Goal: Information Seeking & Learning: Learn about a topic

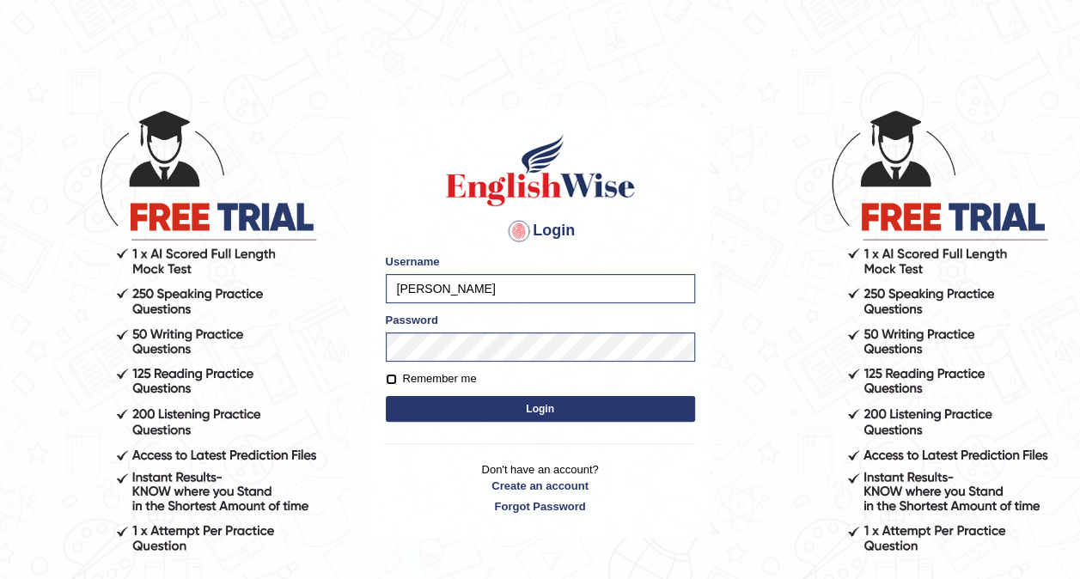
click at [392, 375] on input "Remember me" at bounding box center [391, 379] width 11 height 11
checkbox input "true"
click at [416, 404] on button "Login" at bounding box center [540, 409] width 309 height 26
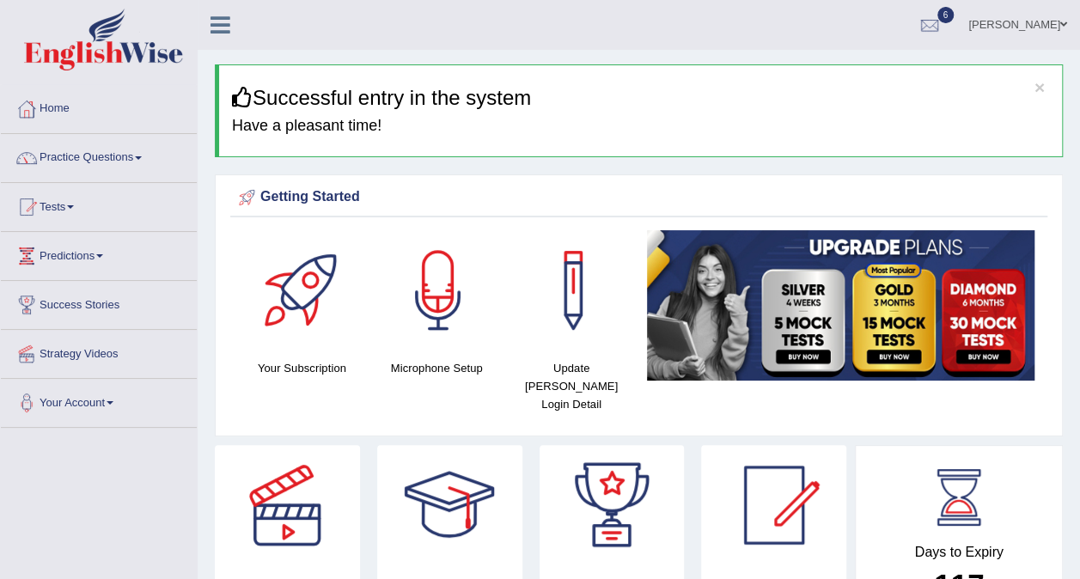
click at [91, 155] on link "Practice Questions" at bounding box center [99, 155] width 196 height 43
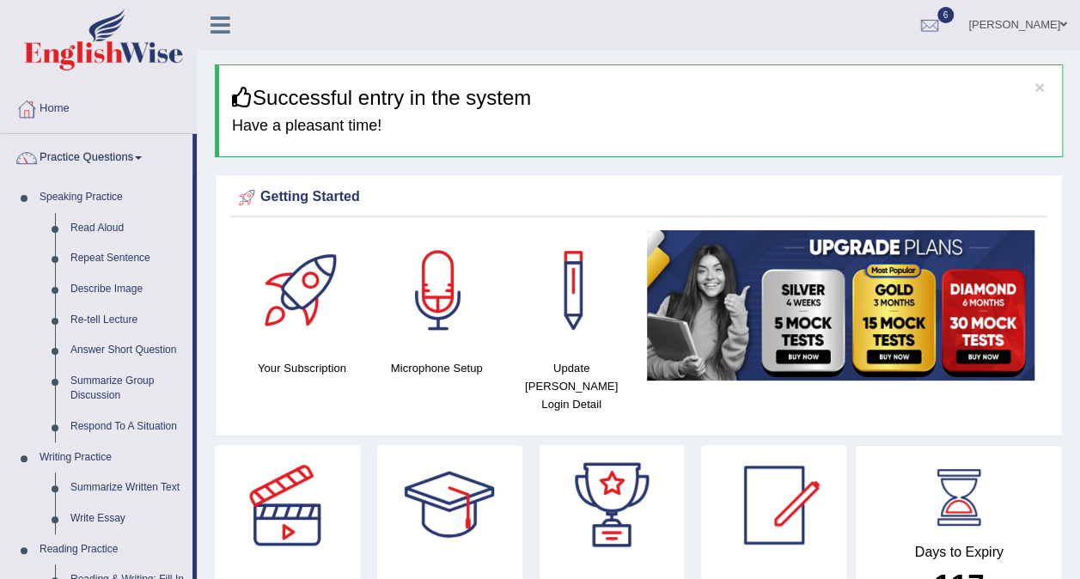
click at [106, 199] on link "Speaking Practice" at bounding box center [112, 197] width 161 height 31
click at [111, 257] on link "Repeat Sentence" at bounding box center [128, 258] width 130 height 31
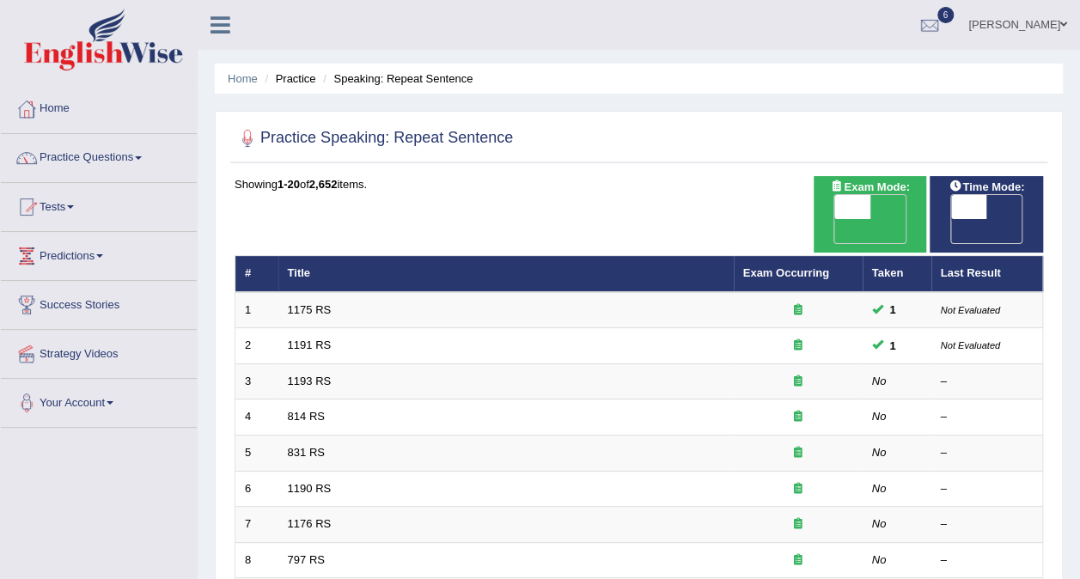
click at [60, 203] on link "Tests" at bounding box center [99, 204] width 196 height 43
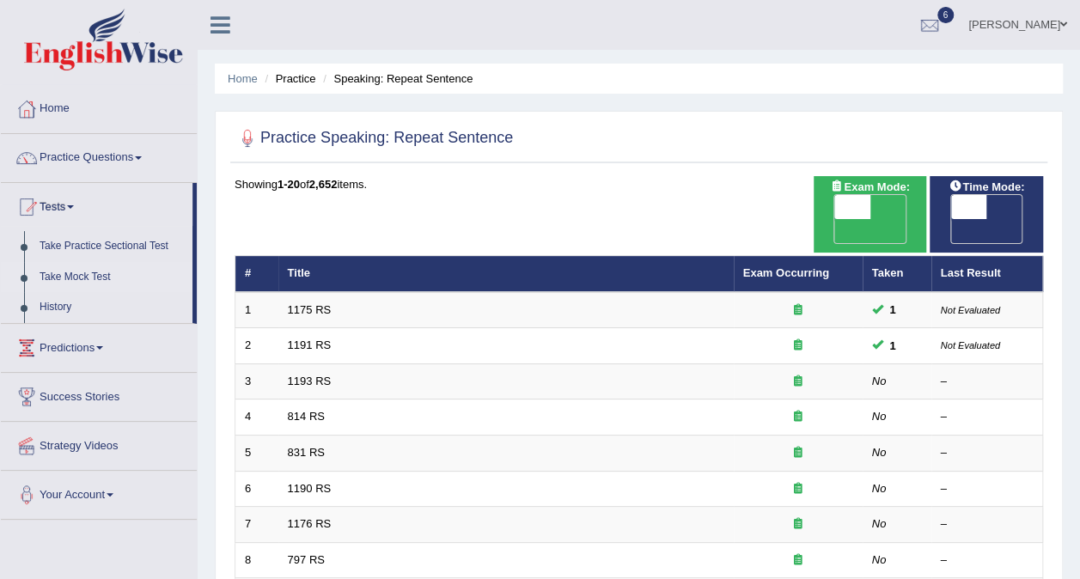
click at [89, 277] on link "Take Mock Test" at bounding box center [112, 277] width 161 height 31
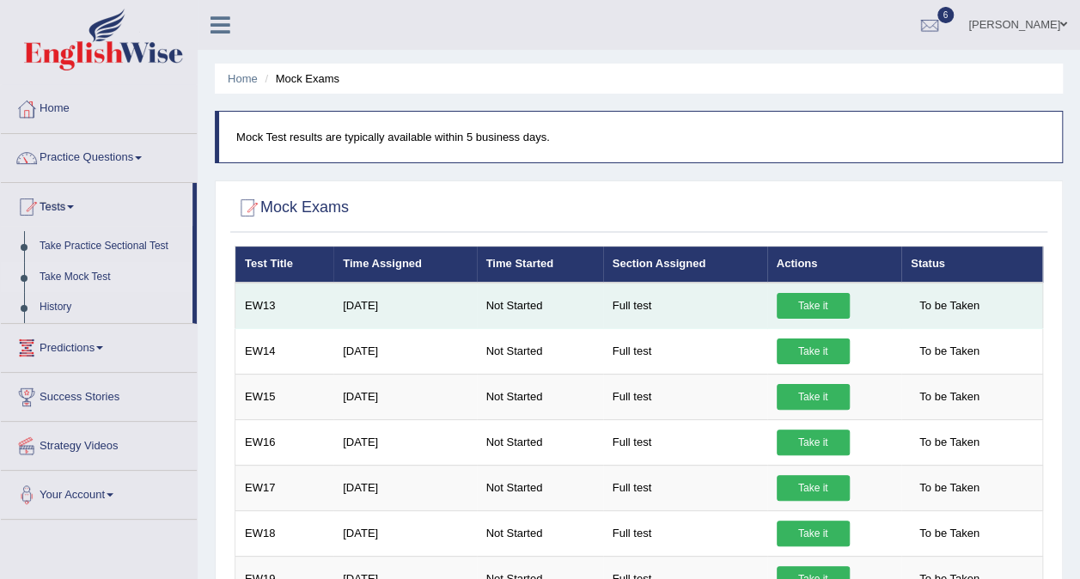
click at [782, 302] on link "Take it" at bounding box center [812, 306] width 73 height 26
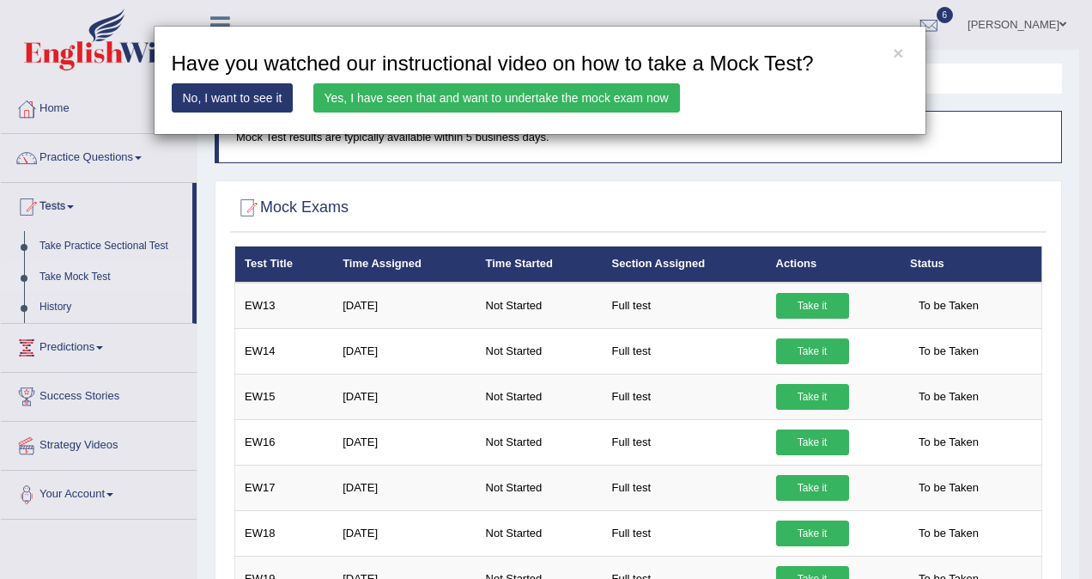
click at [463, 99] on link "Yes, I have seen that and want to undertake the mock exam now" at bounding box center [496, 97] width 367 height 29
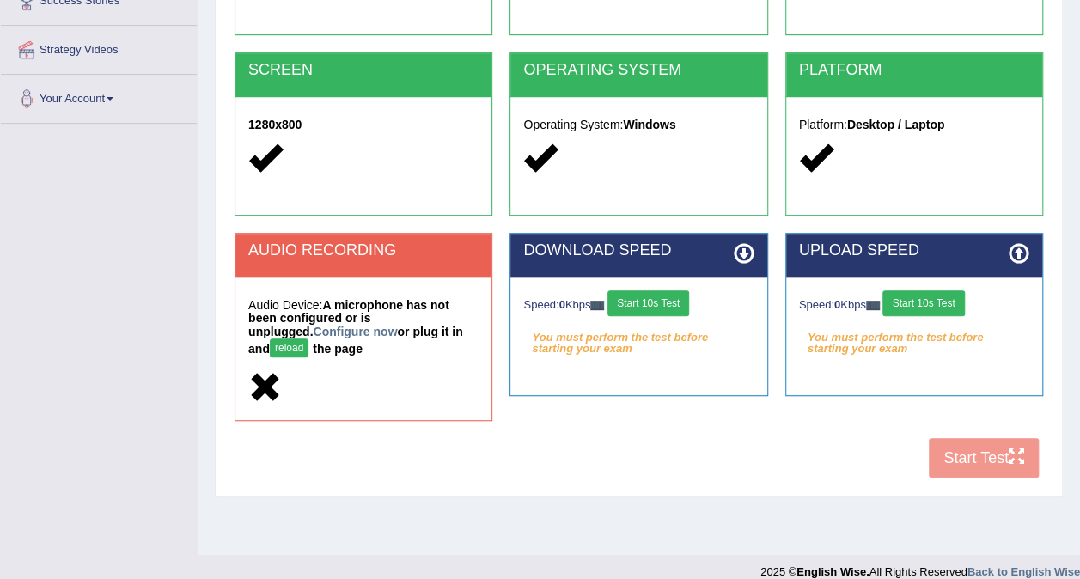
scroll to position [323, 0]
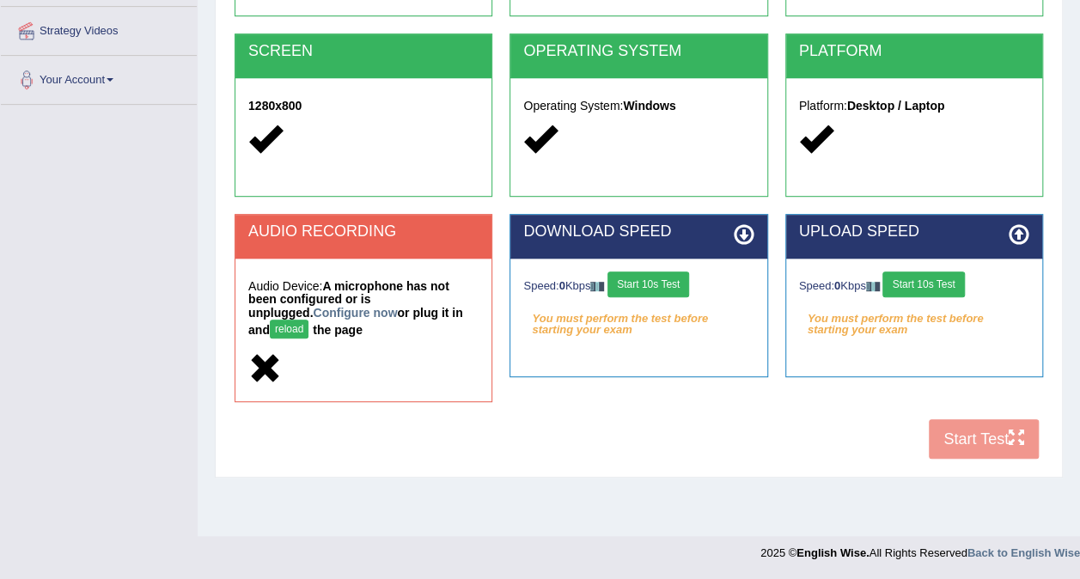
click at [962, 402] on div "AUDIO RECORDING Audio Device: A microphone has not been configured or is unplug…" at bounding box center [638, 316] width 825 height 205
click at [967, 417] on div "COOKIES Cookies Enabled JAVASCRIPT Javascript Enabled BROWSER Browser: Chrome S…" at bounding box center [638, 160] width 817 height 615
click at [417, 314] on strong "A microphone has not been configured or is unplugged. Configure now or plug it …" at bounding box center [355, 308] width 215 height 58
click at [330, 318] on strong "A microphone has not been configured or is unplugged. Configure now or plug it …" at bounding box center [355, 308] width 215 height 58
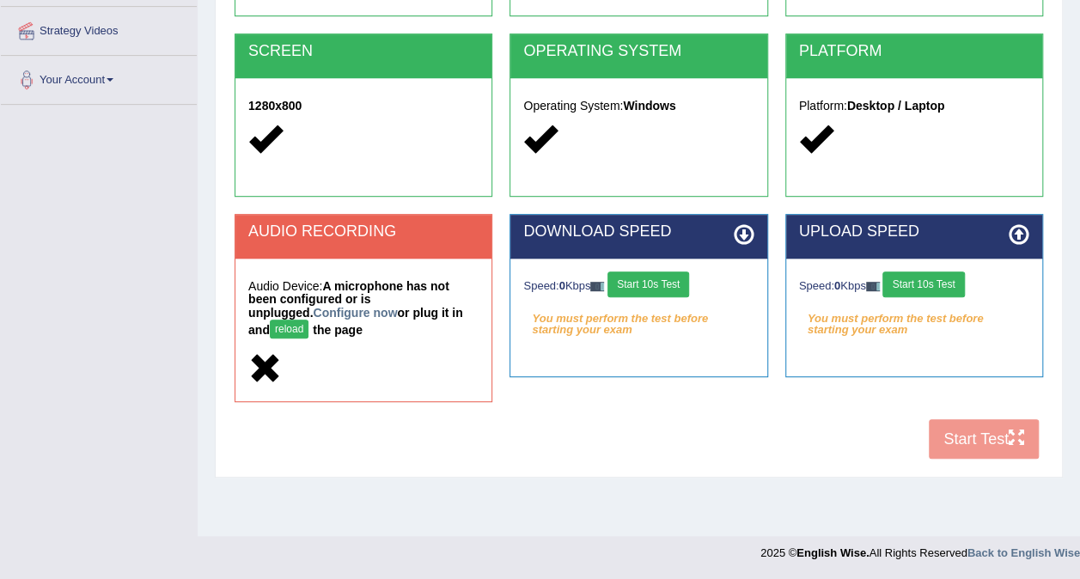
click at [272, 314] on strong "A microphone has not been configured or is unplugged. Configure now or plug it …" at bounding box center [355, 308] width 215 height 58
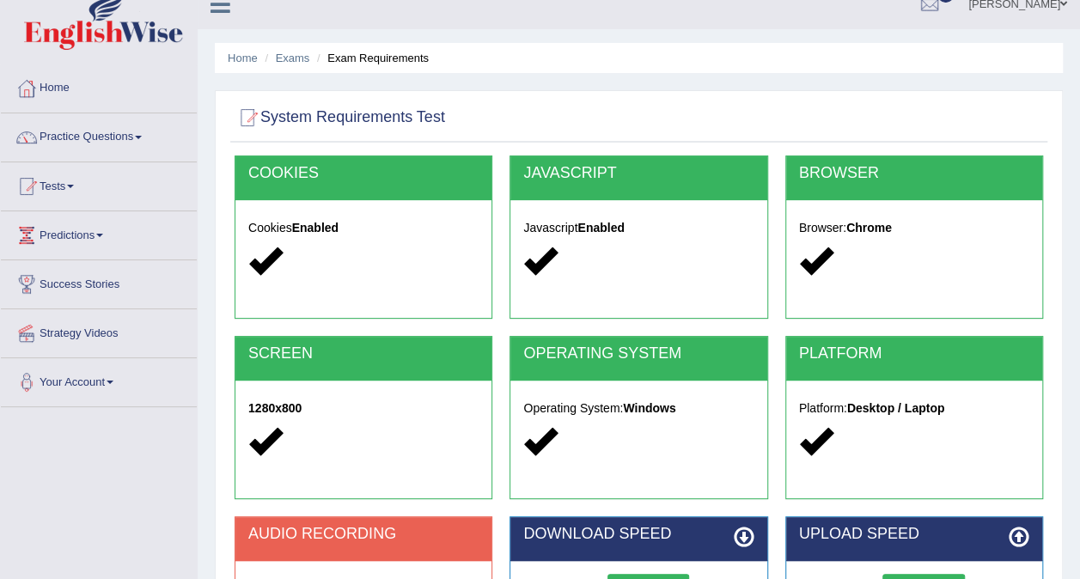
scroll to position [0, 0]
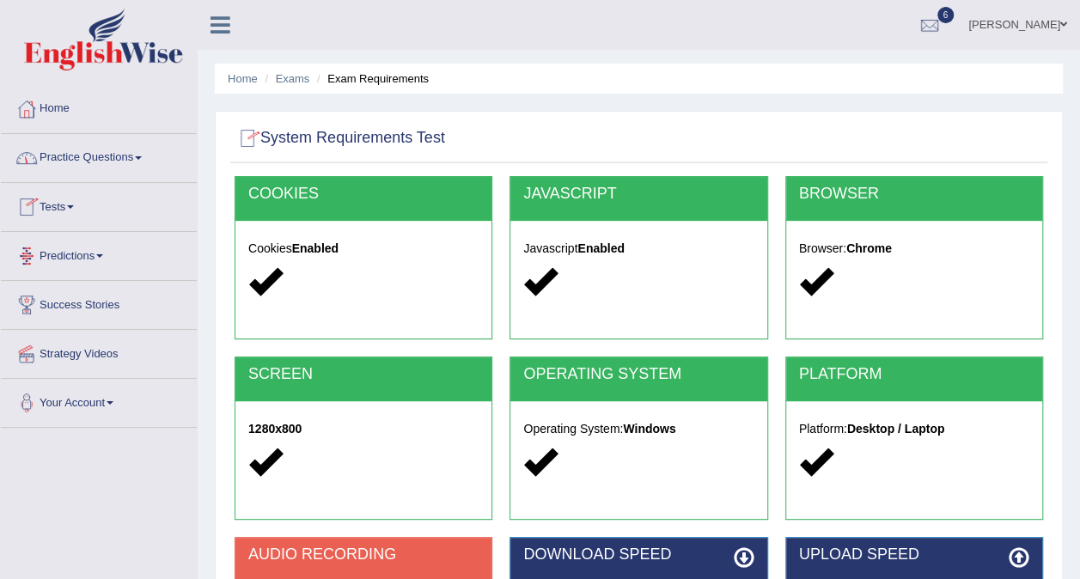
click at [116, 165] on link "Practice Questions" at bounding box center [99, 155] width 196 height 43
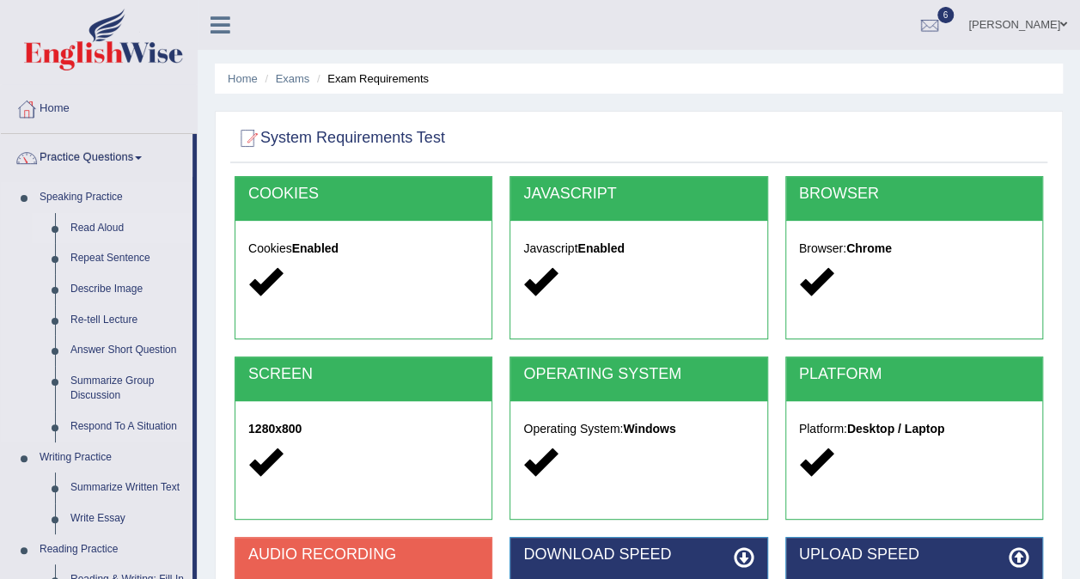
click at [98, 223] on link "Read Aloud" at bounding box center [128, 228] width 130 height 31
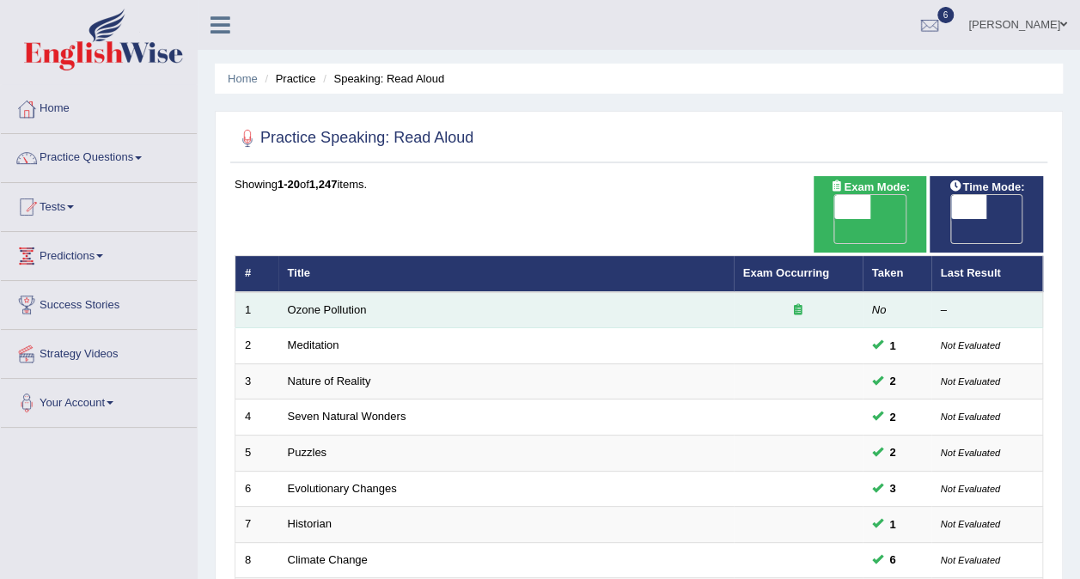
click at [500, 292] on td "Ozone Pollution" at bounding box center [505, 310] width 455 height 36
click at [501, 292] on td "Ozone Pollution" at bounding box center [505, 310] width 455 height 36
click at [507, 295] on td "Ozone Pollution" at bounding box center [505, 310] width 455 height 36
click at [507, 292] on td "Ozone Pollution" at bounding box center [505, 310] width 455 height 36
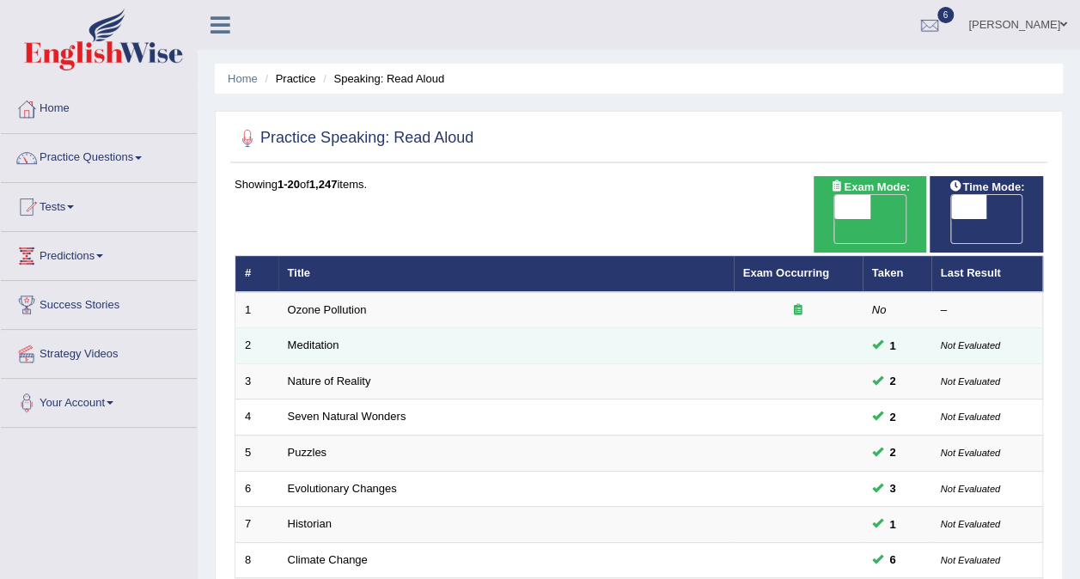
click at [900, 328] on td "1" at bounding box center [896, 346] width 69 height 36
click at [884, 337] on span "1" at bounding box center [893, 346] width 20 height 18
click at [718, 328] on td "Meditation" at bounding box center [505, 346] width 455 height 36
click at [296, 338] on link "Meditation" at bounding box center [314, 344] width 52 height 13
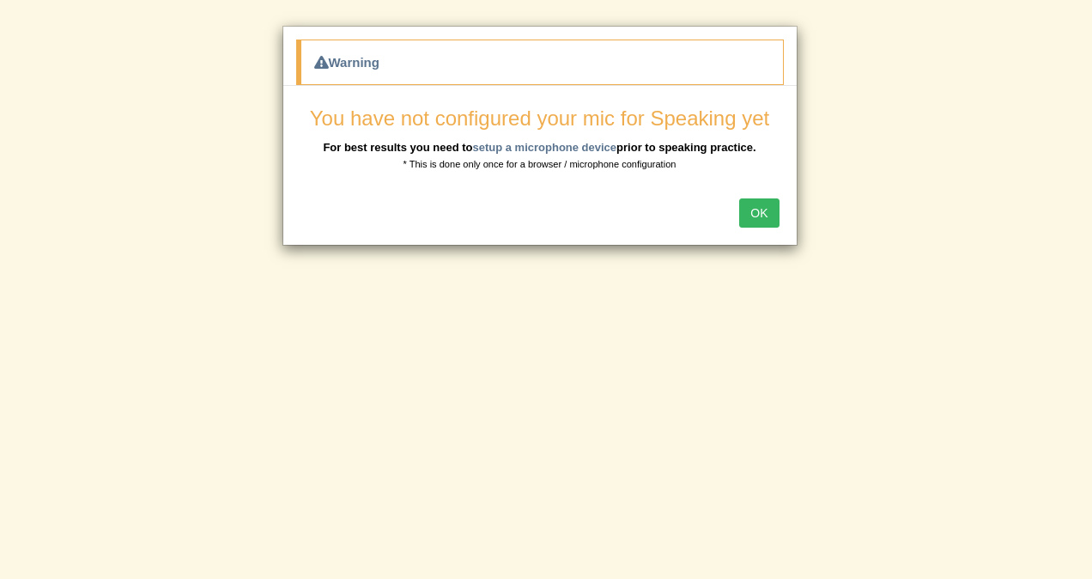
click at [761, 210] on button "OK" at bounding box center [759, 212] width 40 height 29
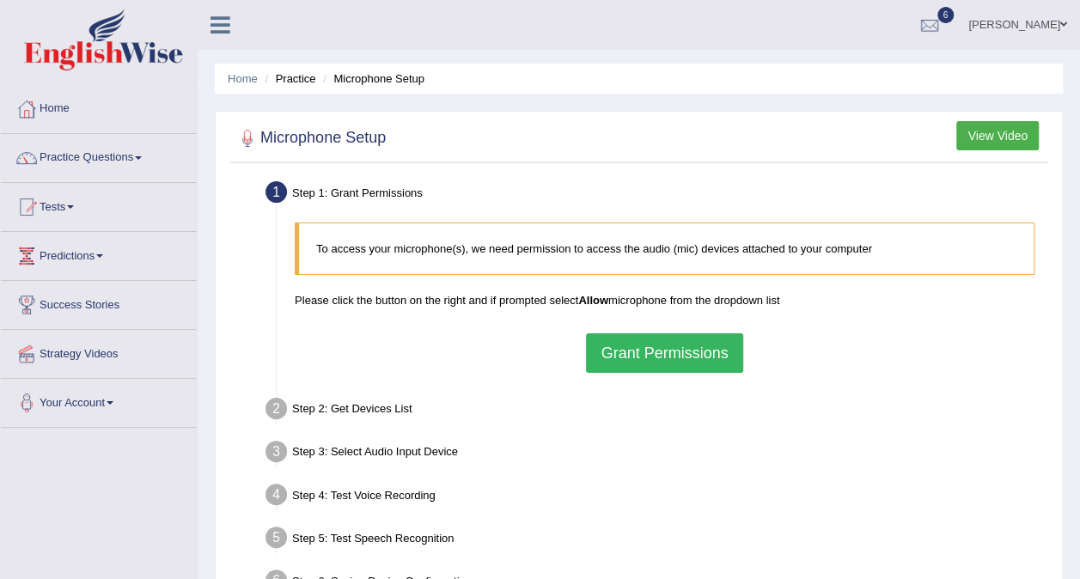
click at [592, 344] on button "Grant Permissions" at bounding box center [664, 353] width 156 height 40
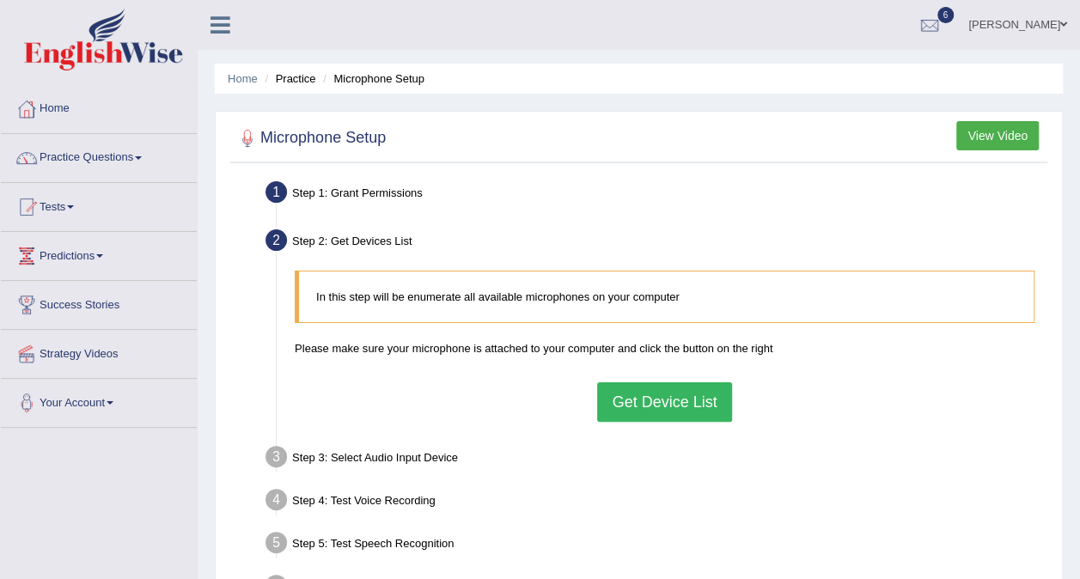
click at [660, 402] on button "Get Device List" at bounding box center [664, 402] width 134 height 40
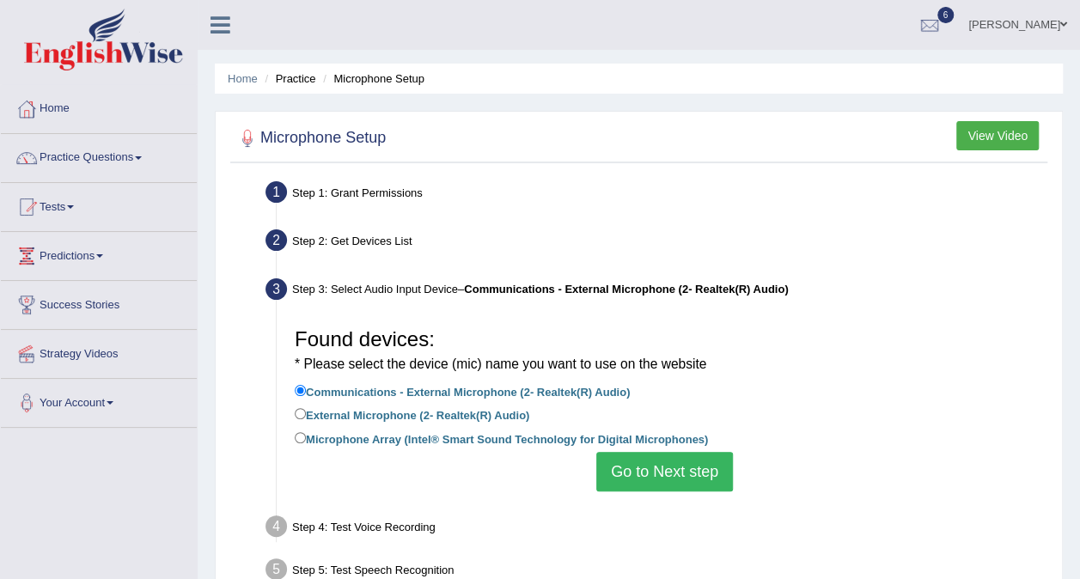
click at [644, 467] on button "Go to Next step" at bounding box center [664, 472] width 137 height 40
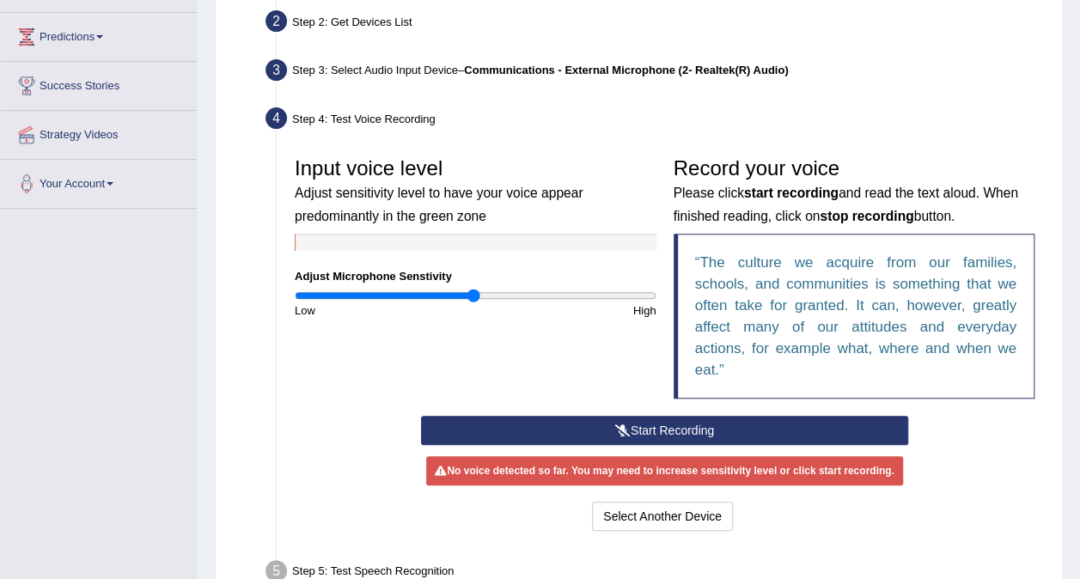
scroll to position [258, 0]
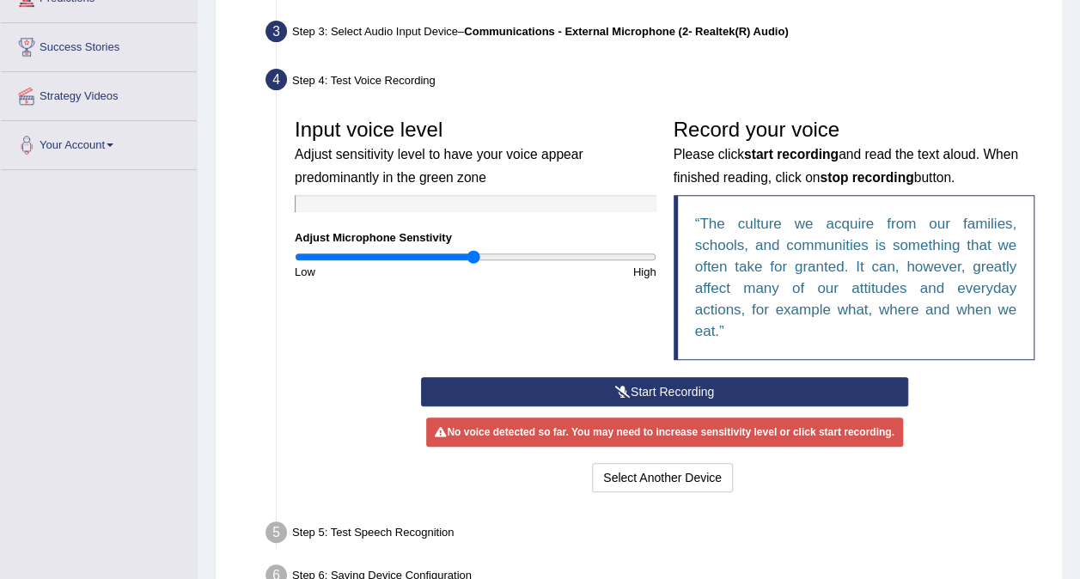
click at [619, 388] on icon at bounding box center [622, 392] width 15 height 12
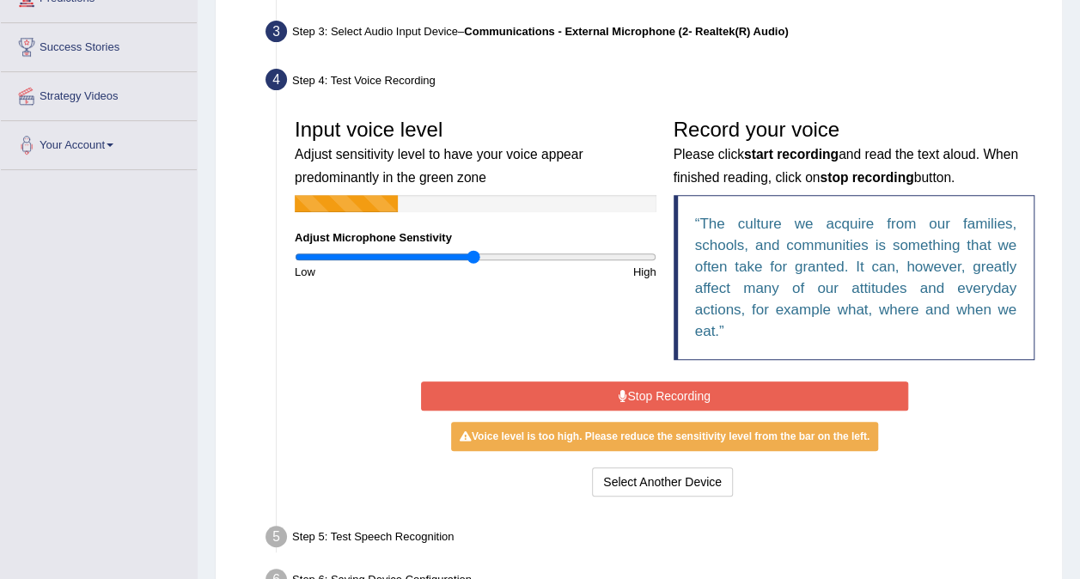
click at [619, 390] on icon at bounding box center [622, 396] width 9 height 12
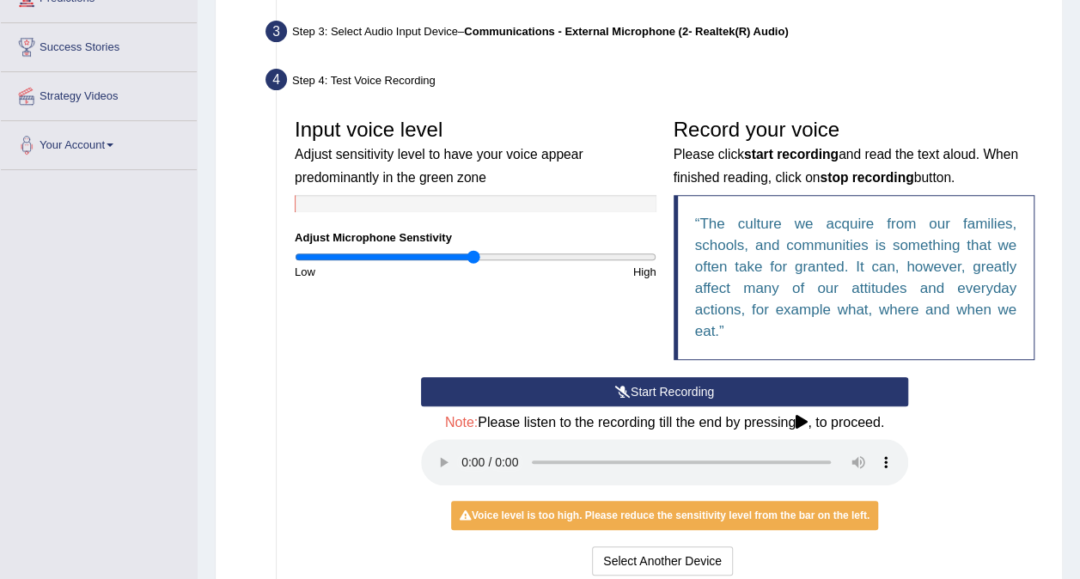
scroll to position [344, 0]
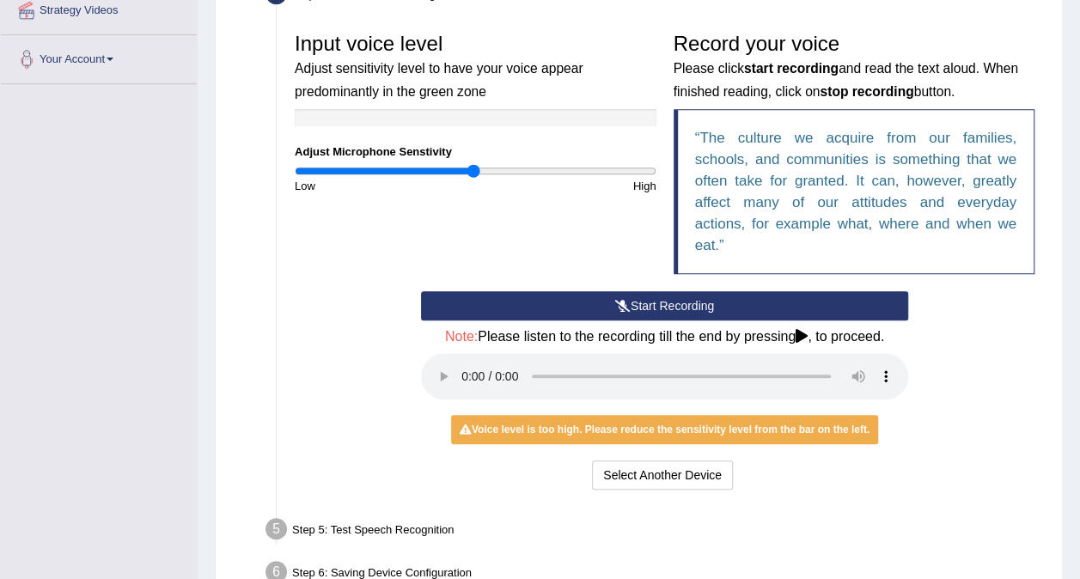
click at [529, 310] on button "Start Recording" at bounding box center [664, 305] width 487 height 29
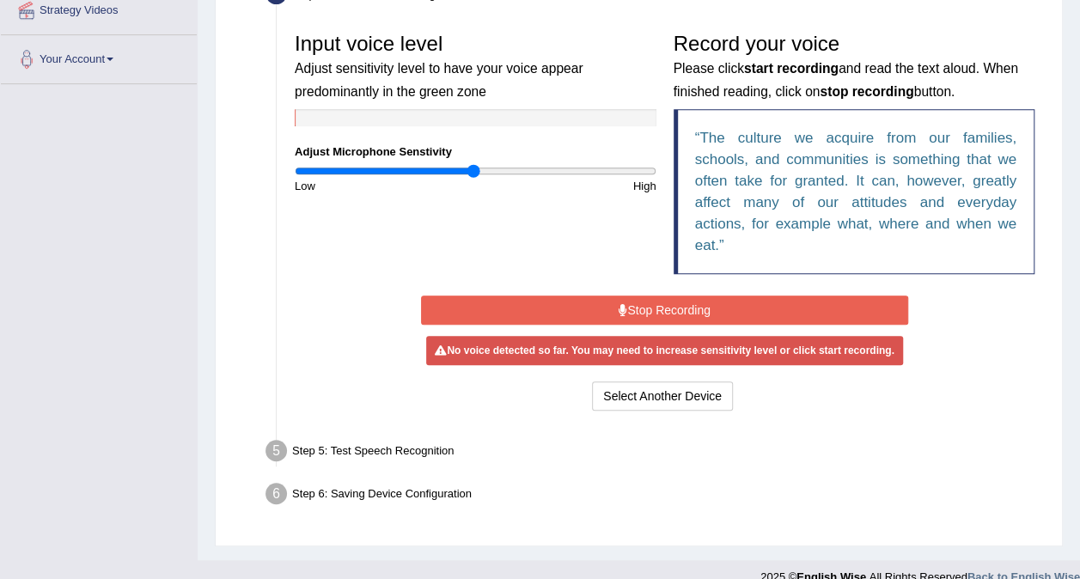
click at [624, 309] on icon at bounding box center [622, 310] width 9 height 12
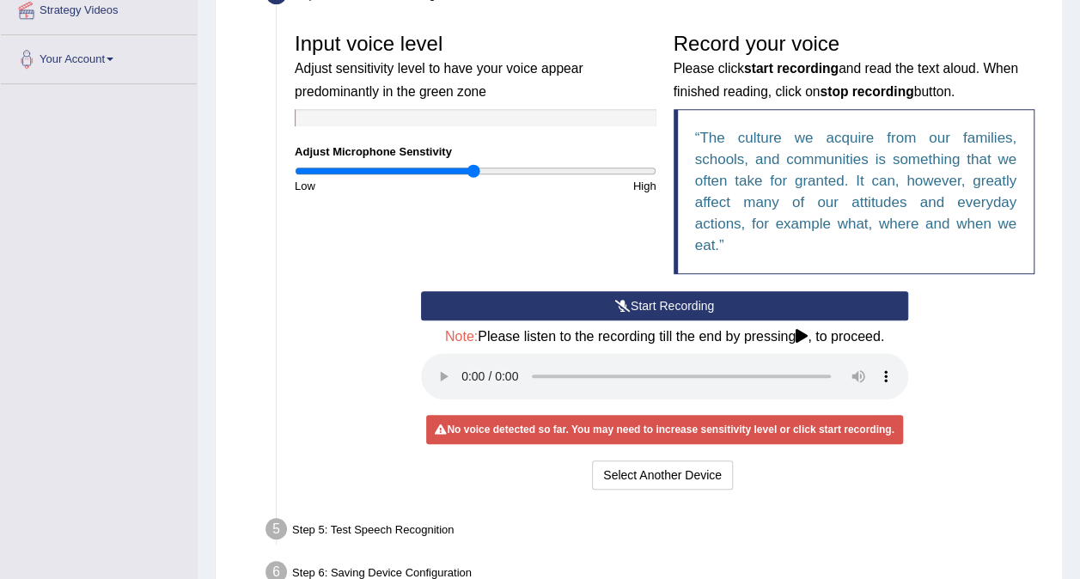
click at [743, 306] on button "Start Recording" at bounding box center [664, 305] width 487 height 29
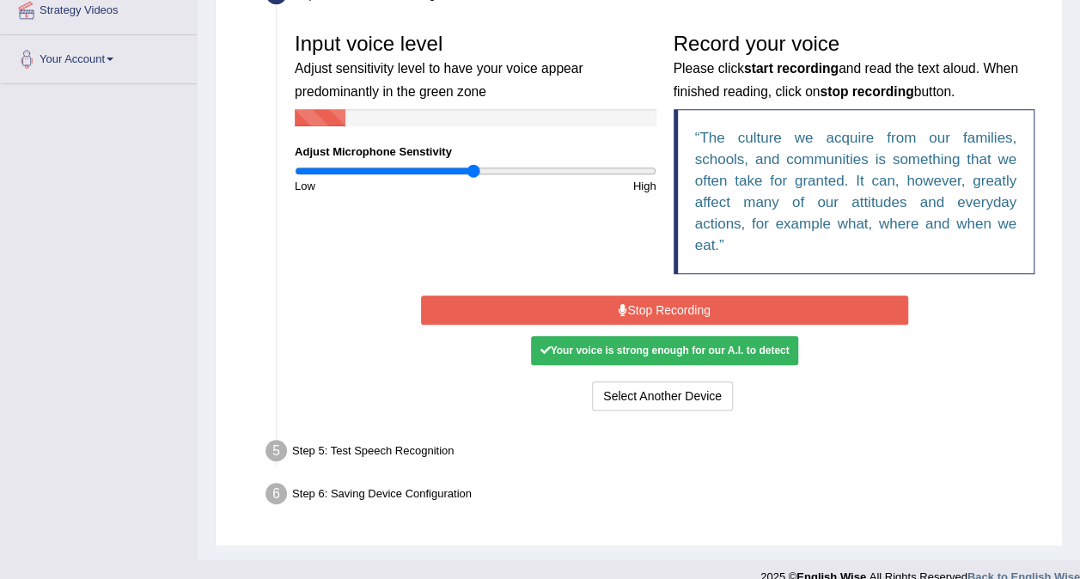
click at [743, 306] on button "Stop Recording" at bounding box center [664, 309] width 487 height 29
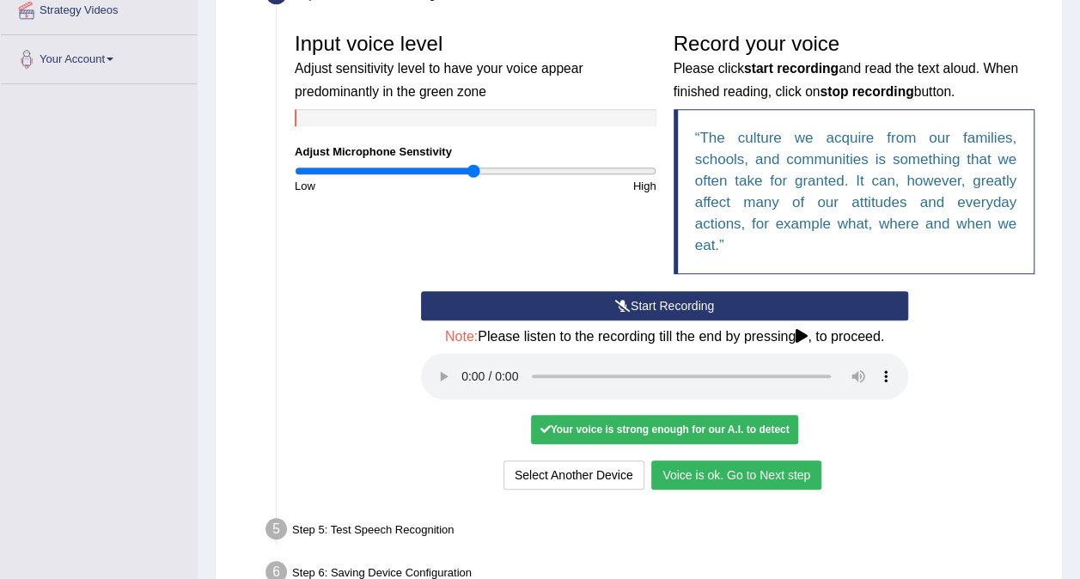
click at [714, 476] on button "Voice is ok. Go to Next step" at bounding box center [736, 474] width 170 height 29
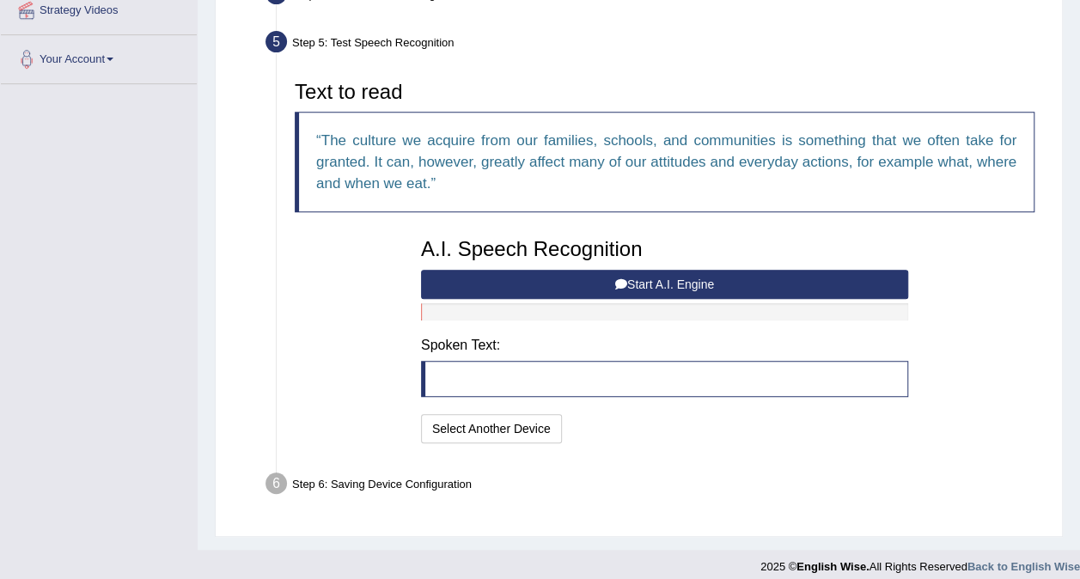
click at [510, 282] on button "Start A.I. Engine" at bounding box center [664, 284] width 487 height 29
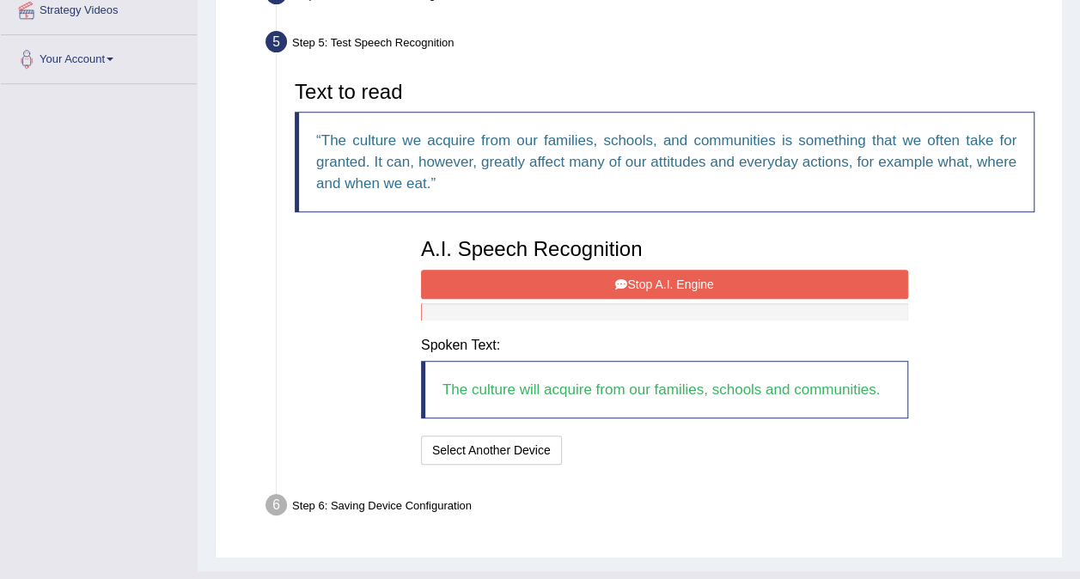
click at [555, 280] on button "Stop A.I. Engine" at bounding box center [664, 284] width 487 height 29
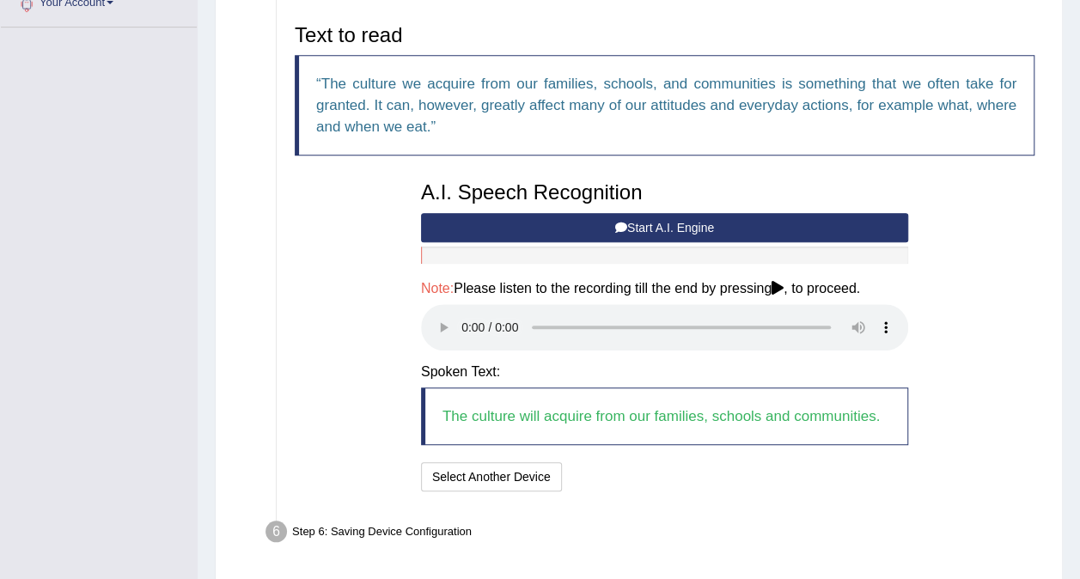
scroll to position [459, 0]
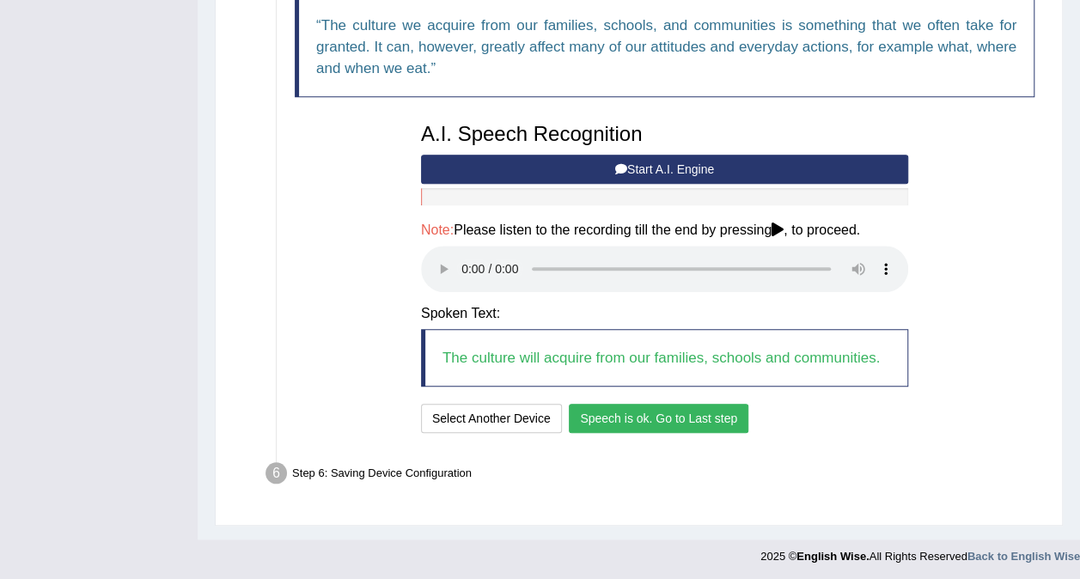
click at [625, 417] on button "Speech is ok. Go to Last step" at bounding box center [658, 418] width 179 height 29
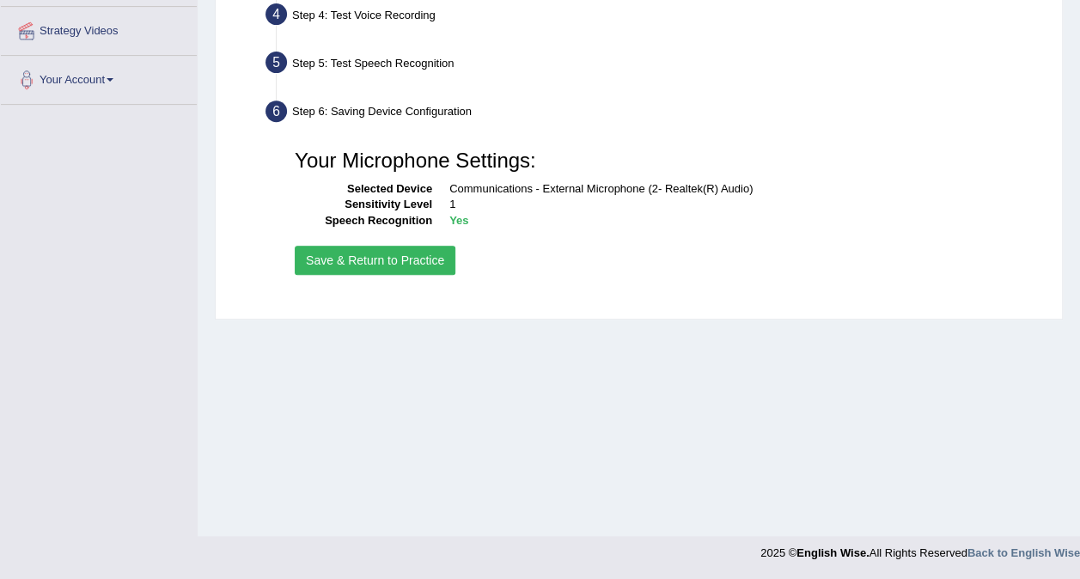
click at [380, 261] on button "Save & Return to Practice" at bounding box center [375, 260] width 161 height 29
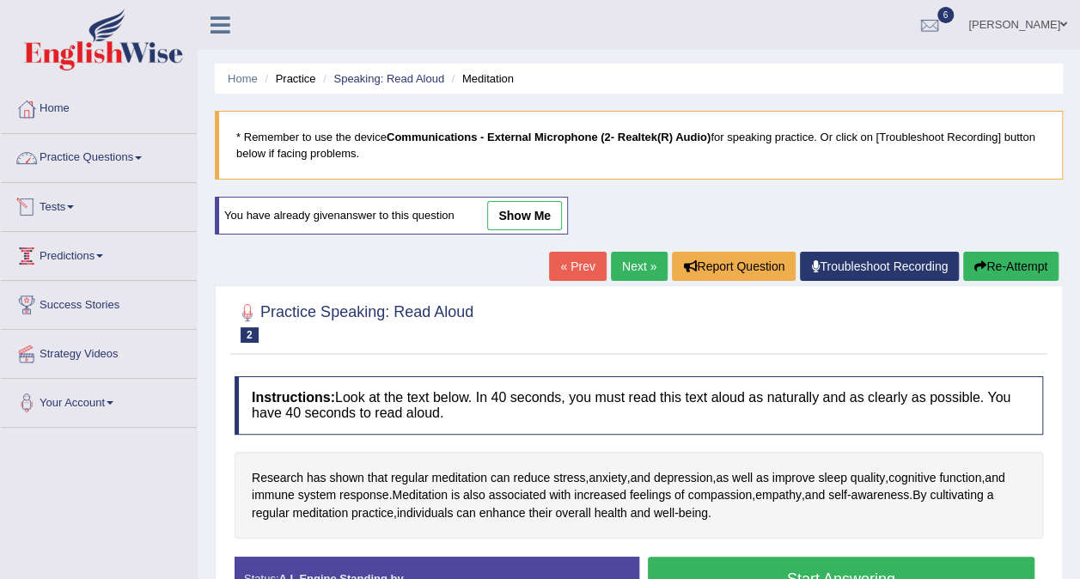
click at [93, 163] on link "Practice Questions" at bounding box center [99, 155] width 196 height 43
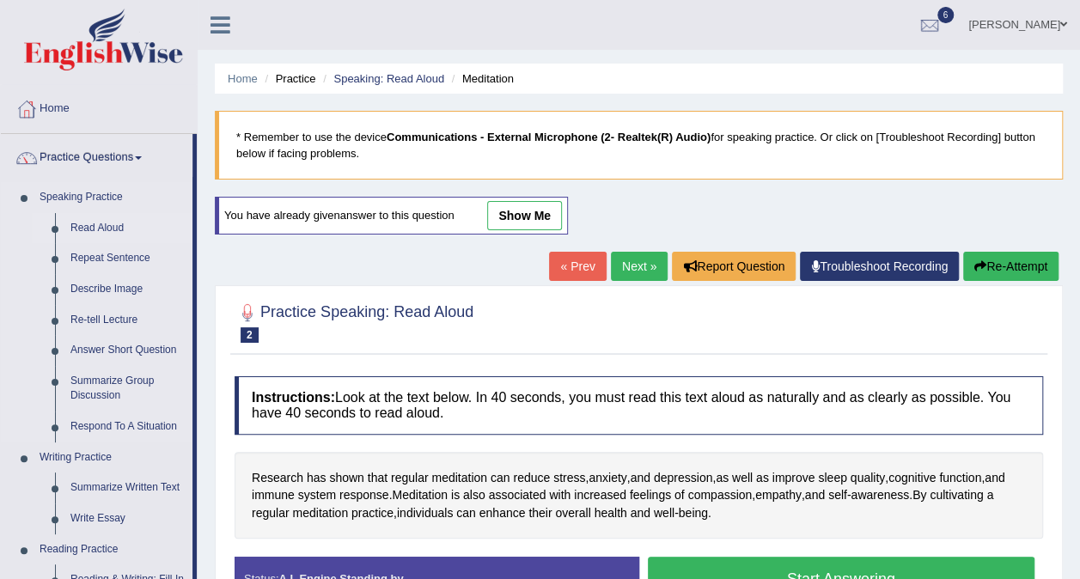
click at [112, 226] on link "Read Aloud" at bounding box center [128, 228] width 130 height 31
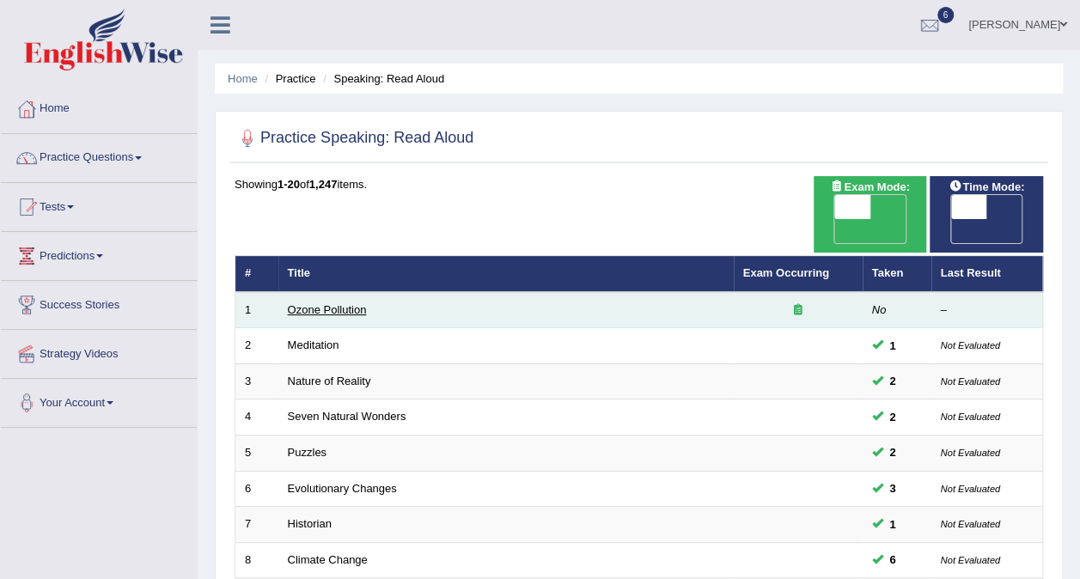
click at [316, 303] on link "Ozone Pollution" at bounding box center [327, 309] width 79 height 13
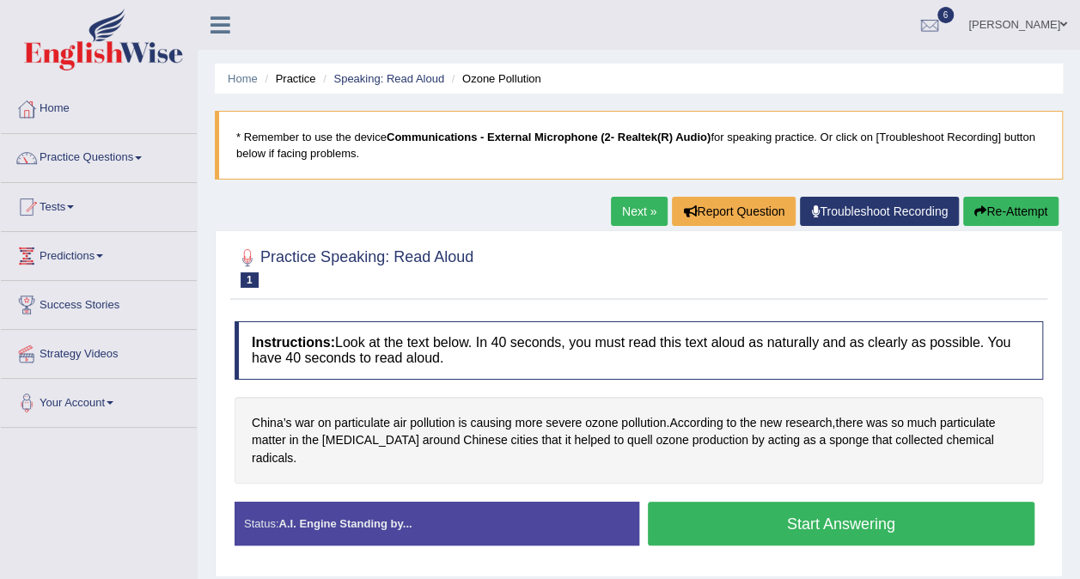
click at [778, 506] on button "Start Answering" at bounding box center [841, 524] width 387 height 44
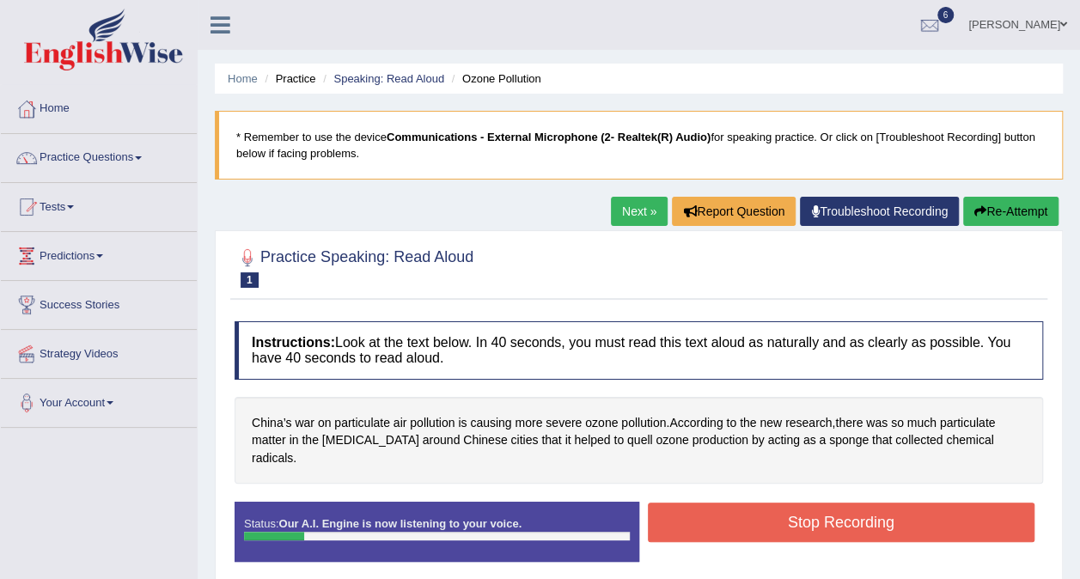
click at [970, 211] on button "Re-Attempt" at bounding box center [1010, 211] width 95 height 29
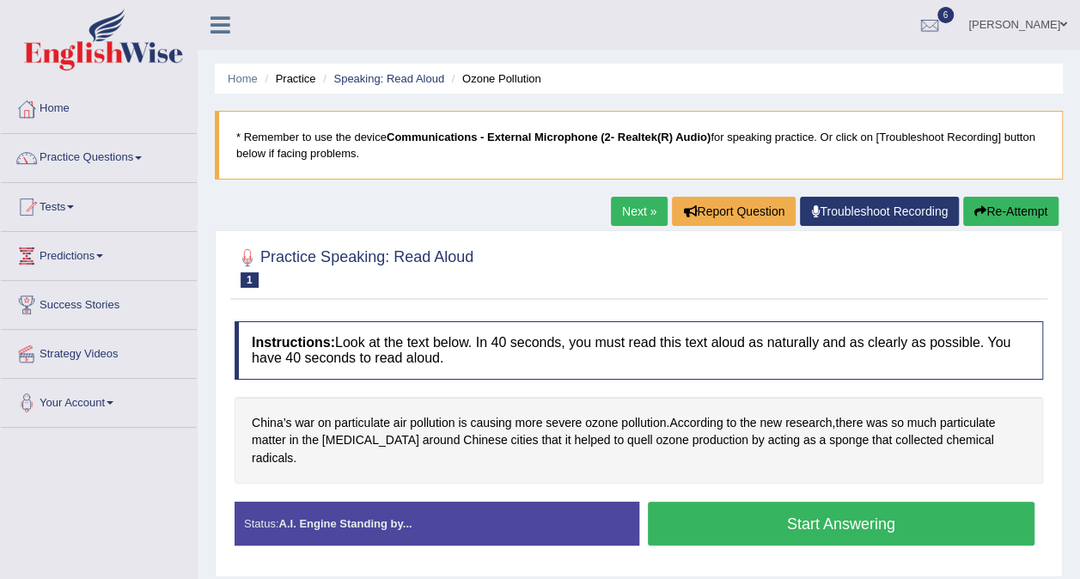
click at [673, 509] on button "Start Answering" at bounding box center [841, 524] width 387 height 44
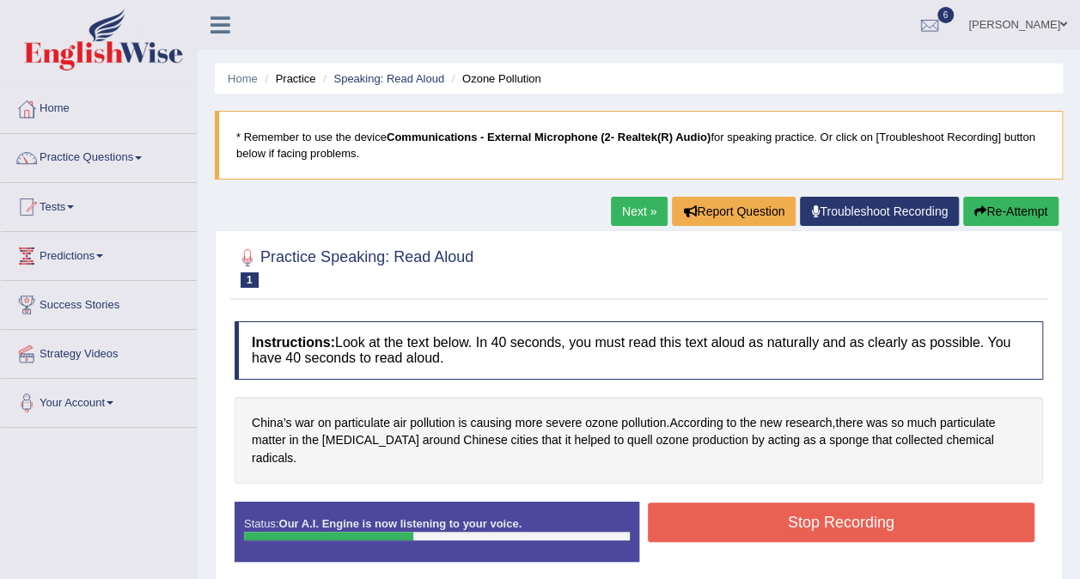
click at [673, 509] on button "Stop Recording" at bounding box center [841, 522] width 387 height 40
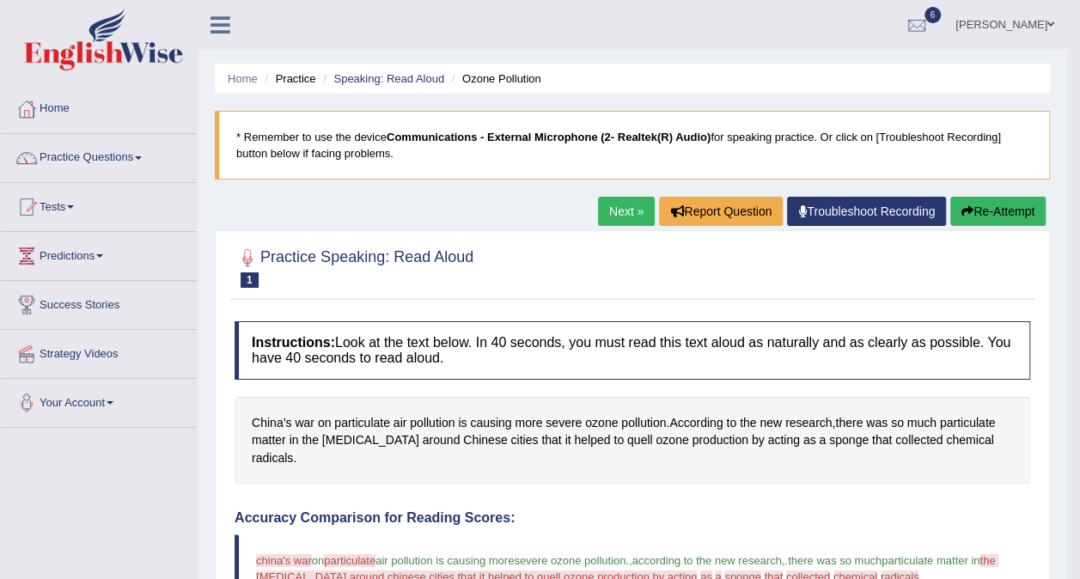
click at [615, 212] on link "Next »" at bounding box center [626, 211] width 57 height 29
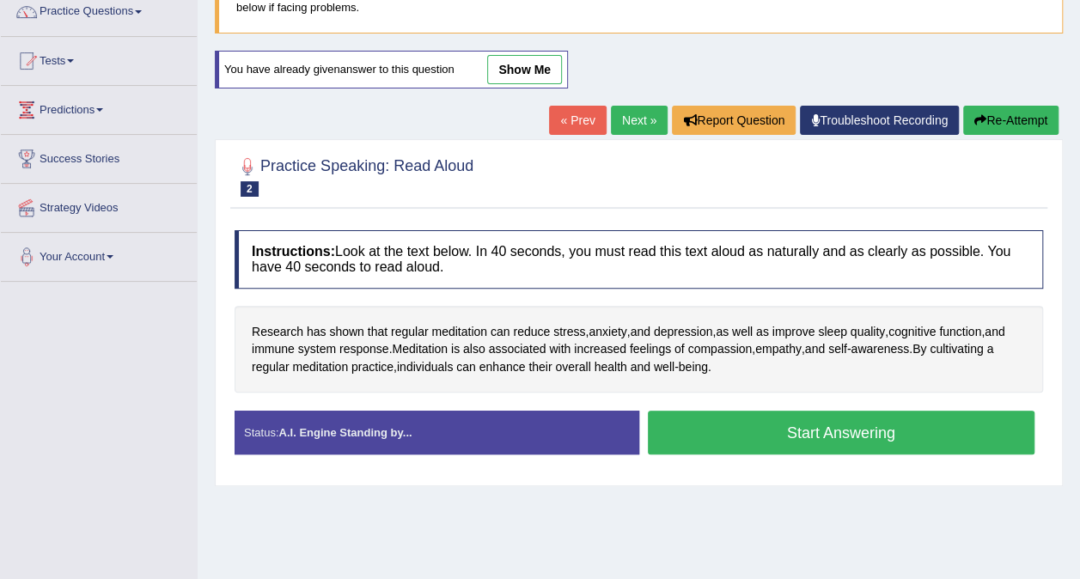
scroll to position [258, 0]
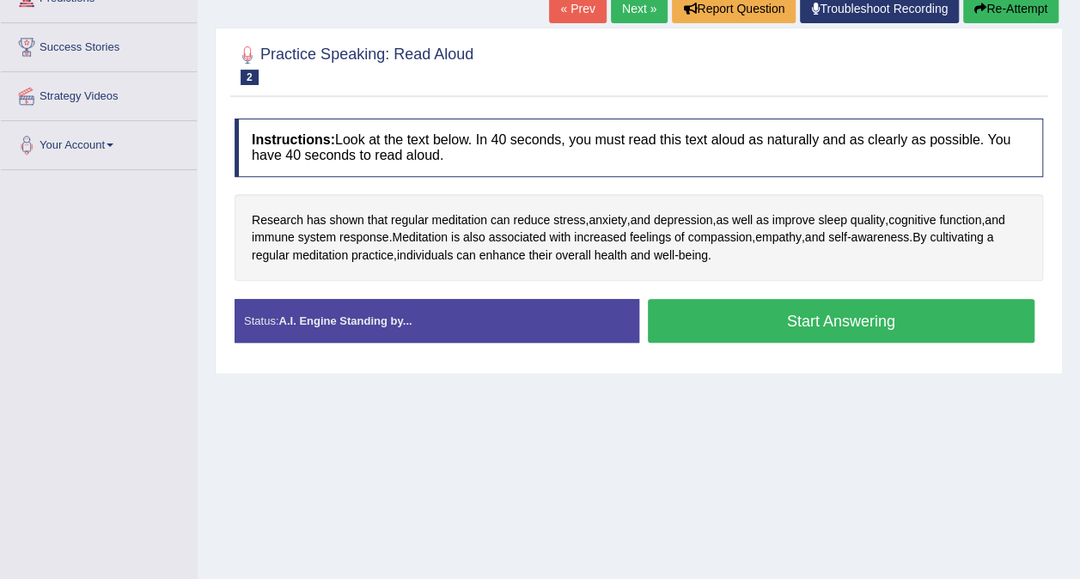
click at [709, 321] on button "Start Answering" at bounding box center [841, 321] width 387 height 44
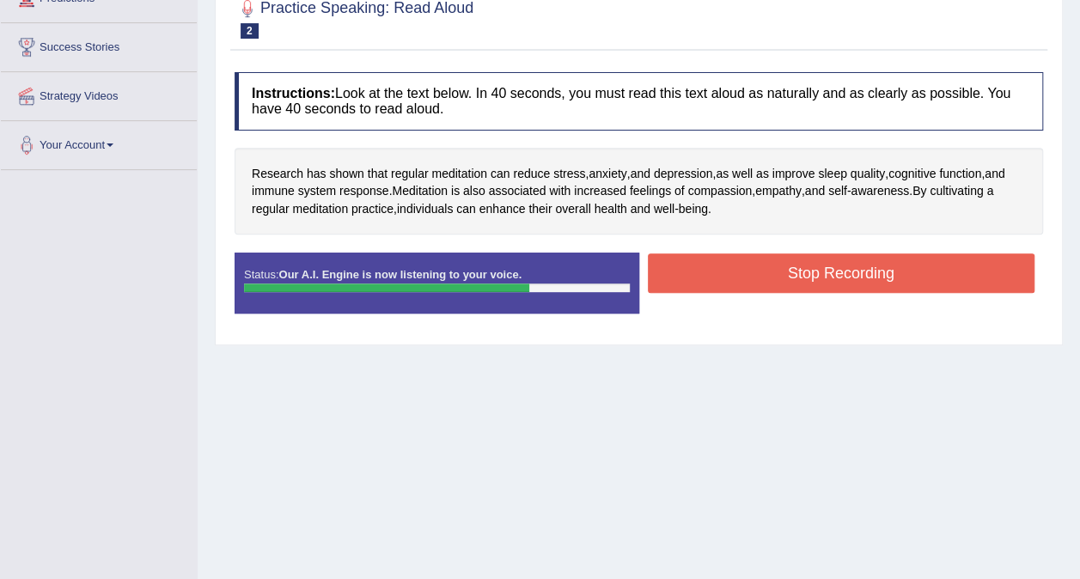
click at [768, 279] on button "Stop Recording" at bounding box center [841, 273] width 387 height 40
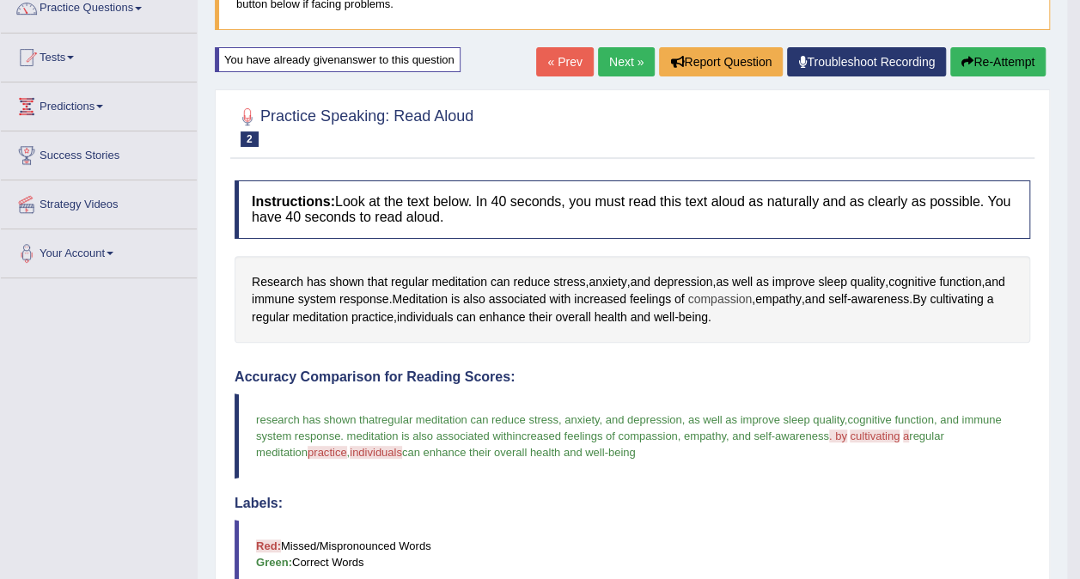
scroll to position [0, 0]
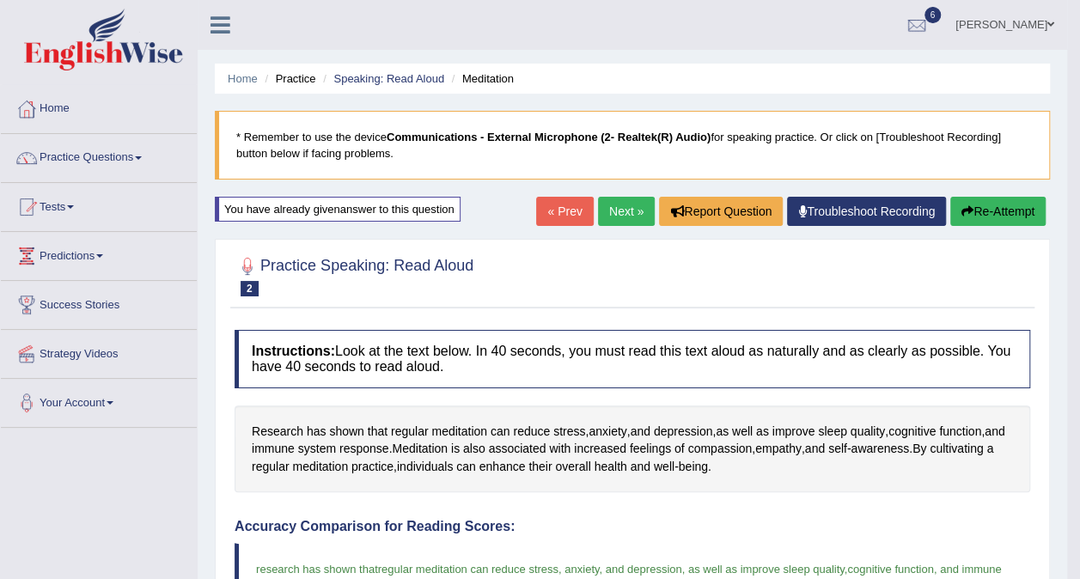
click at [627, 213] on link "Next »" at bounding box center [626, 211] width 57 height 29
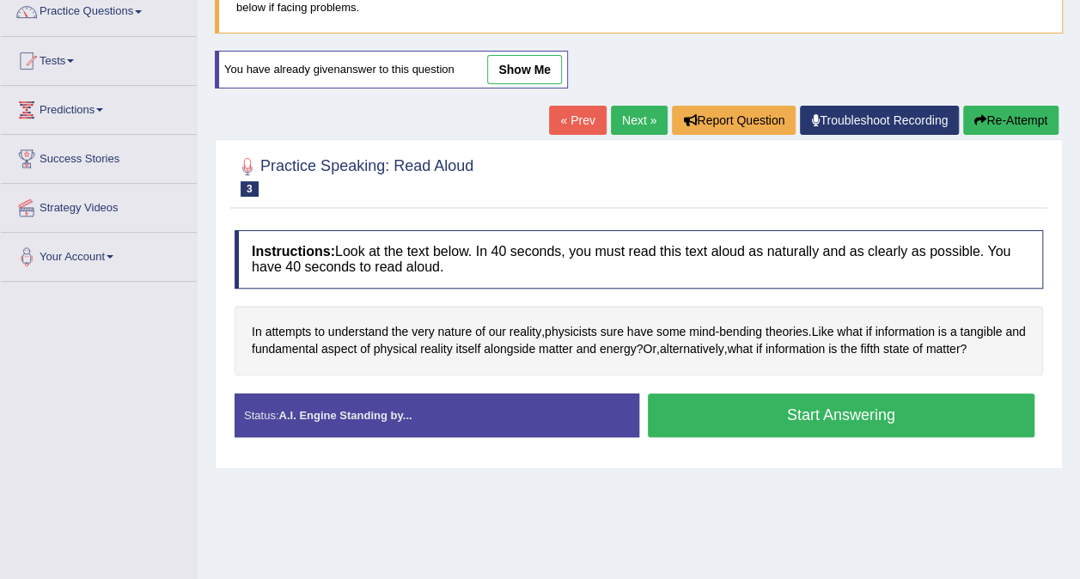
scroll to position [172, 0]
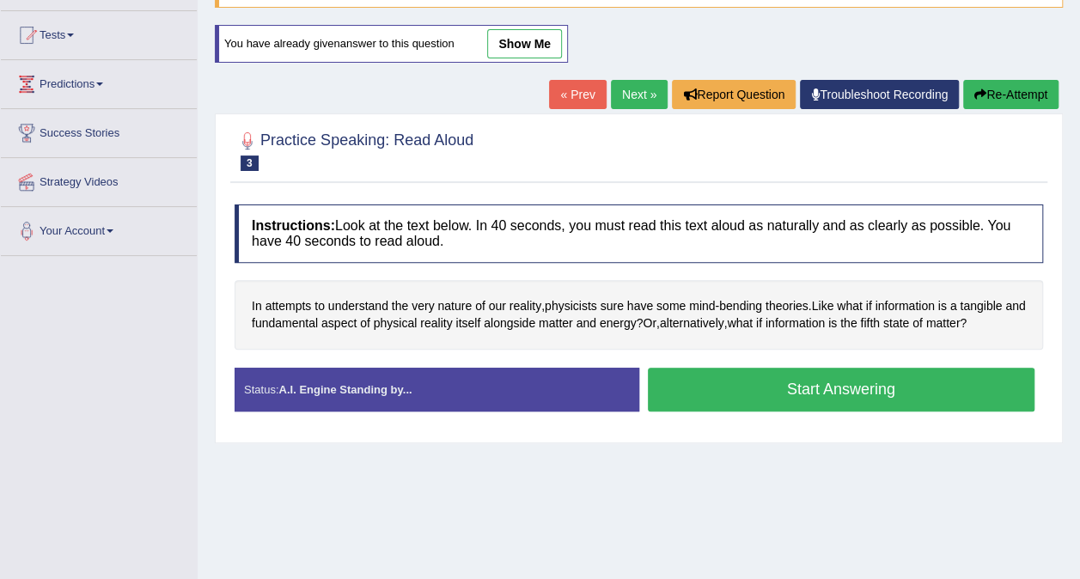
click at [794, 397] on button "Start Answering" at bounding box center [841, 390] width 387 height 44
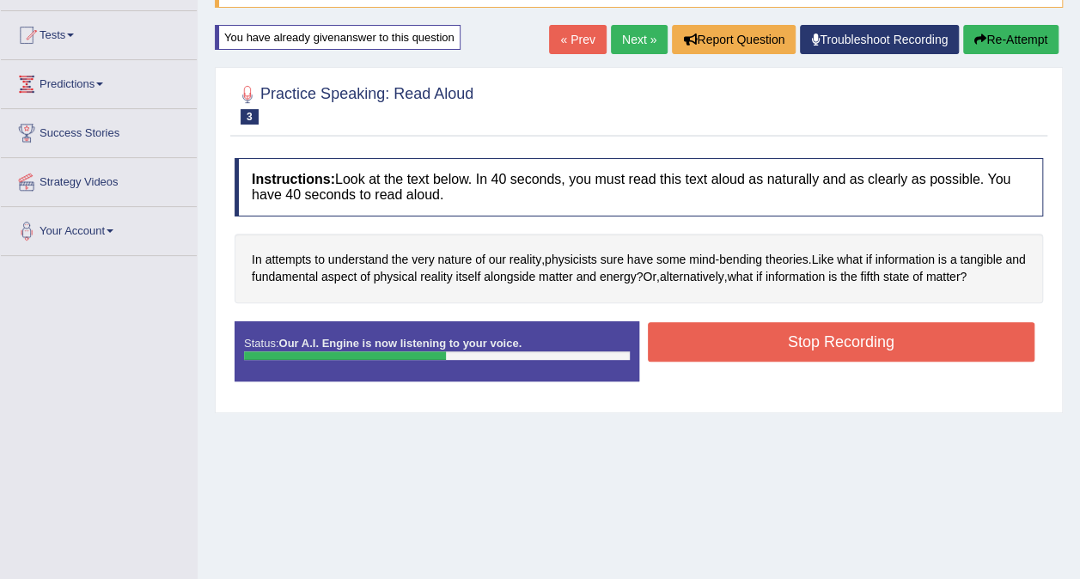
click at [792, 347] on button "Stop Recording" at bounding box center [841, 342] width 387 height 40
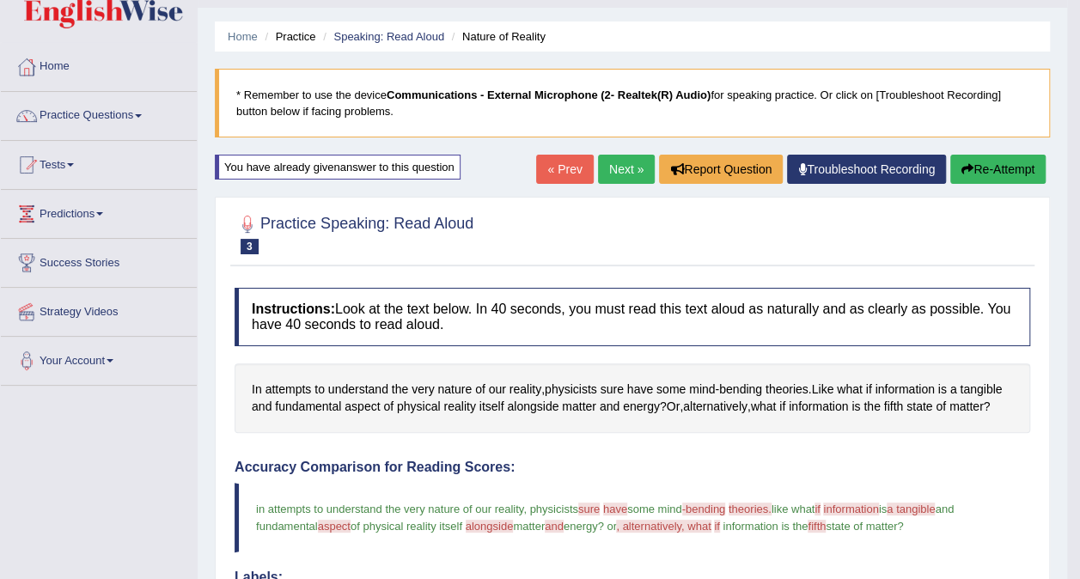
scroll to position [0, 0]
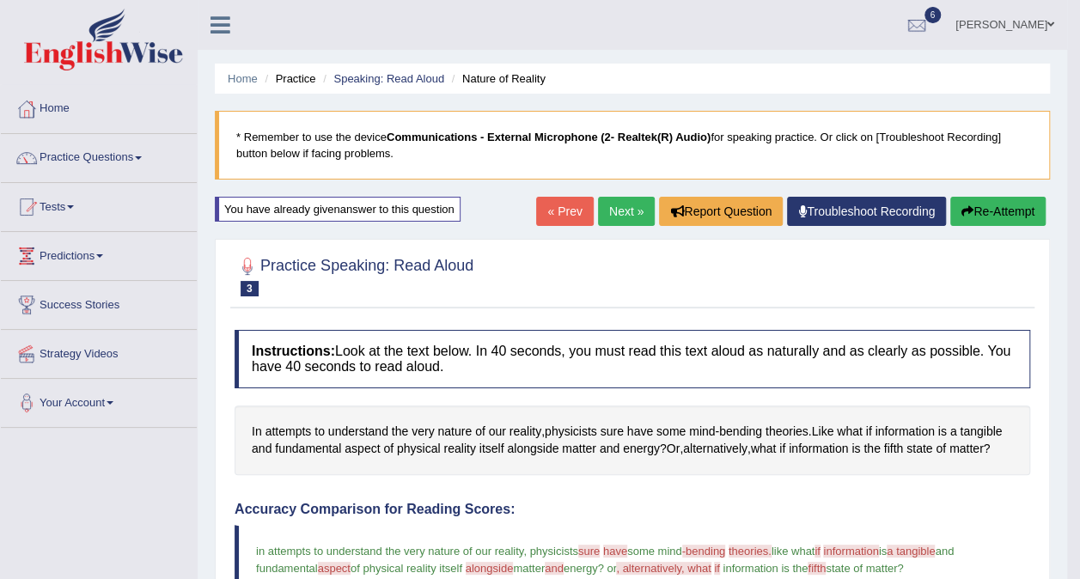
click at [993, 203] on button "Re-Attempt" at bounding box center [997, 211] width 95 height 29
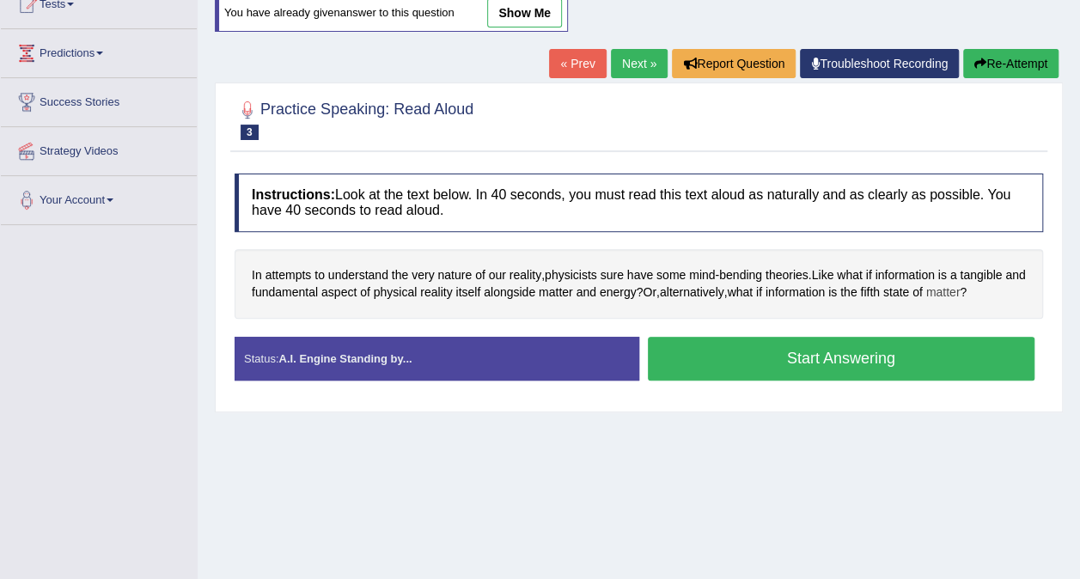
scroll to position [258, 0]
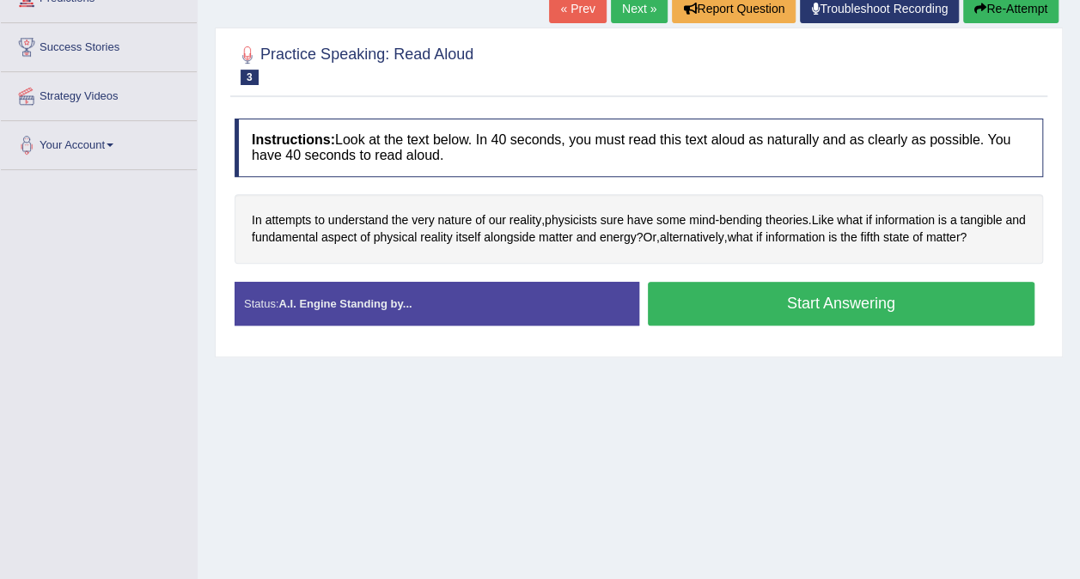
click at [794, 295] on button "Start Answering" at bounding box center [841, 304] width 387 height 44
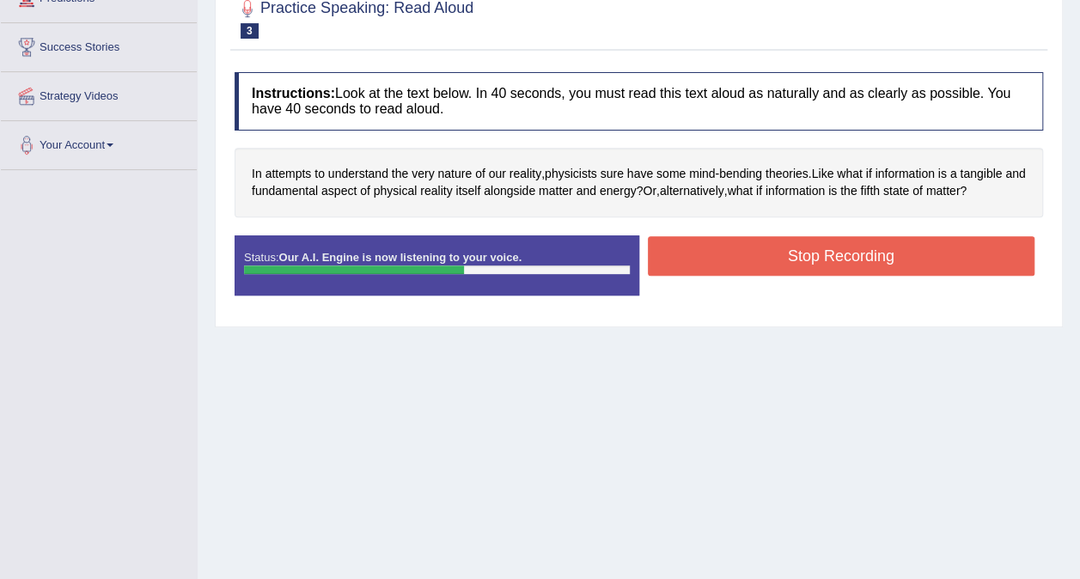
click at [818, 277] on div "Stop Recording" at bounding box center [841, 258] width 405 height 44
click at [827, 252] on button "Stop Recording" at bounding box center [841, 256] width 387 height 40
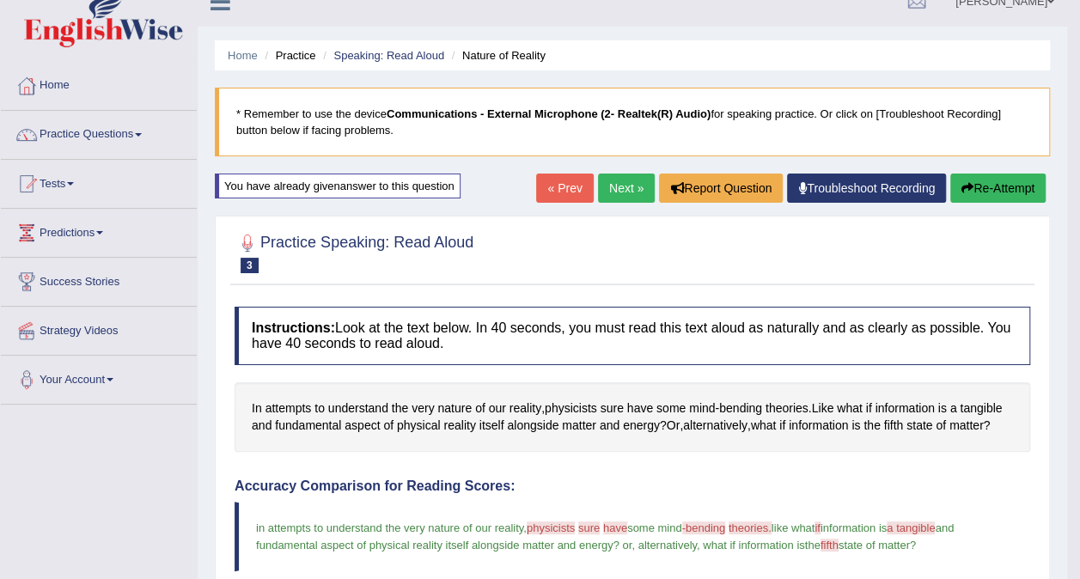
scroll to position [0, 0]
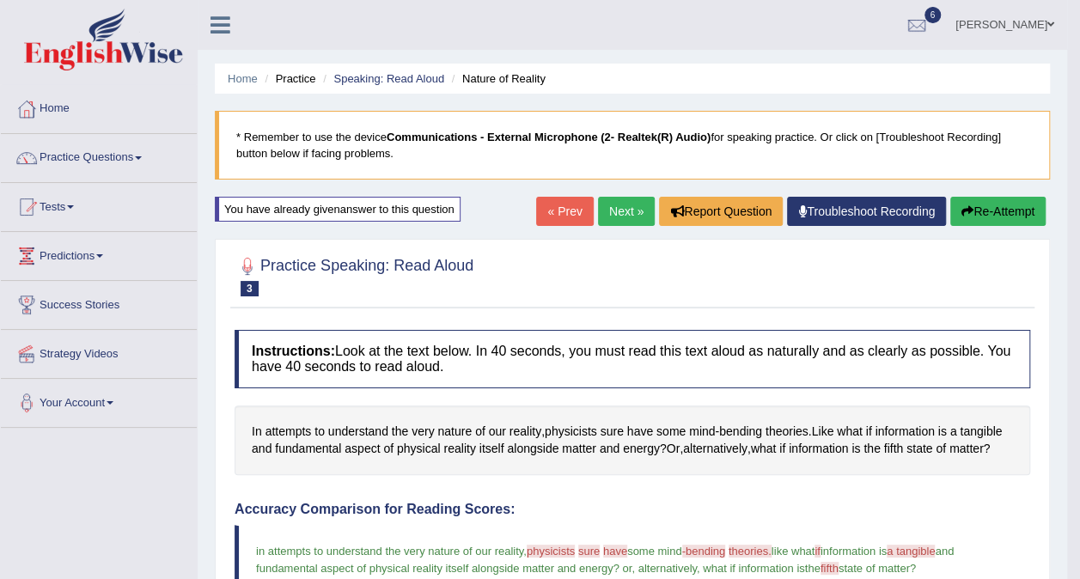
click at [1025, 212] on button "Re-Attempt" at bounding box center [997, 211] width 95 height 29
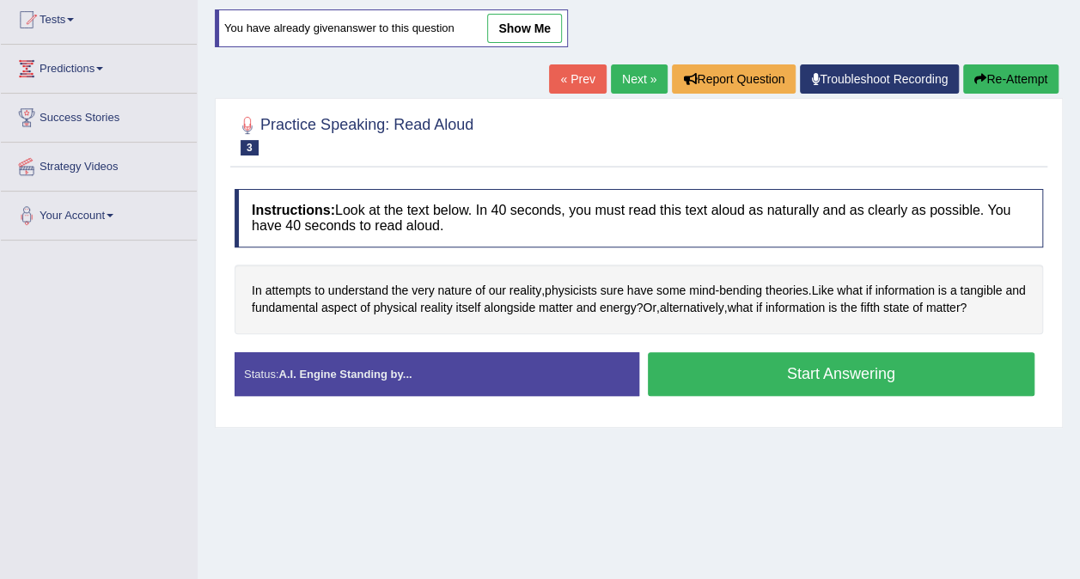
scroll to position [172, 0]
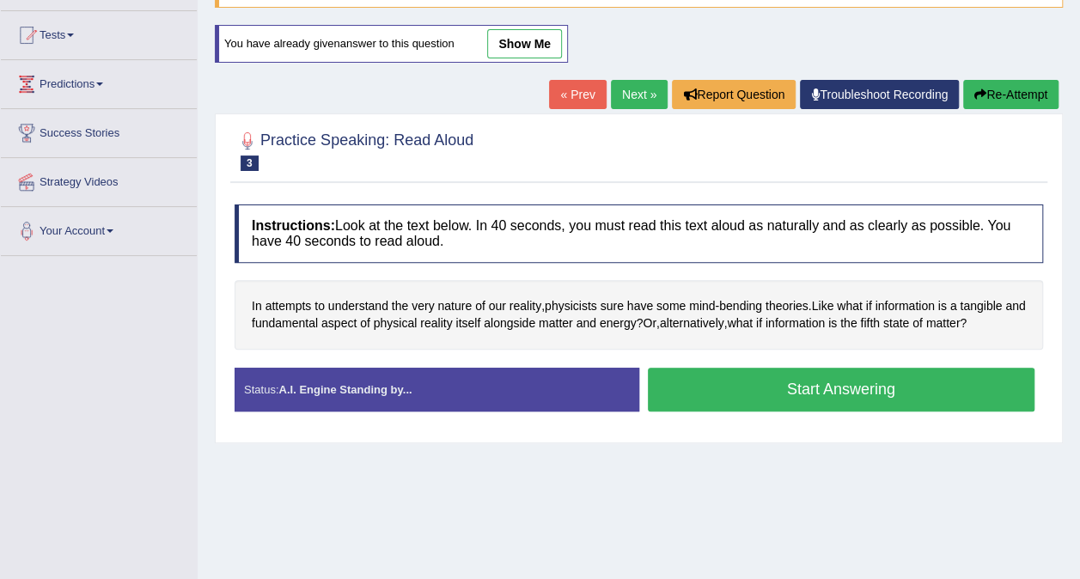
click at [624, 102] on link "Next »" at bounding box center [639, 94] width 57 height 29
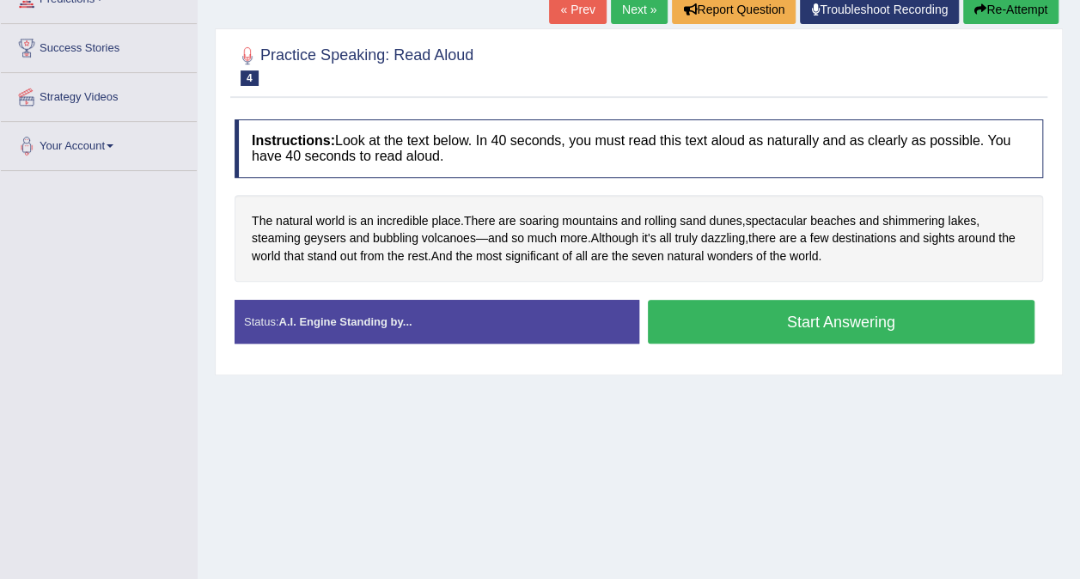
scroll to position [258, 0]
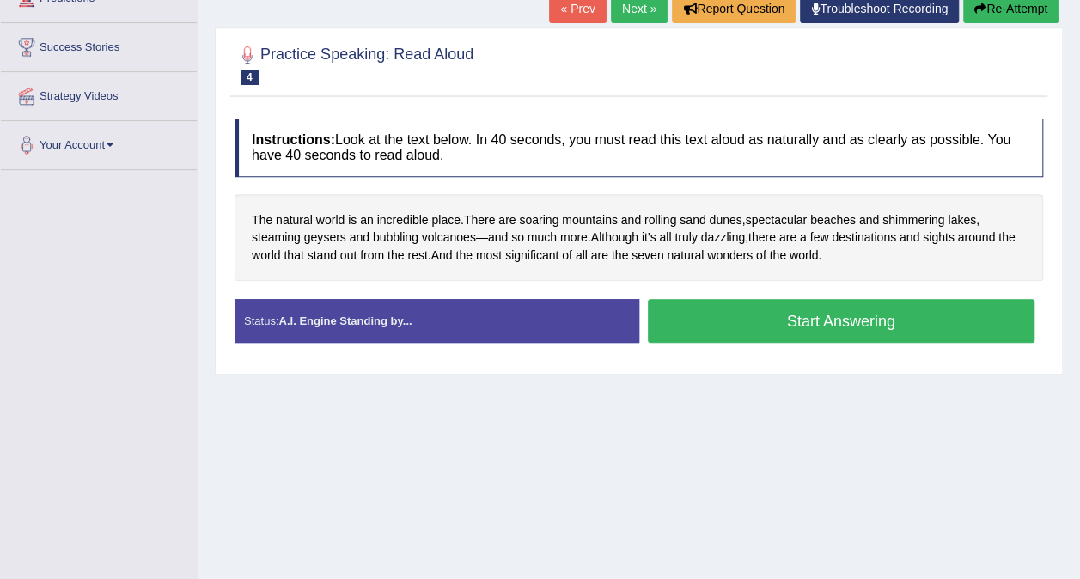
click at [747, 330] on button "Start Answering" at bounding box center [841, 321] width 387 height 44
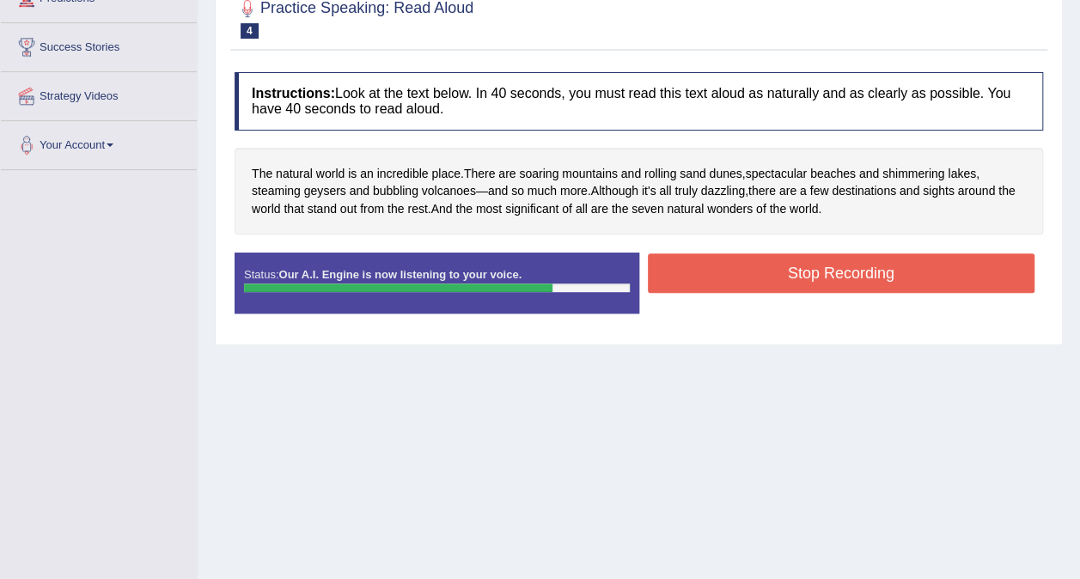
click at [747, 274] on button "Stop Recording" at bounding box center [841, 273] width 387 height 40
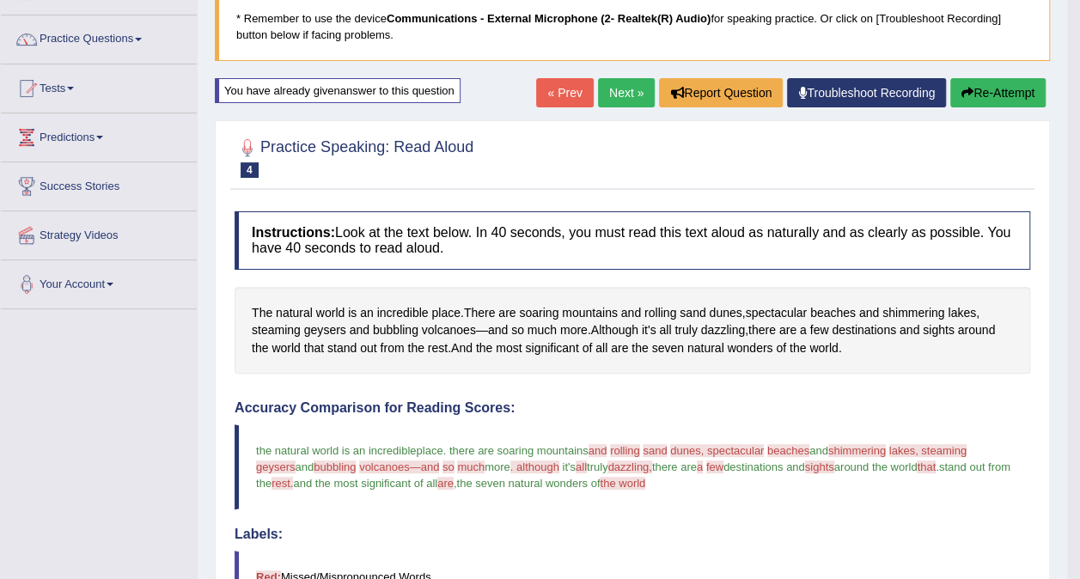
scroll to position [14, 0]
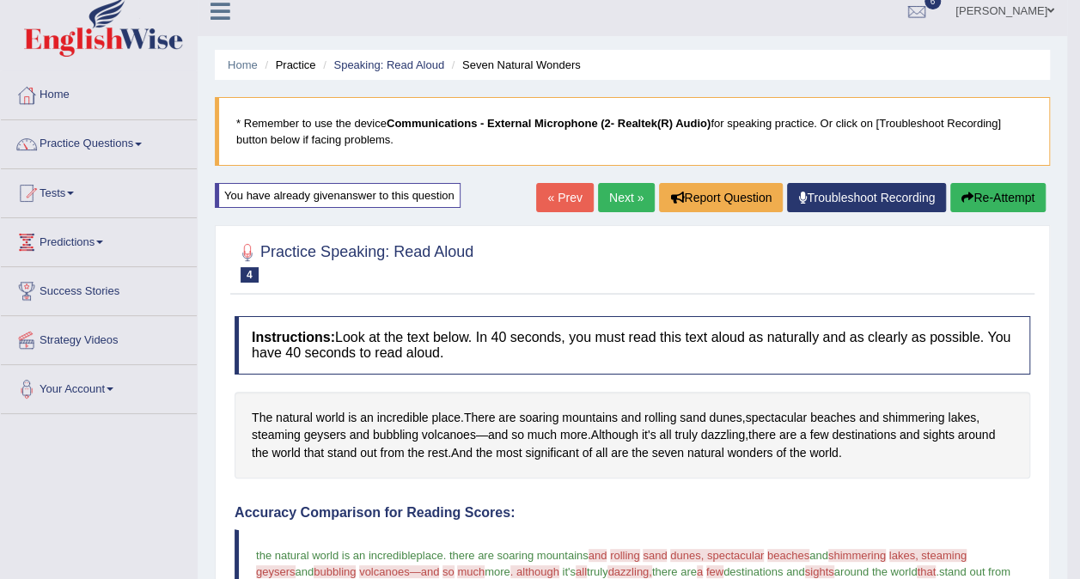
click at [630, 198] on link "Next »" at bounding box center [626, 197] width 57 height 29
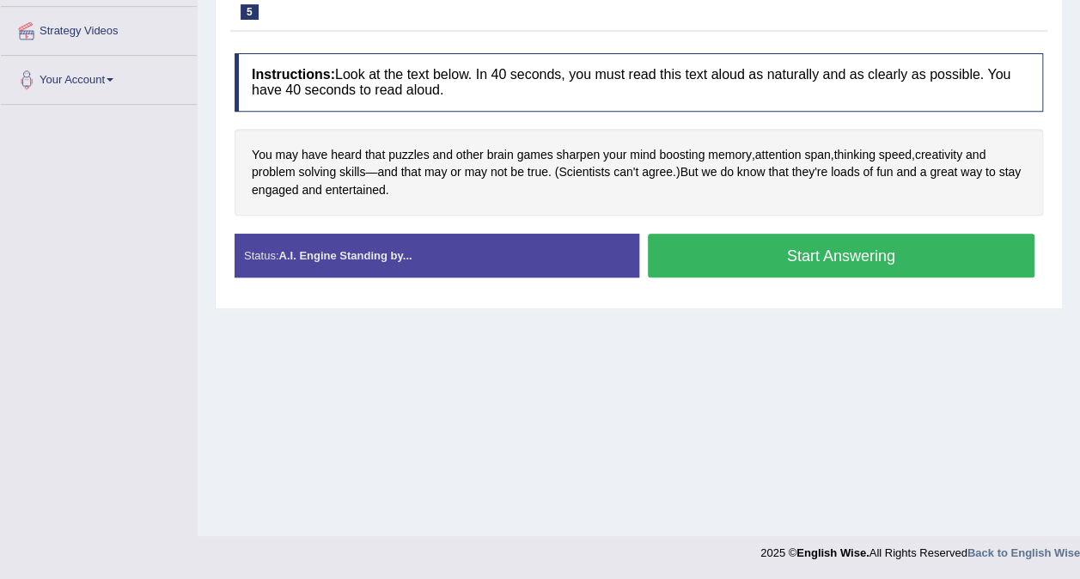
click at [734, 247] on button "Start Answering" at bounding box center [841, 256] width 387 height 44
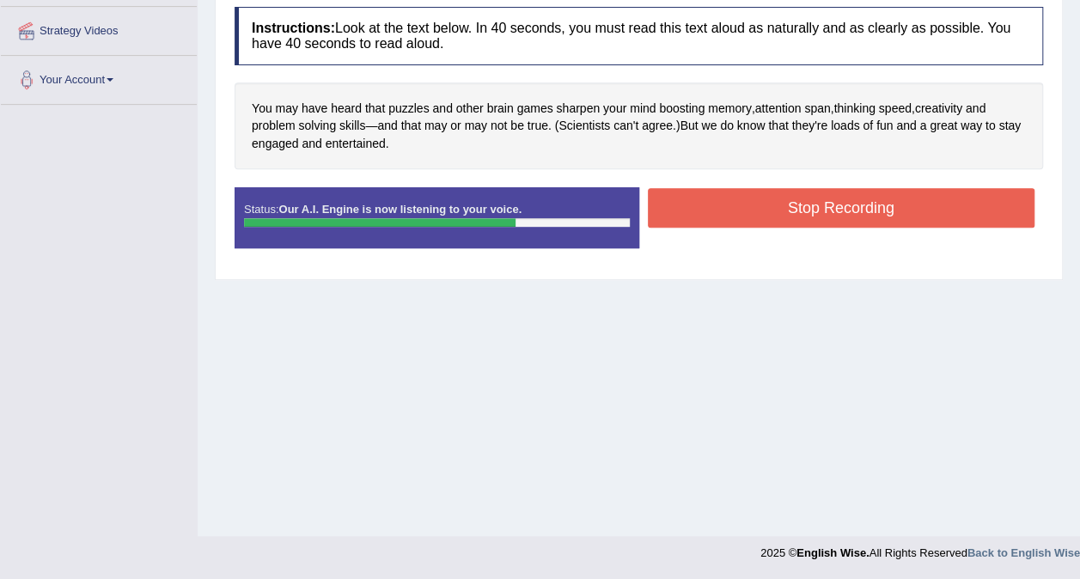
click at [773, 210] on button "Stop Recording" at bounding box center [841, 208] width 387 height 40
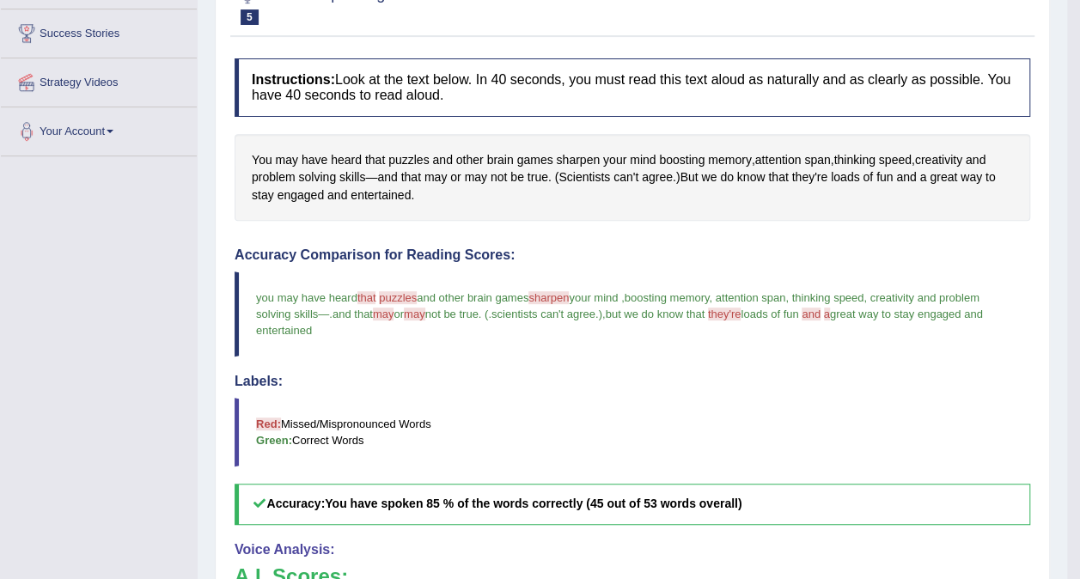
scroll to position [14, 0]
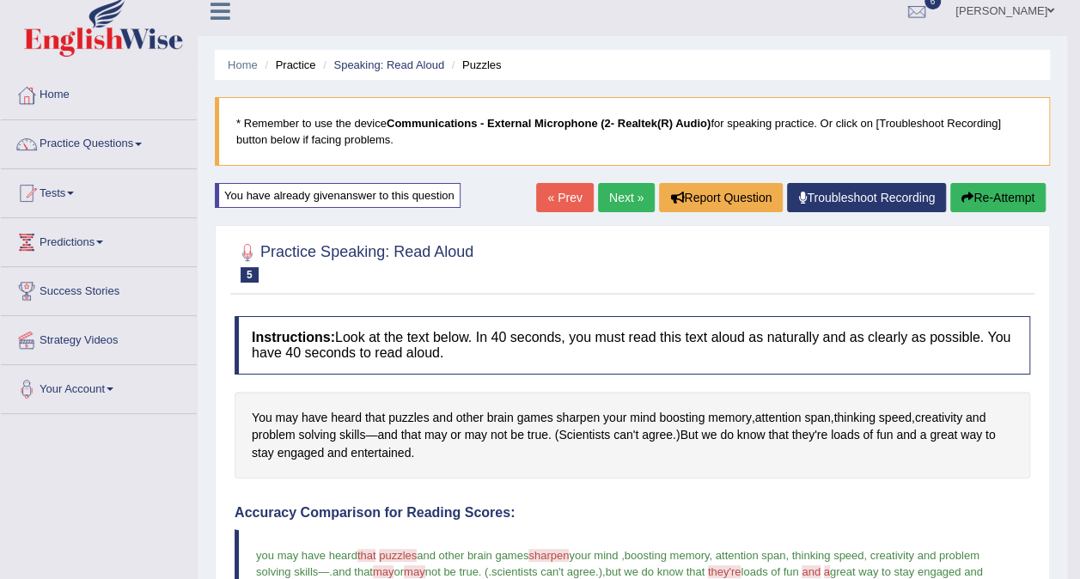
click at [622, 195] on link "Next »" at bounding box center [626, 197] width 57 height 29
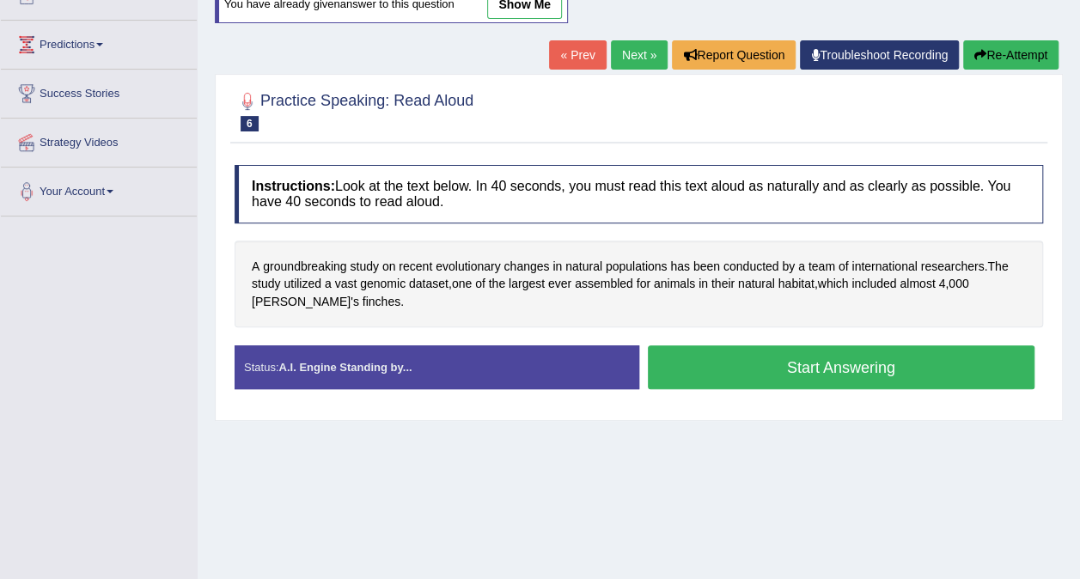
scroll to position [258, 0]
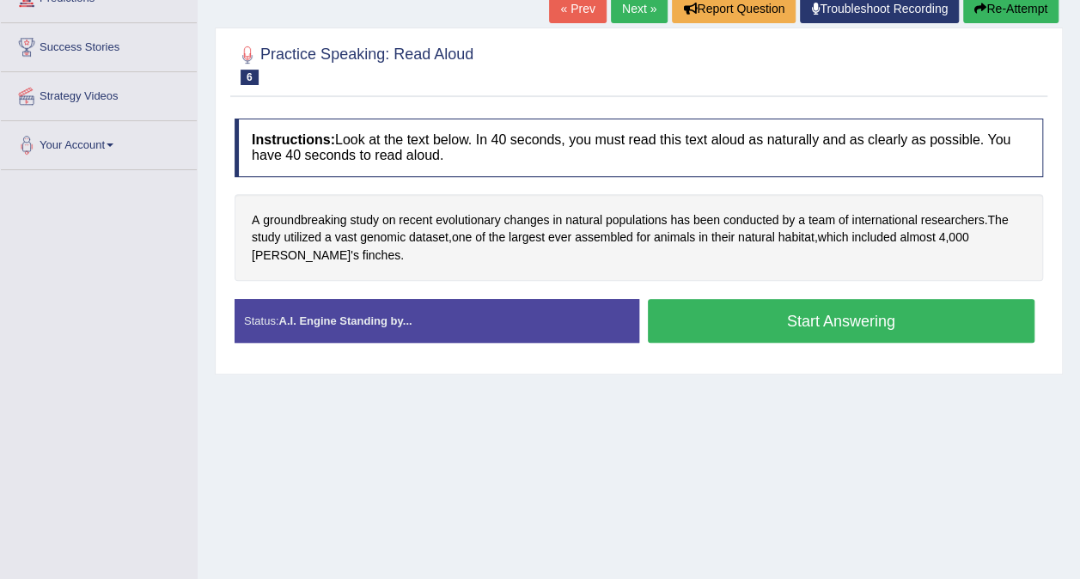
click at [714, 327] on button "Start Answering" at bounding box center [841, 321] width 387 height 44
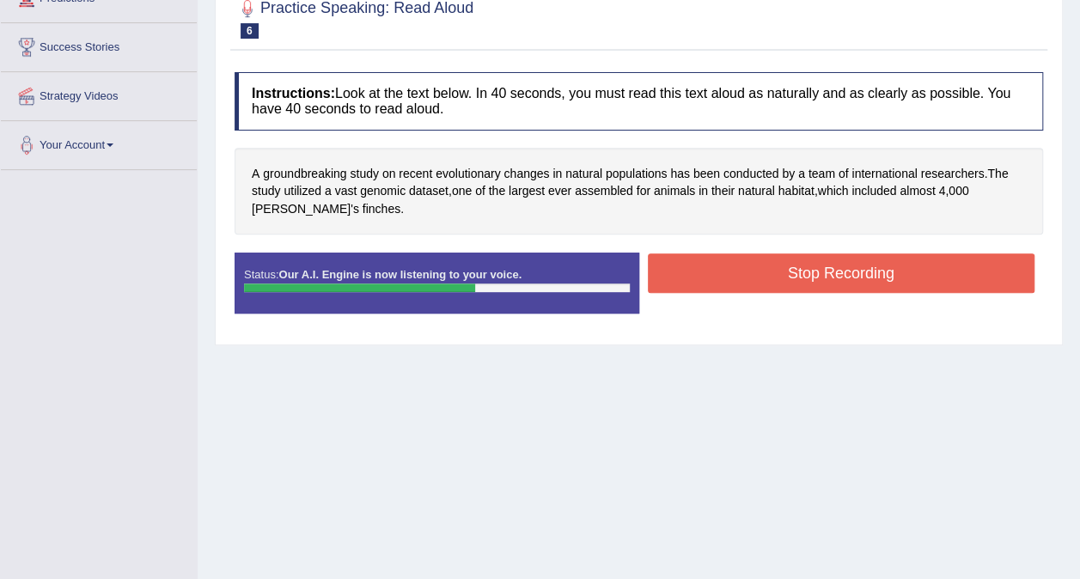
click at [751, 279] on button "Stop Recording" at bounding box center [841, 273] width 387 height 40
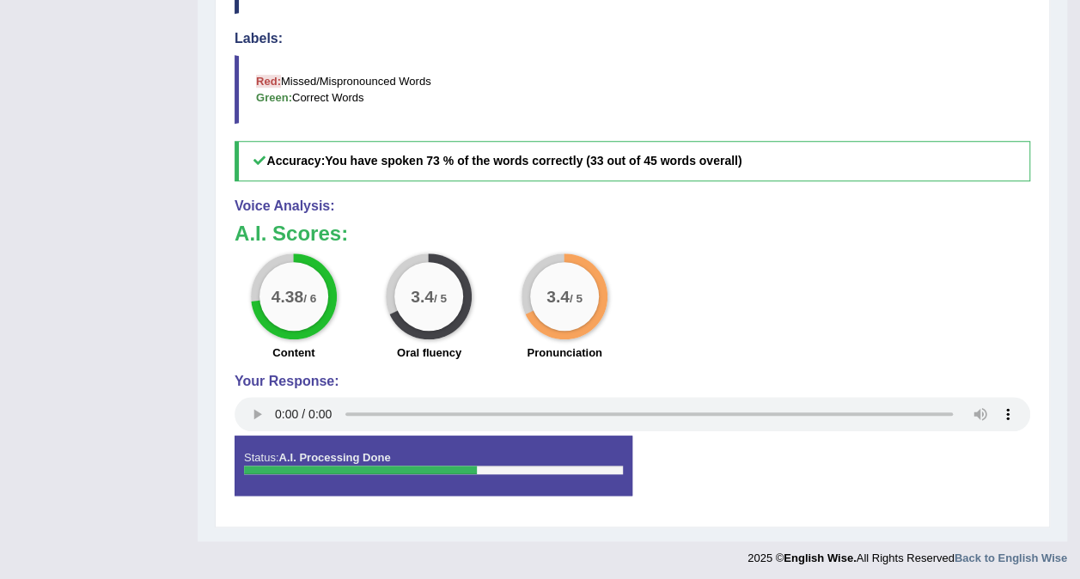
scroll to position [168, 0]
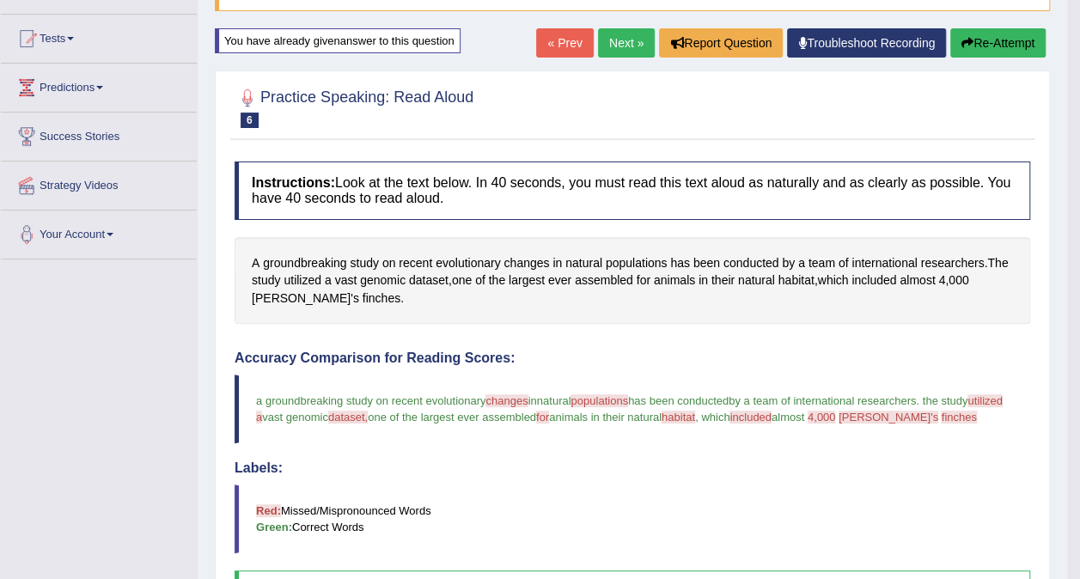
click at [626, 36] on link "Next »" at bounding box center [626, 42] width 57 height 29
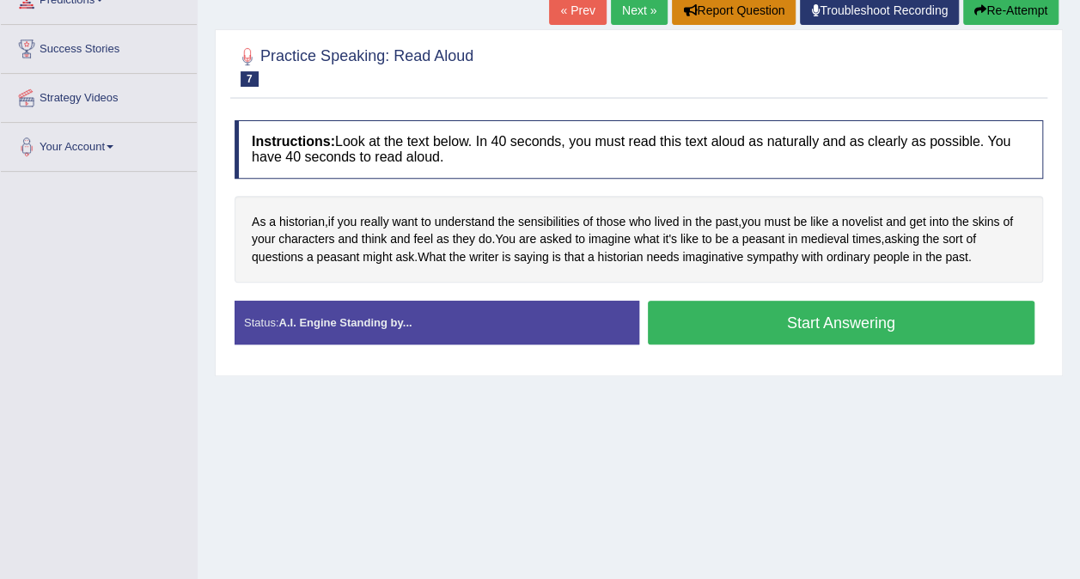
scroll to position [258, 0]
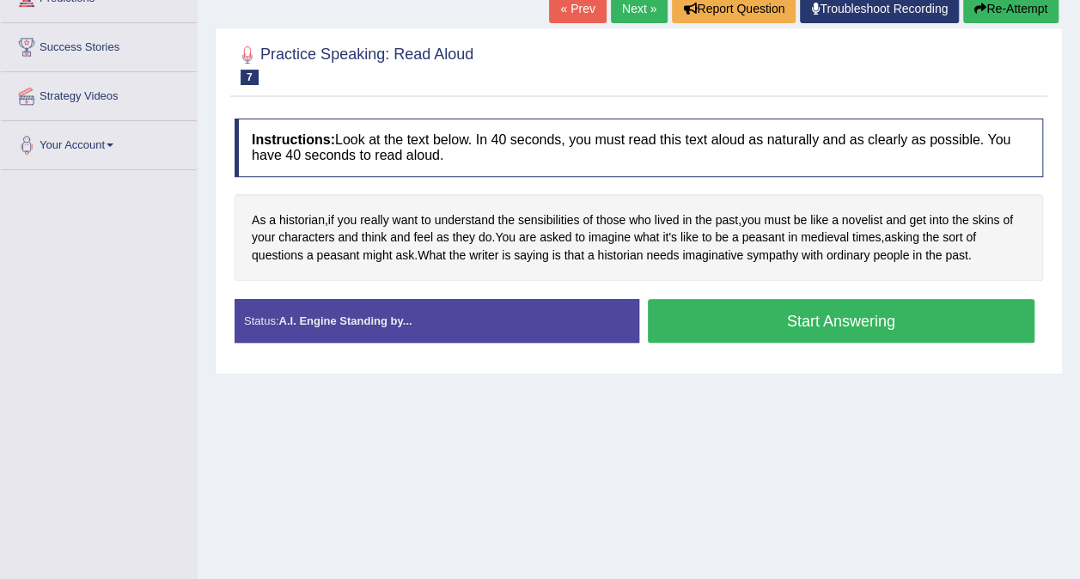
click at [777, 319] on button "Start Answering" at bounding box center [841, 321] width 387 height 44
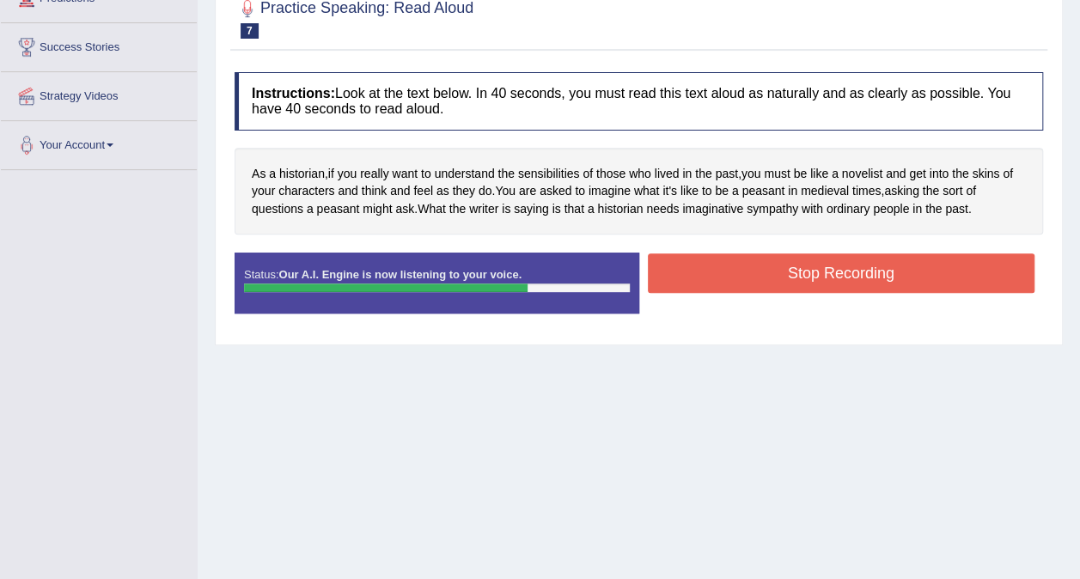
click at [787, 268] on button "Stop Recording" at bounding box center [841, 273] width 387 height 40
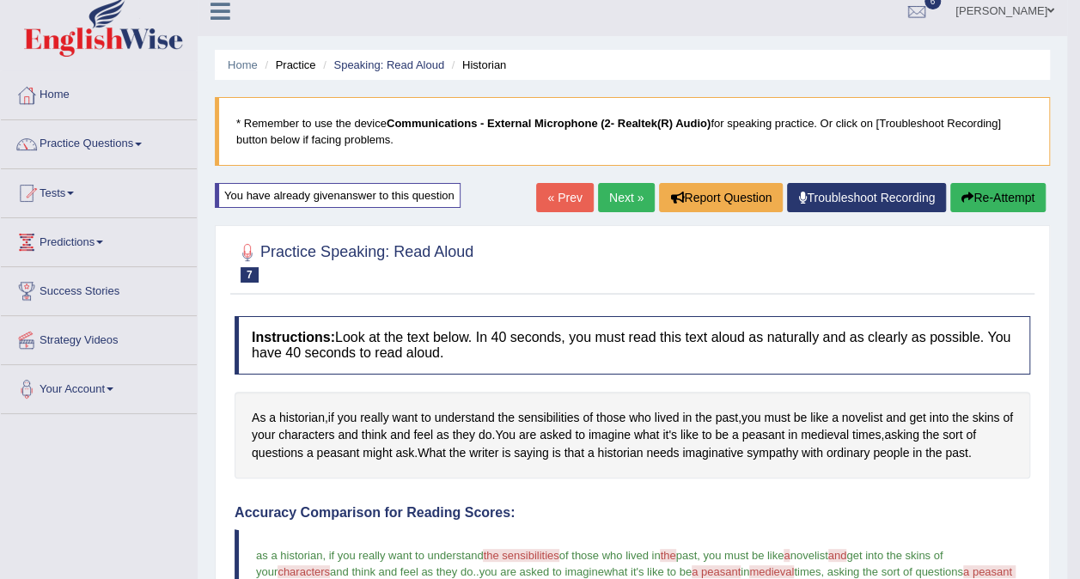
scroll to position [14, 0]
click at [633, 188] on link "Next »" at bounding box center [626, 197] width 57 height 29
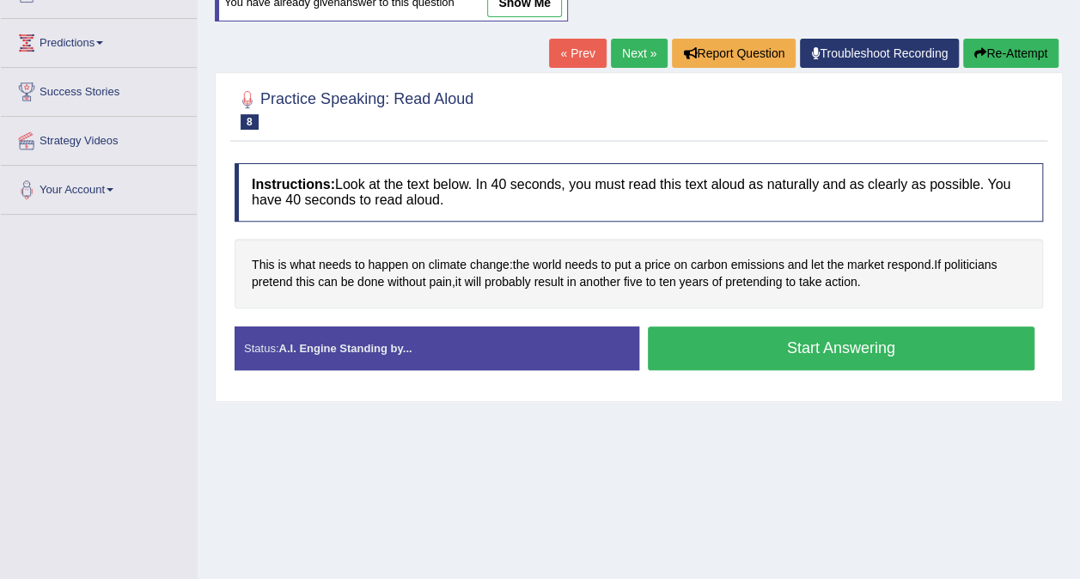
scroll to position [258, 0]
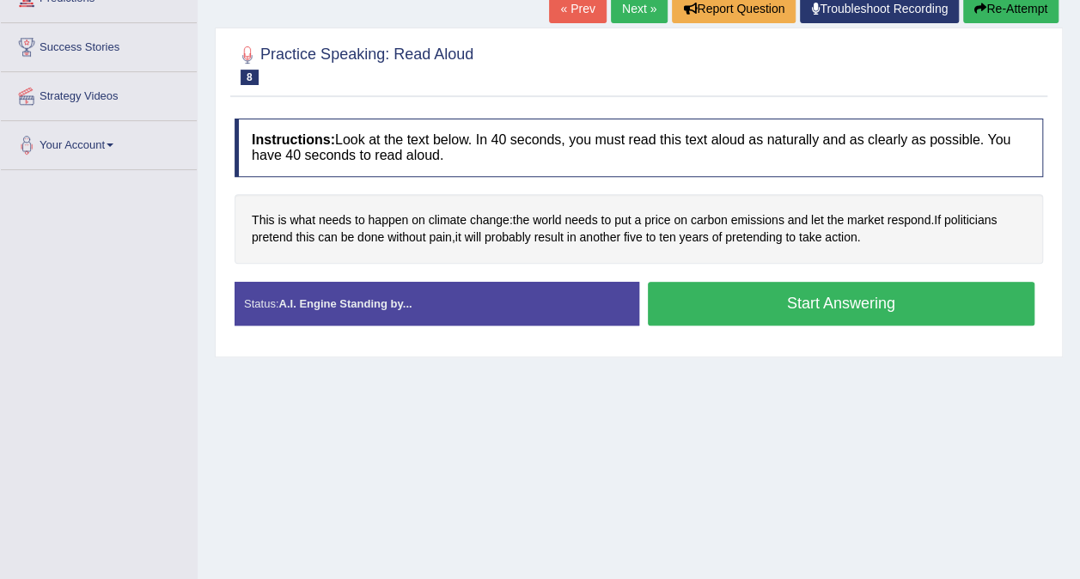
click at [720, 308] on button "Start Answering" at bounding box center [841, 304] width 387 height 44
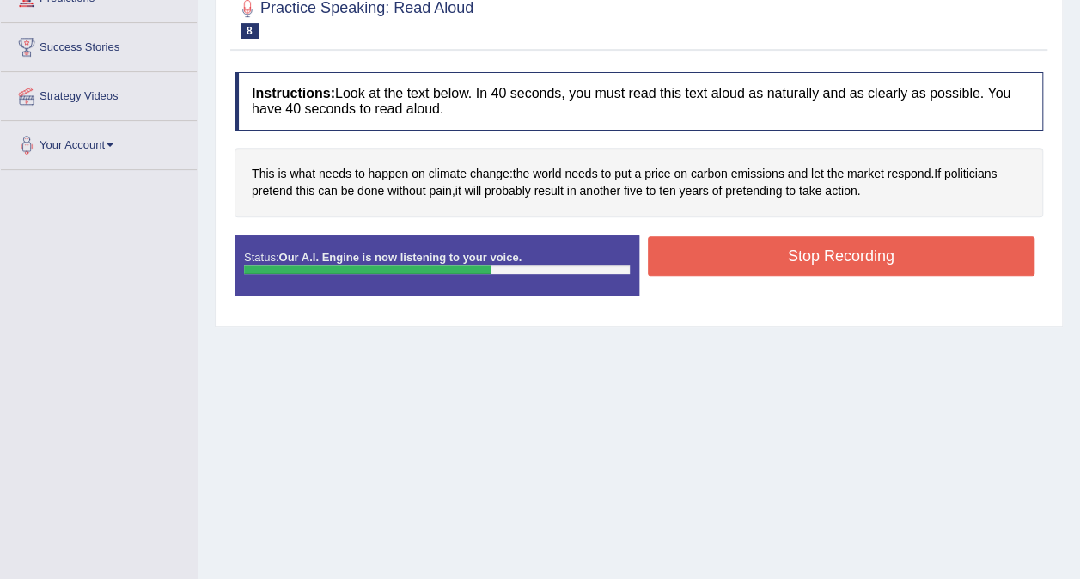
click at [788, 249] on button "Stop Recording" at bounding box center [841, 256] width 387 height 40
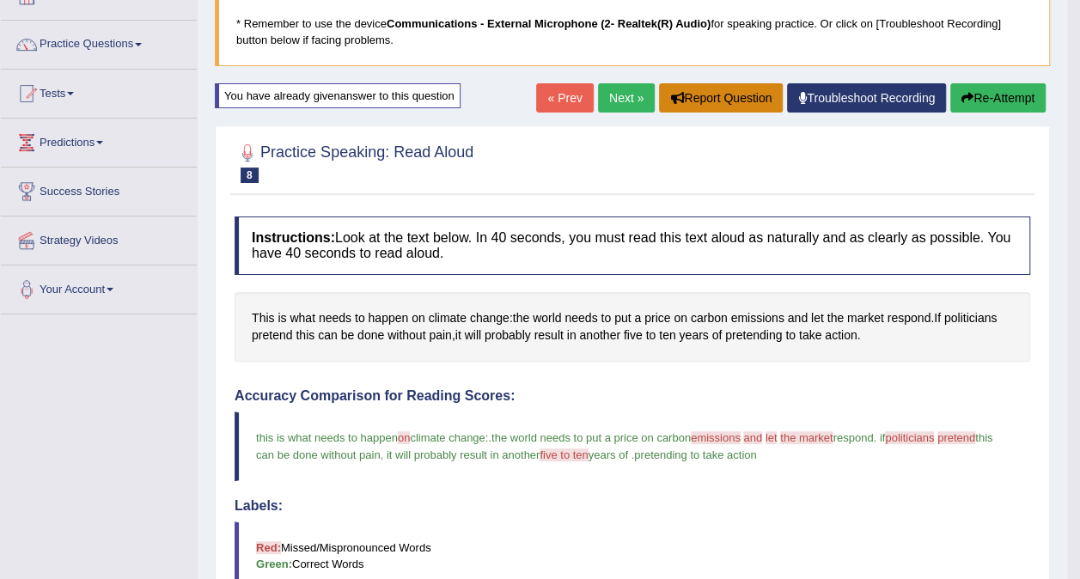
scroll to position [0, 0]
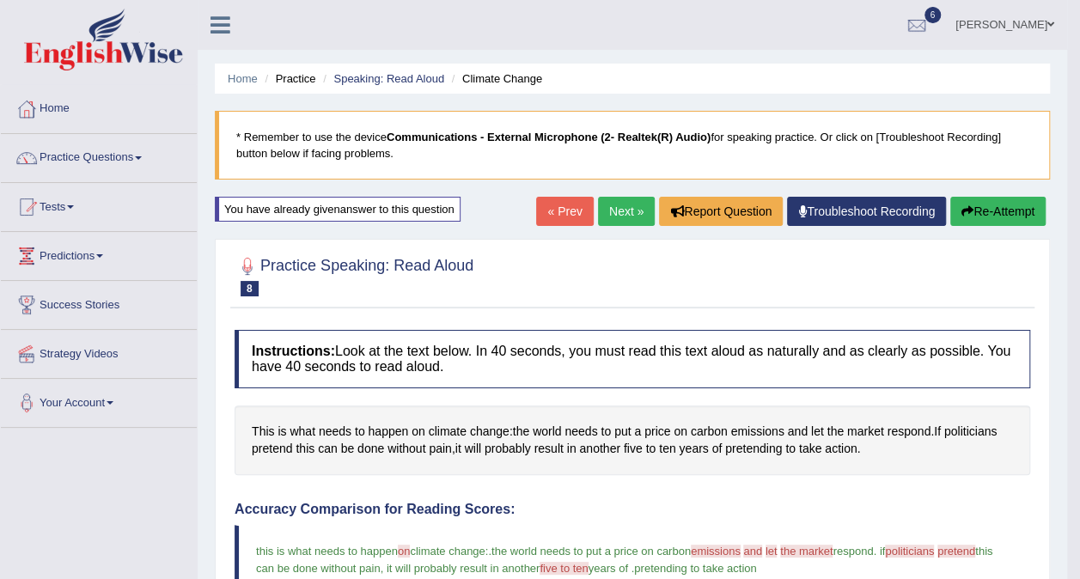
click at [622, 214] on link "Next »" at bounding box center [626, 211] width 57 height 29
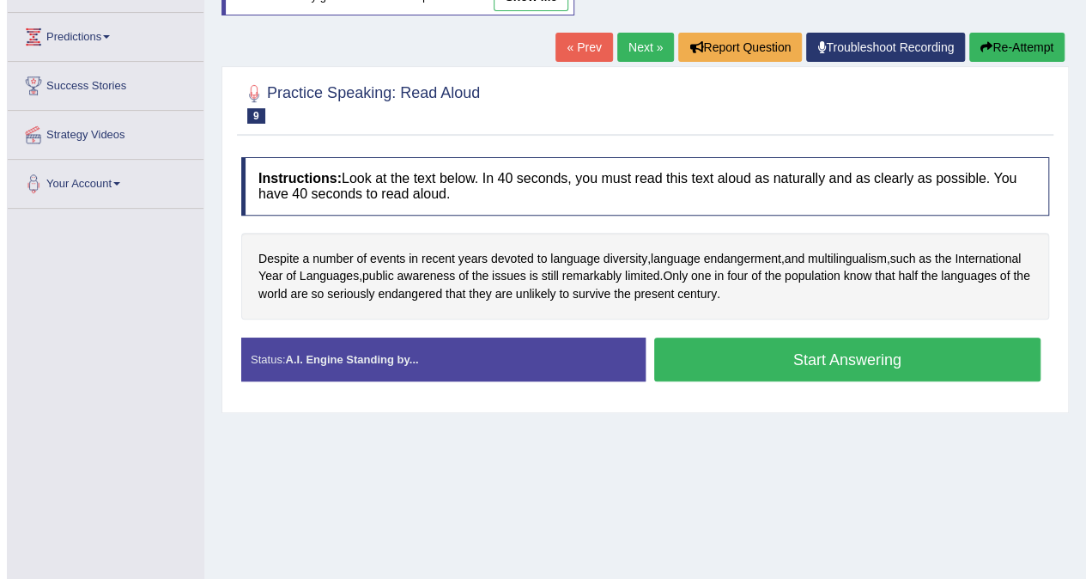
scroll to position [258, 0]
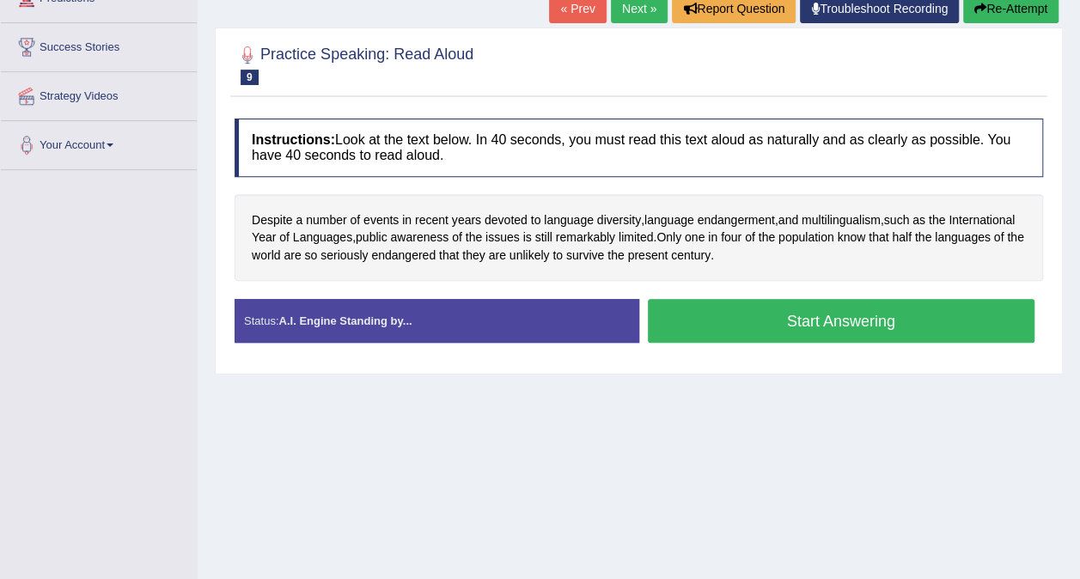
click at [679, 317] on button "Start Answering" at bounding box center [841, 321] width 387 height 44
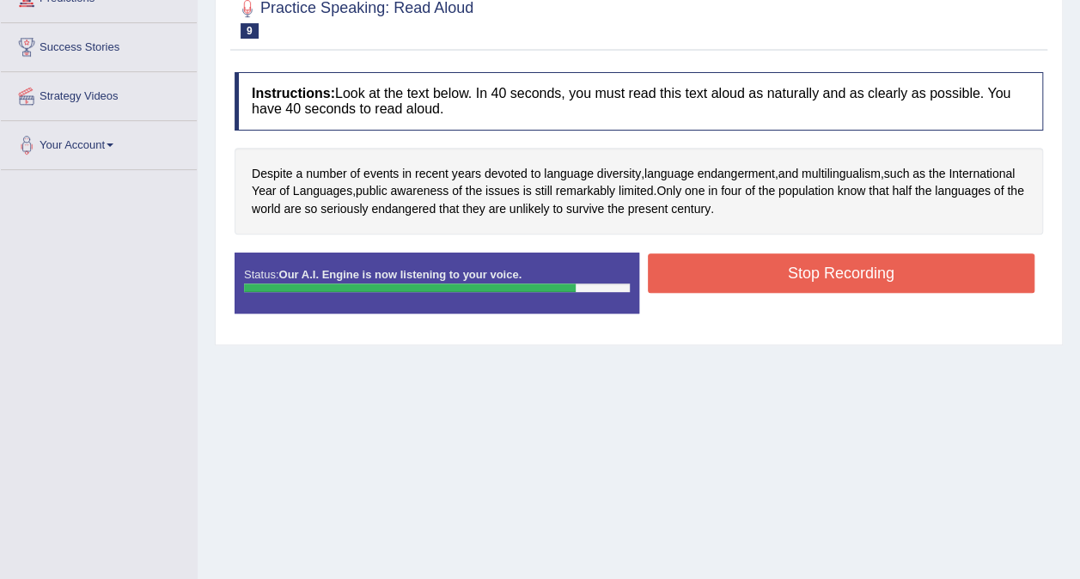
click at [792, 285] on button "Stop Recording" at bounding box center [841, 273] width 387 height 40
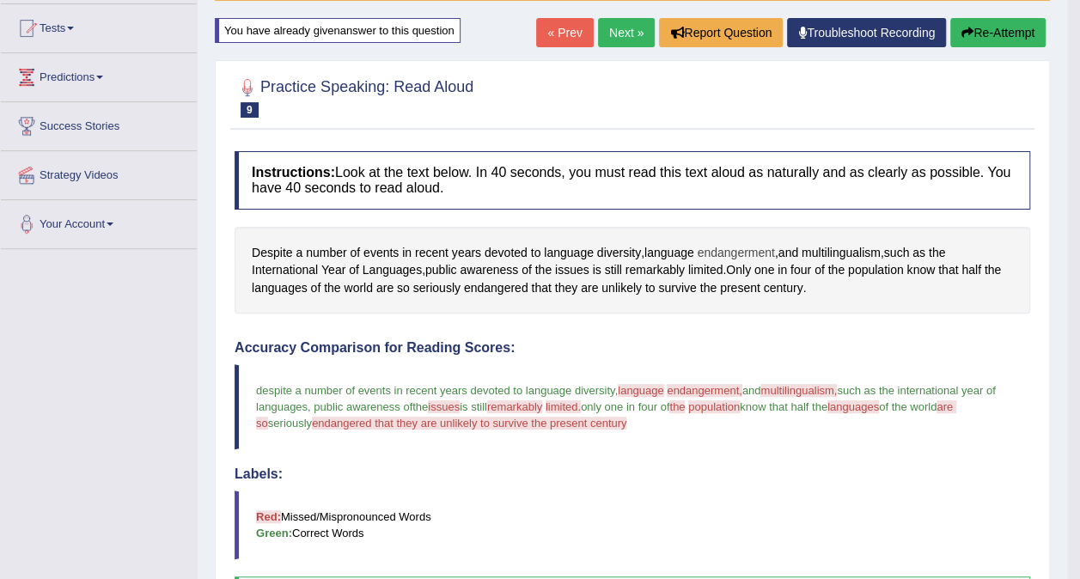
scroll to position [0, 0]
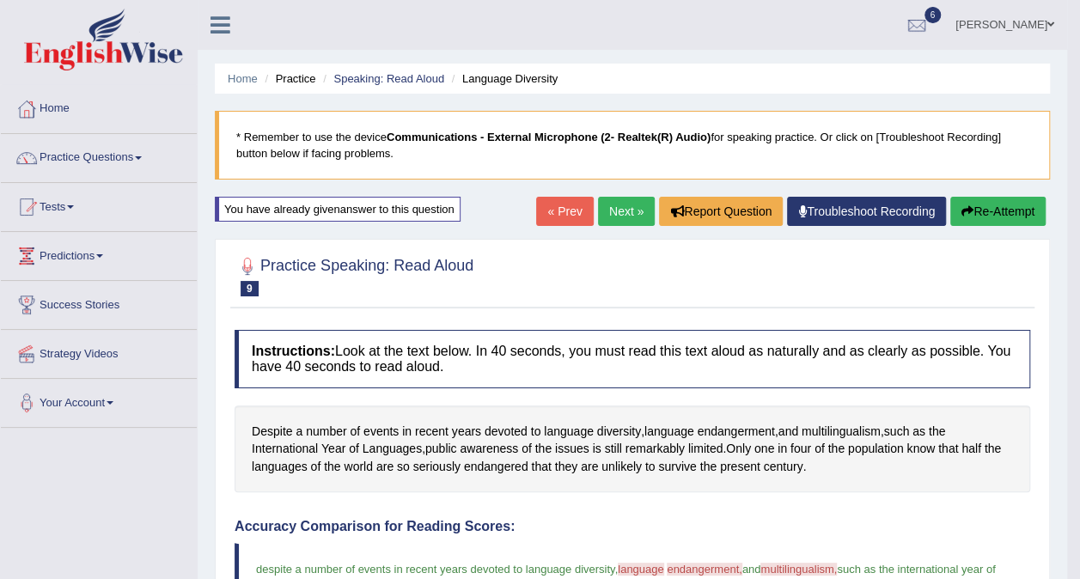
click at [625, 215] on link "Next »" at bounding box center [626, 211] width 57 height 29
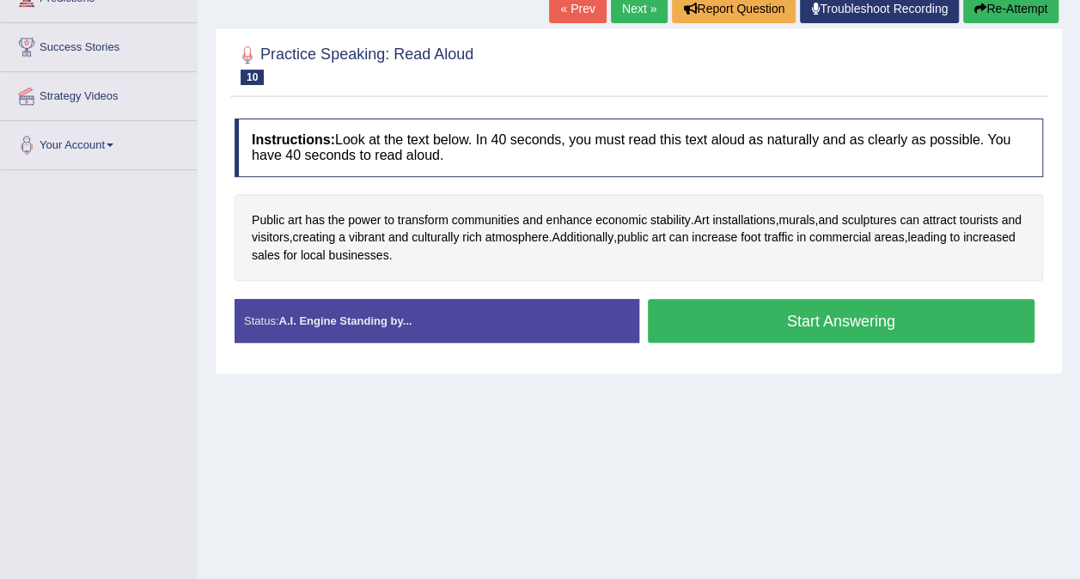
click at [707, 307] on button "Start Answering" at bounding box center [841, 321] width 387 height 44
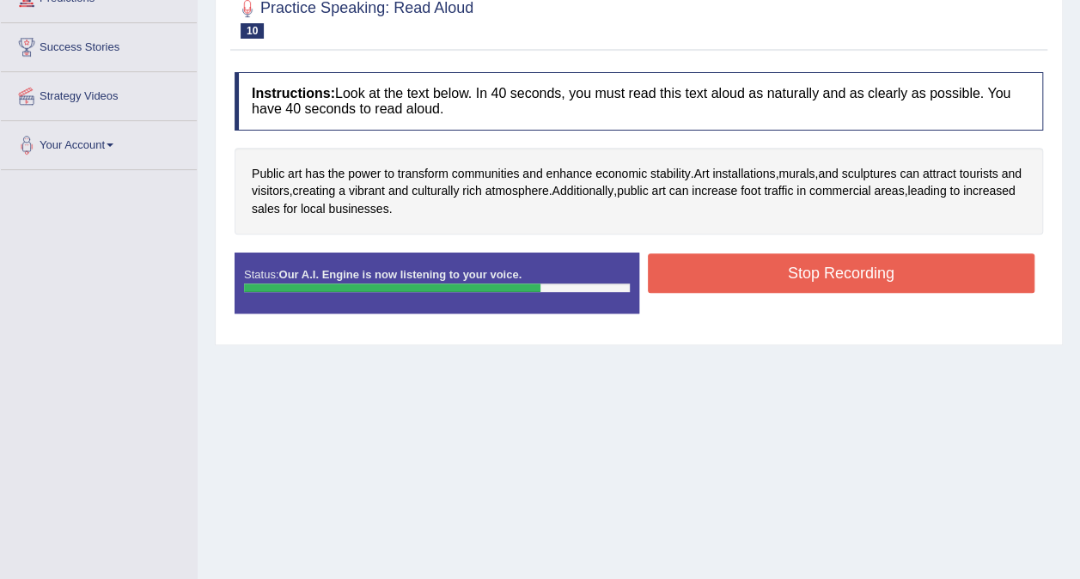
click at [824, 270] on button "Stop Recording" at bounding box center [841, 273] width 387 height 40
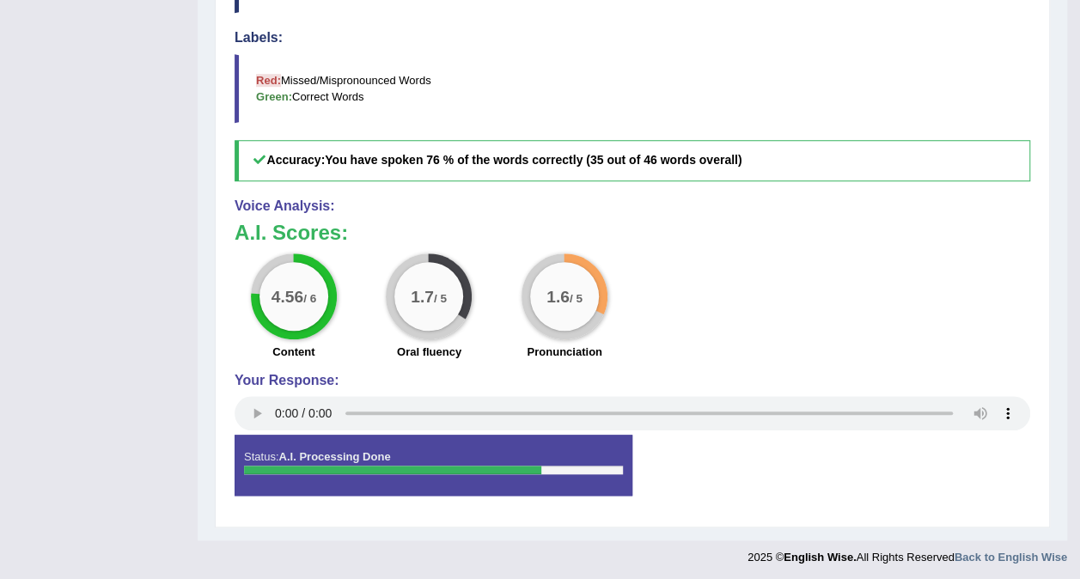
scroll to position [100, 0]
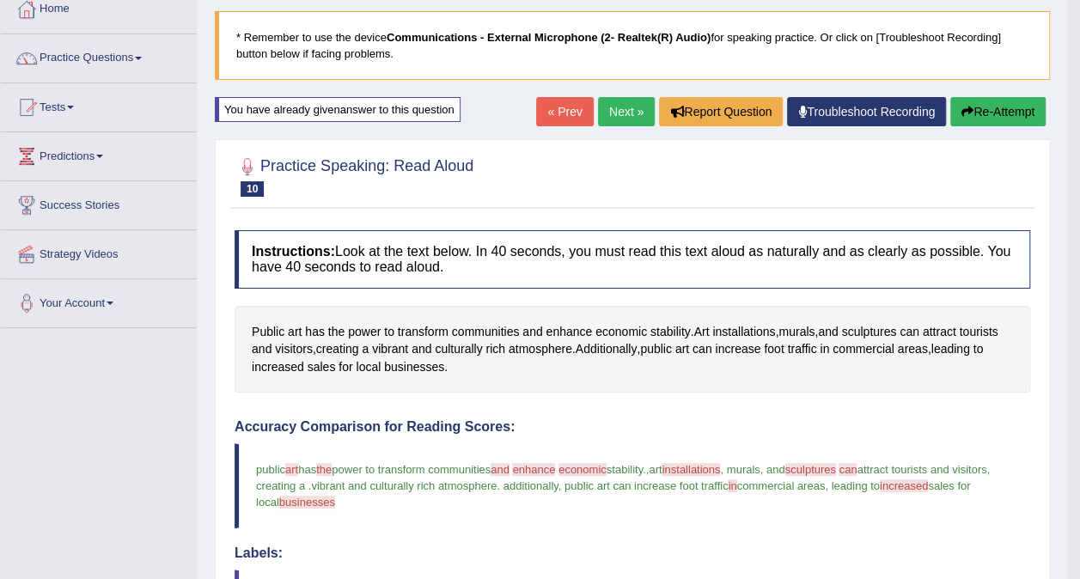
click at [625, 105] on link "Next »" at bounding box center [626, 111] width 57 height 29
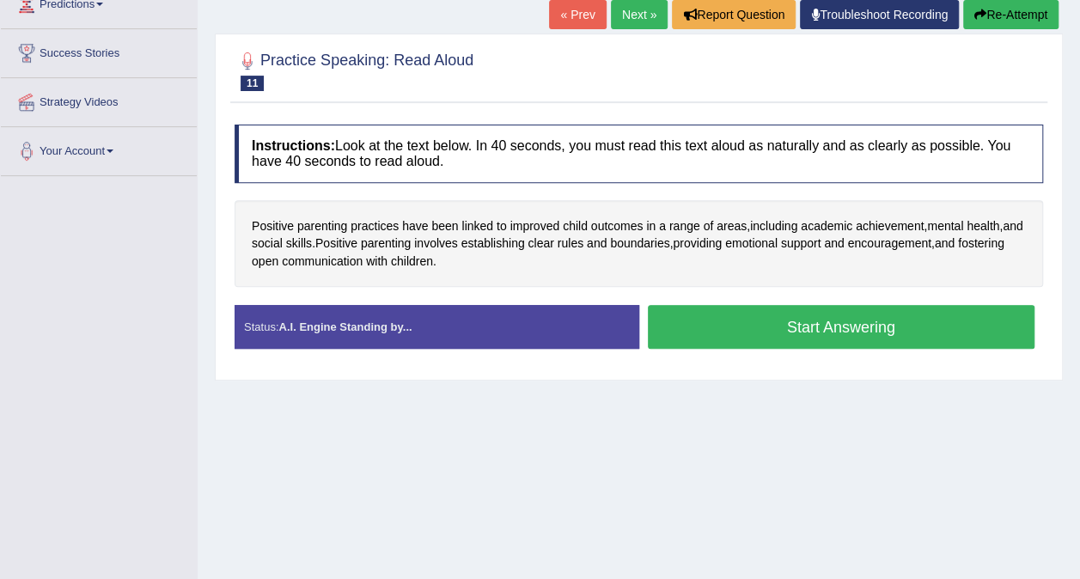
scroll to position [323, 0]
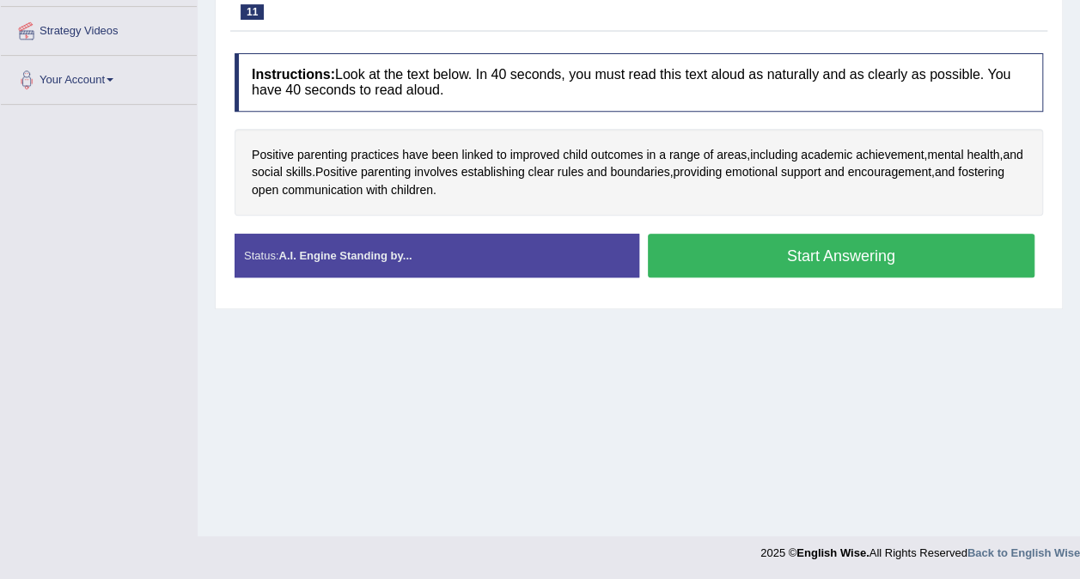
click at [770, 267] on button "Start Answering" at bounding box center [841, 256] width 387 height 44
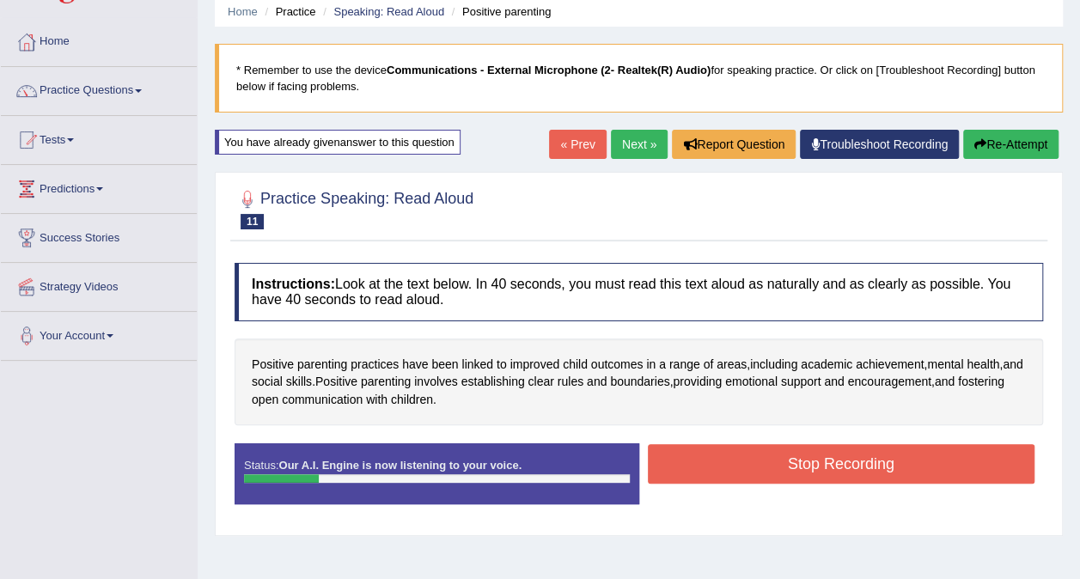
scroll to position [65, 0]
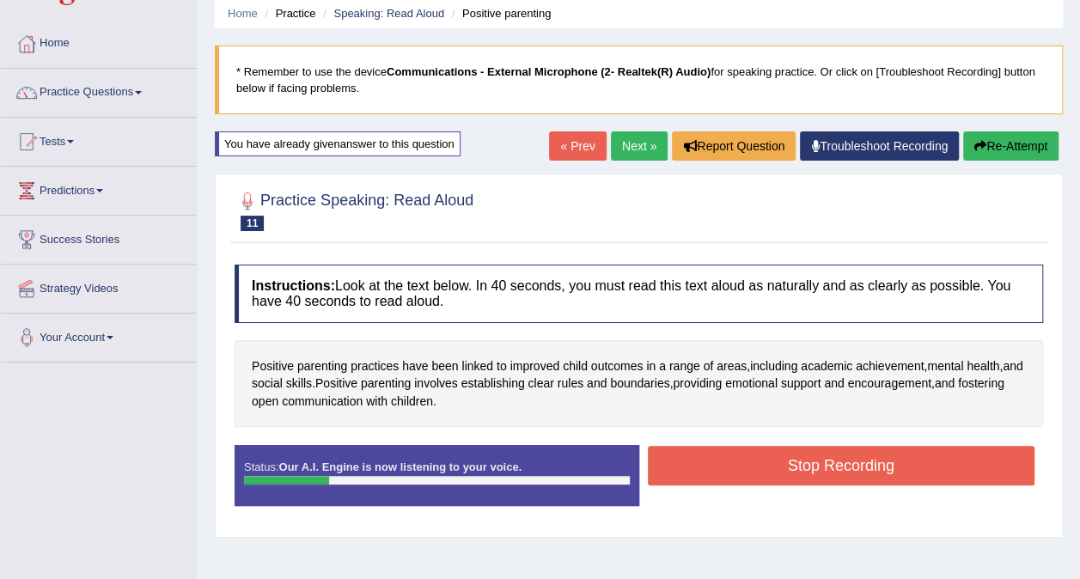
click at [983, 146] on icon "button" at bounding box center [980, 146] width 12 height 12
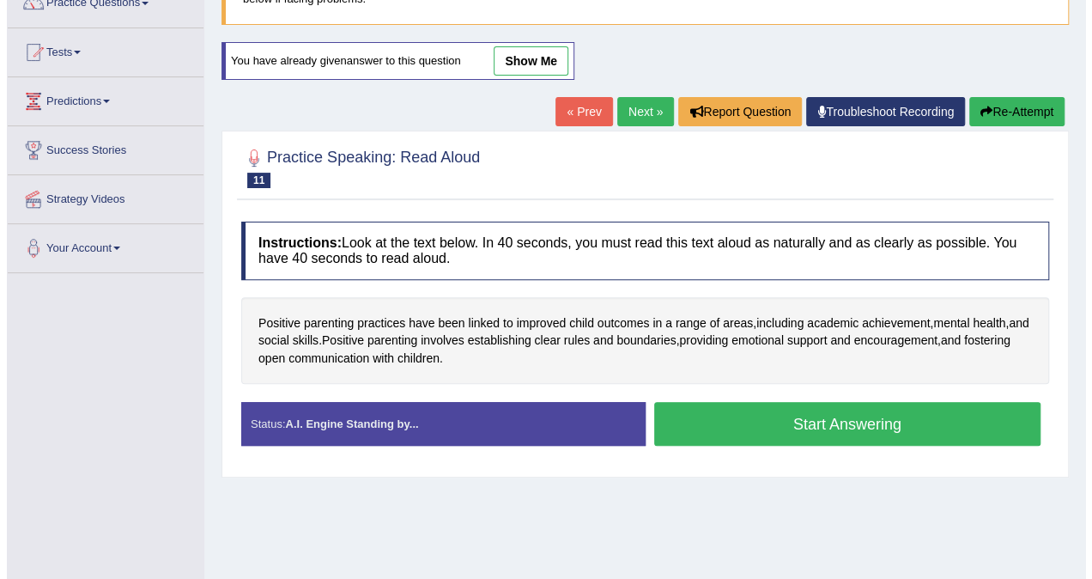
scroll to position [323, 0]
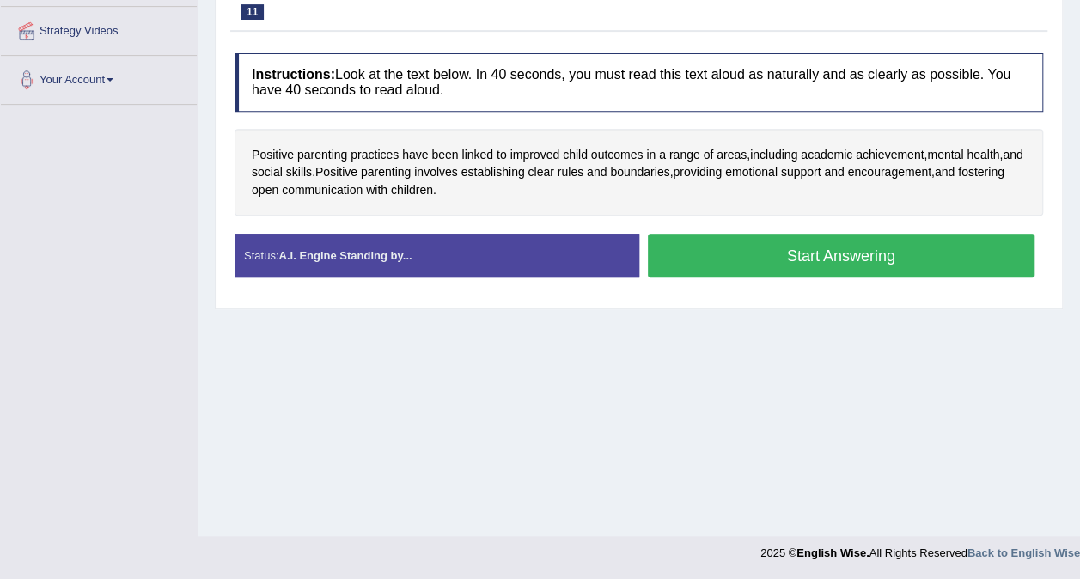
click at [928, 252] on button "Start Answering" at bounding box center [841, 256] width 387 height 44
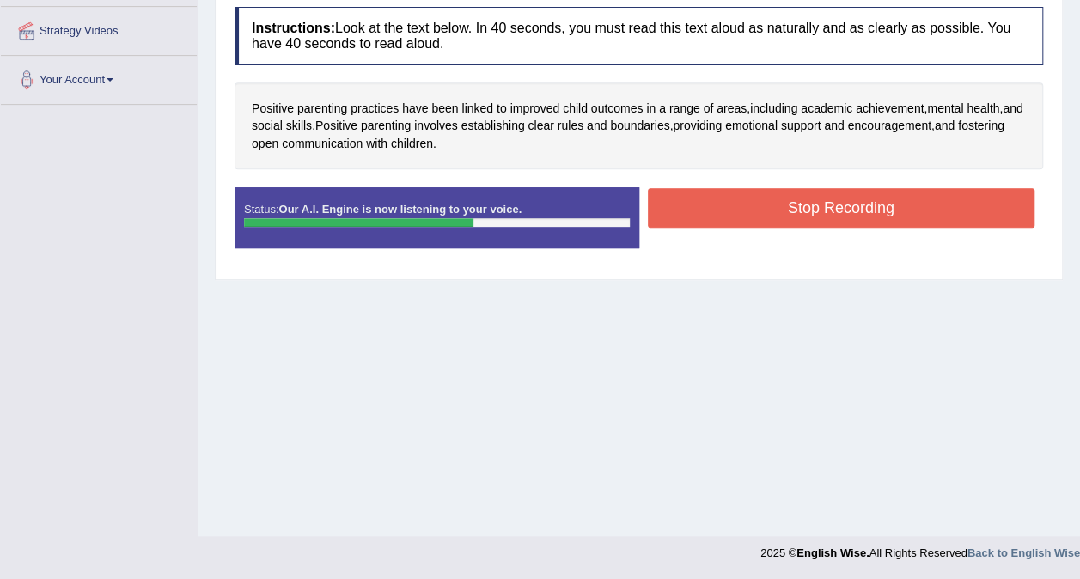
click at [831, 206] on button "Stop Recording" at bounding box center [841, 208] width 387 height 40
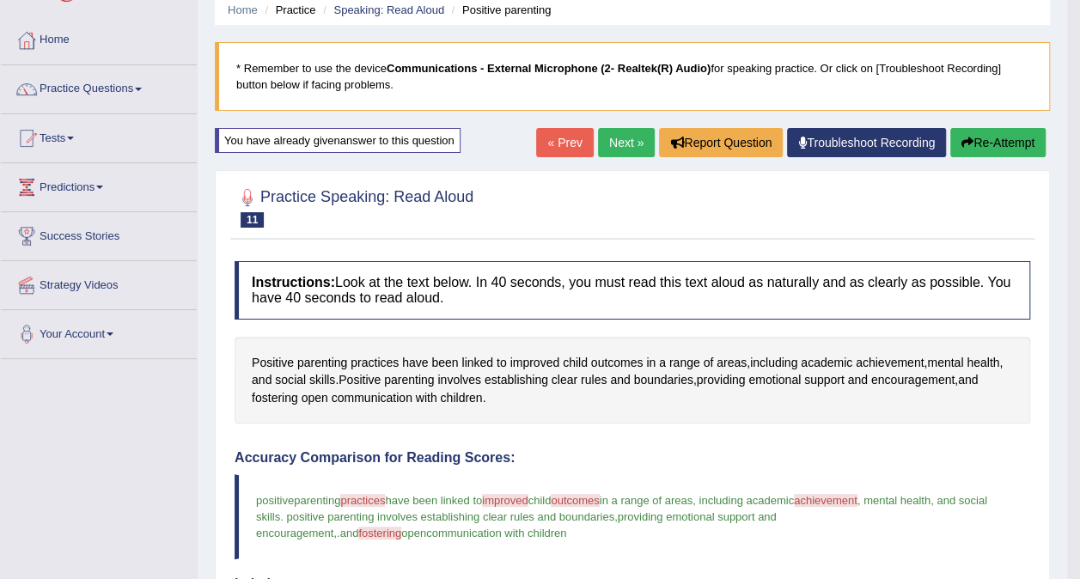
scroll to position [0, 0]
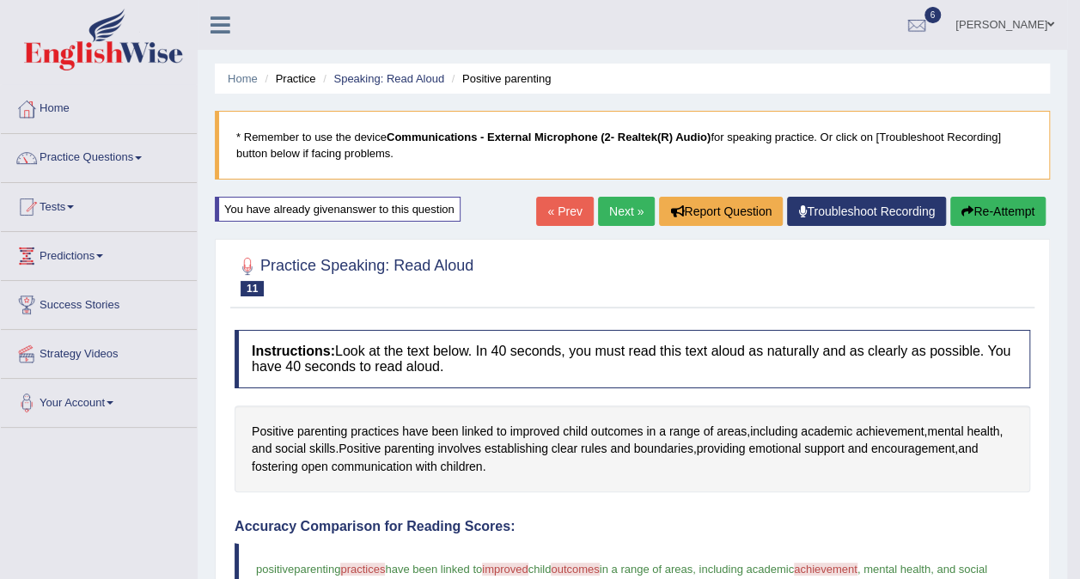
click at [977, 210] on button "Re-Attempt" at bounding box center [997, 211] width 95 height 29
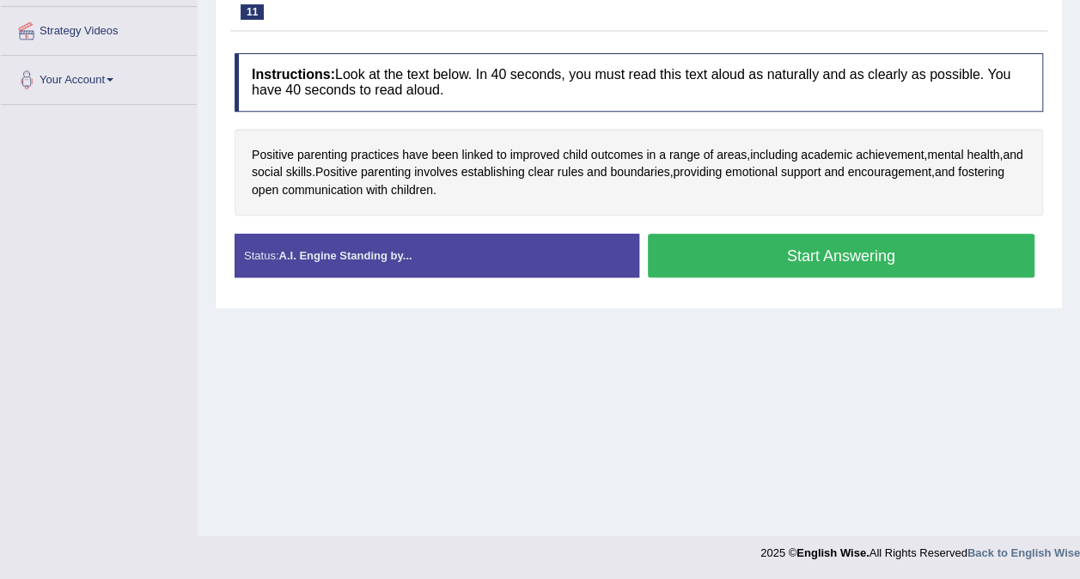
click at [909, 242] on button "Start Answering" at bounding box center [841, 256] width 387 height 44
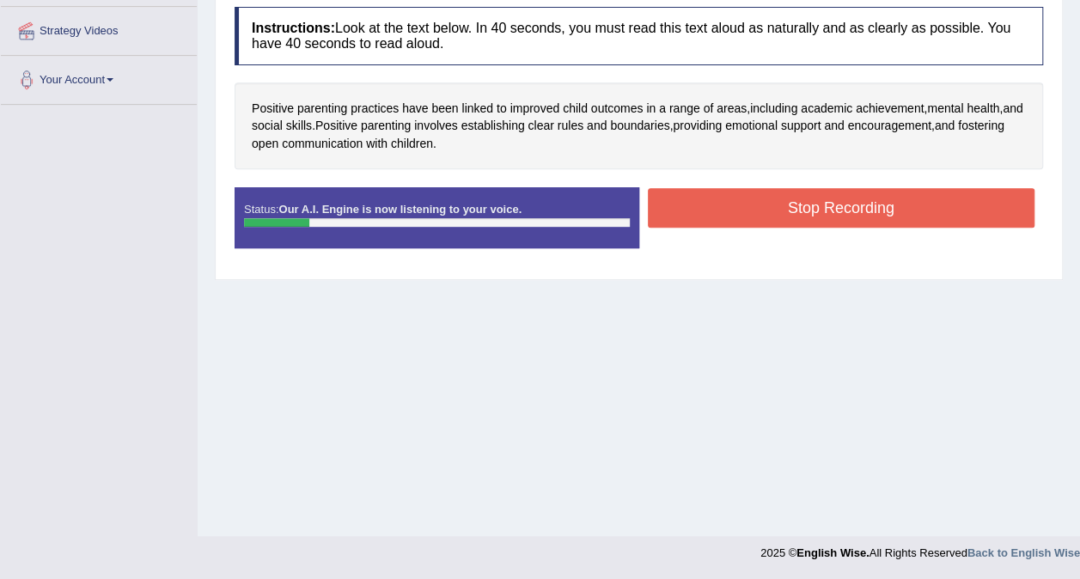
click at [867, 227] on div "Stop Recording" at bounding box center [841, 210] width 405 height 44
click at [865, 212] on button "Stop Recording" at bounding box center [841, 208] width 387 height 40
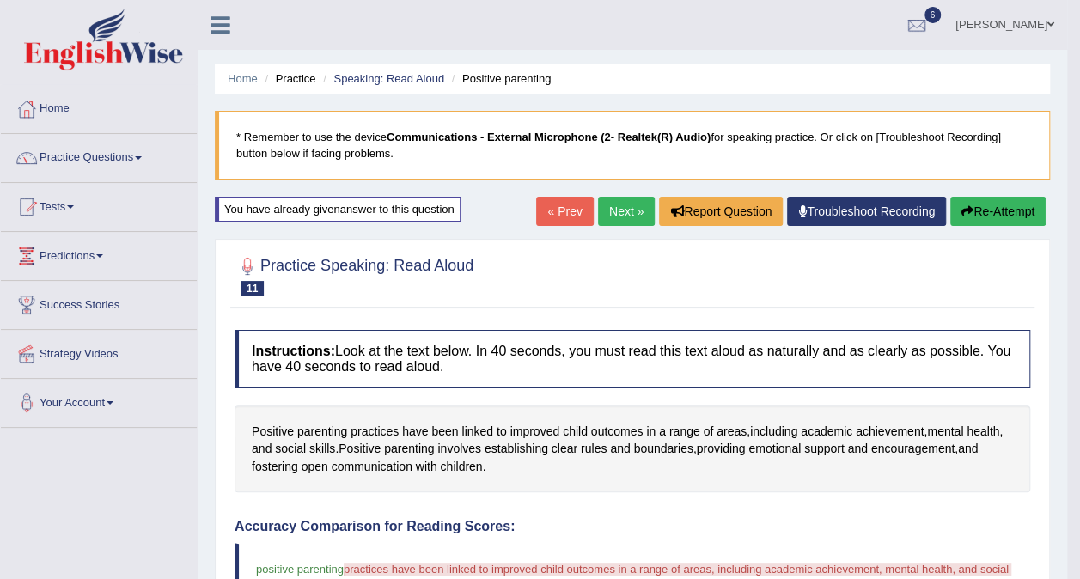
click at [962, 208] on icon "button" at bounding box center [967, 211] width 12 height 12
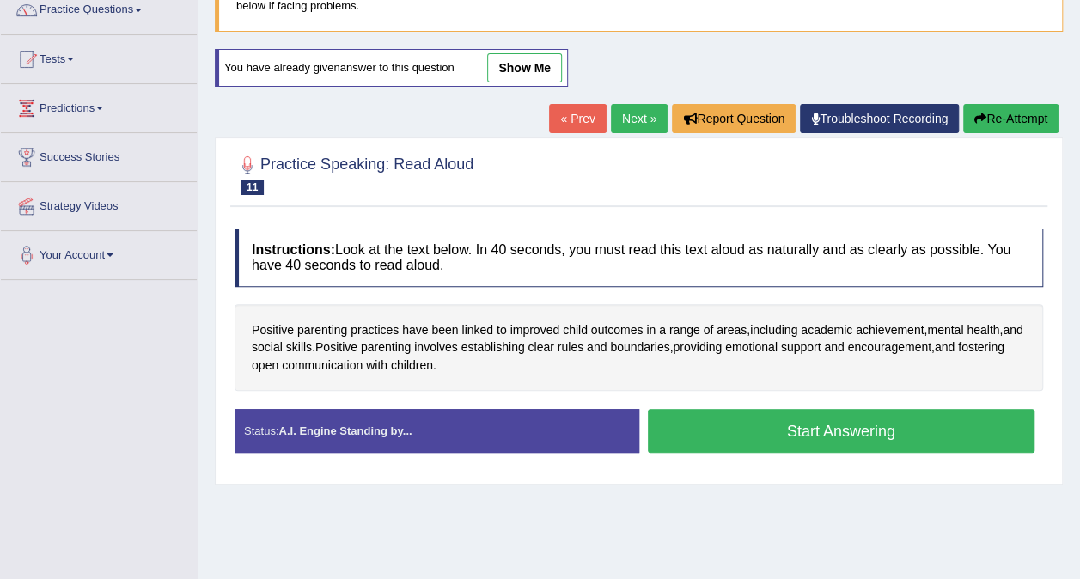
scroll to position [323, 0]
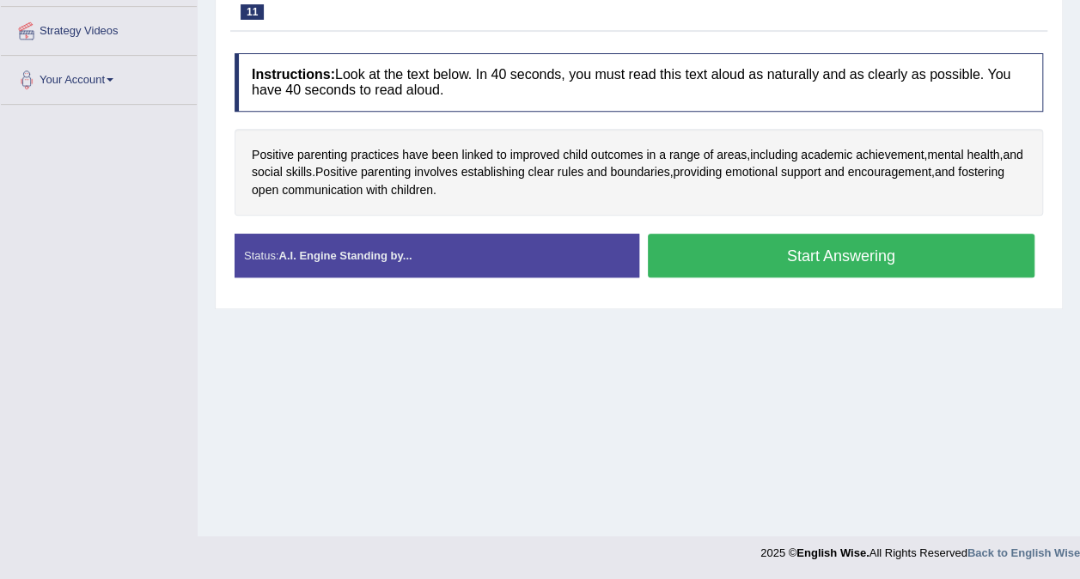
click at [940, 269] on button "Start Answering" at bounding box center [841, 256] width 387 height 44
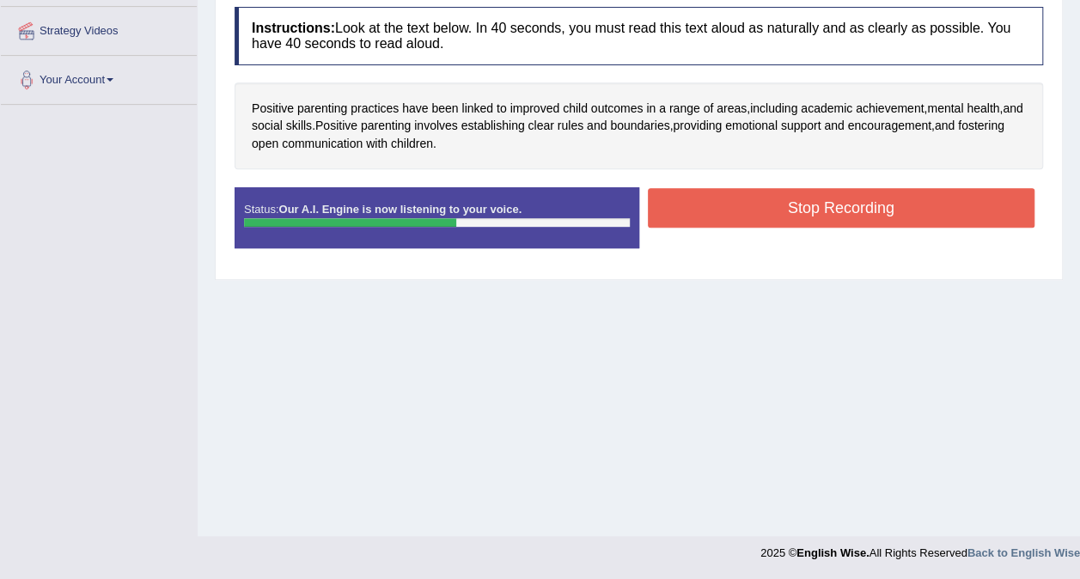
click at [890, 210] on button "Stop Recording" at bounding box center [841, 208] width 387 height 40
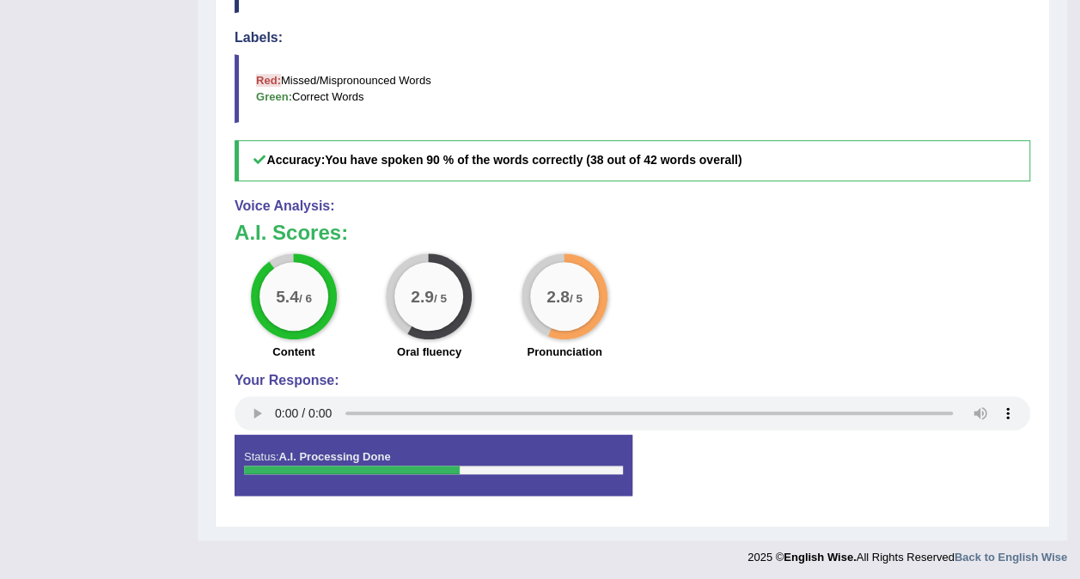
scroll to position [186, 0]
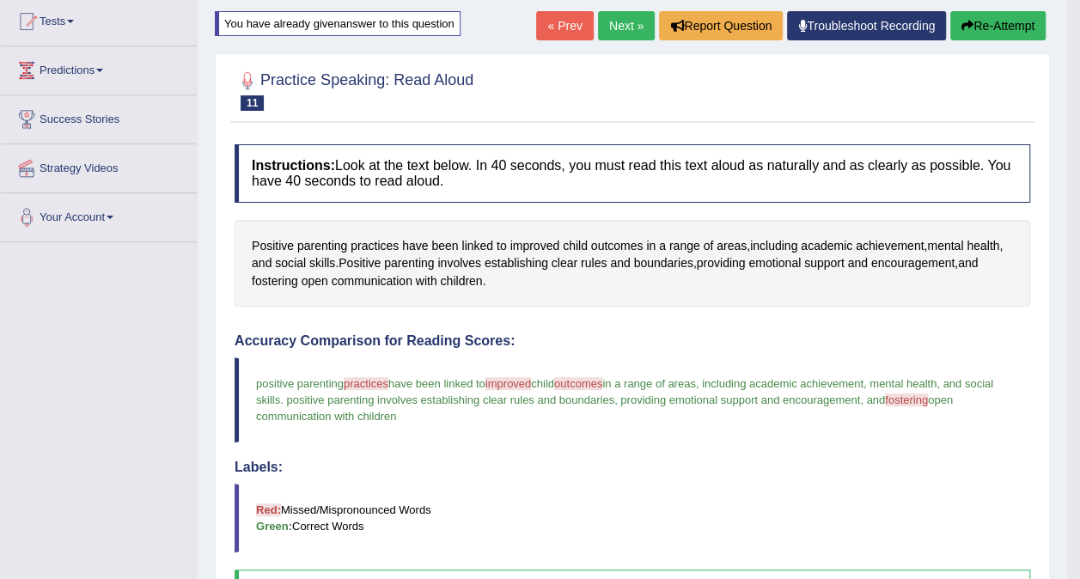
click at [993, 24] on button "Re-Attempt" at bounding box center [997, 25] width 95 height 29
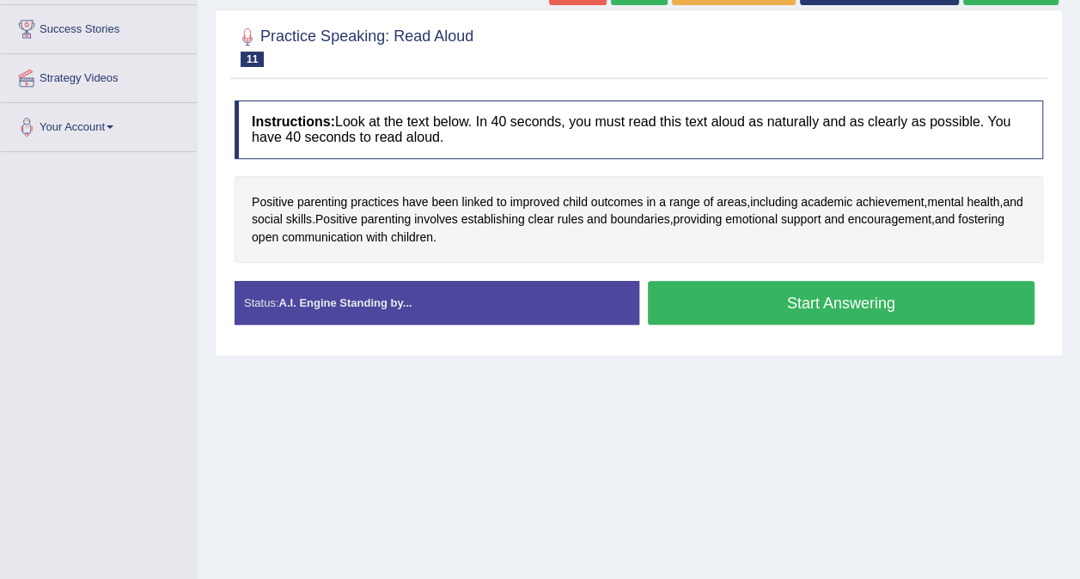
scroll to position [323, 0]
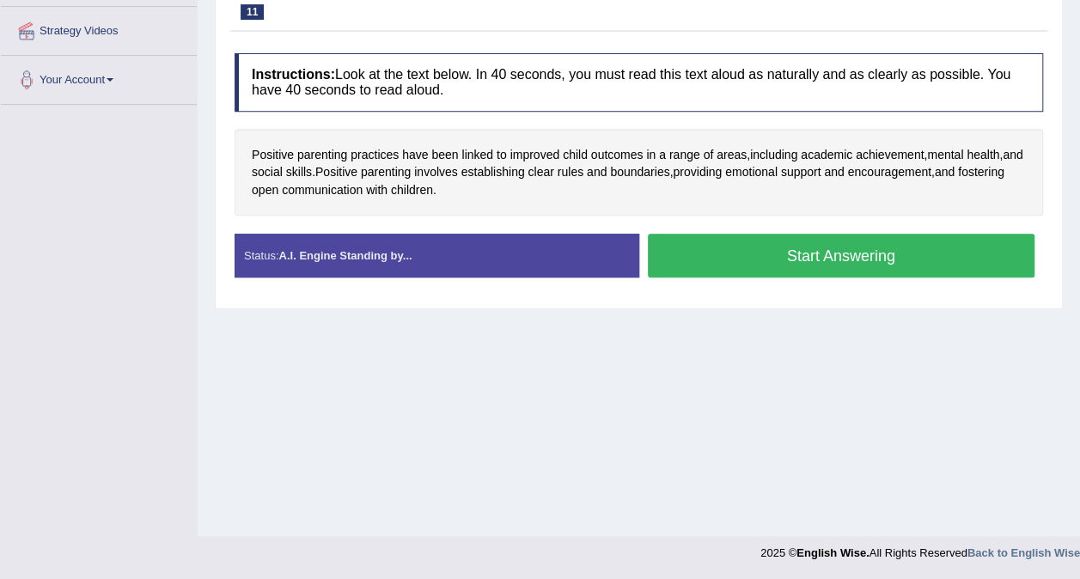
click at [821, 258] on button "Start Answering" at bounding box center [841, 256] width 387 height 44
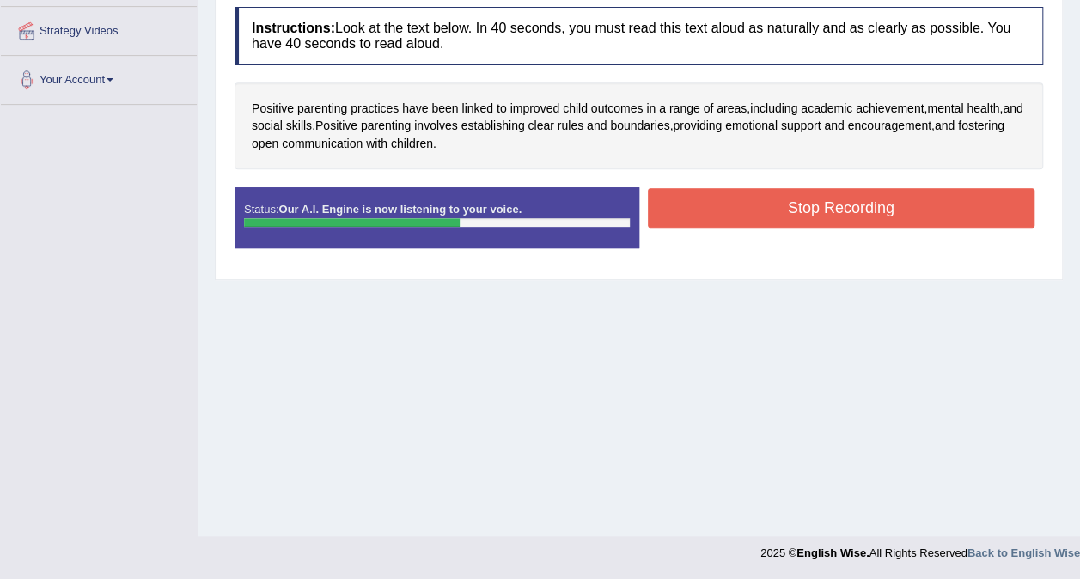
click at [814, 199] on button "Stop Recording" at bounding box center [841, 208] width 387 height 40
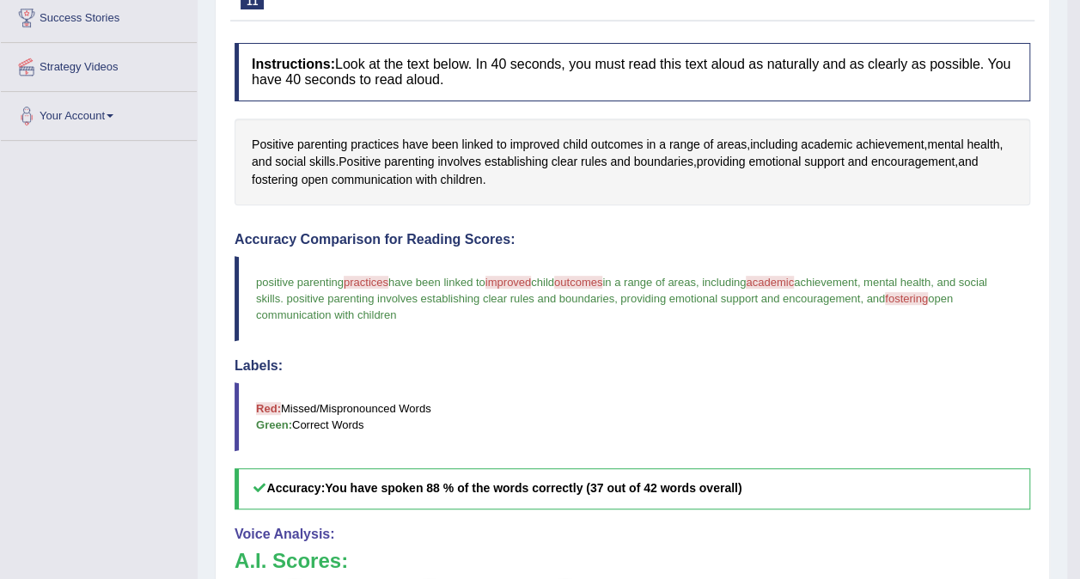
scroll to position [100, 0]
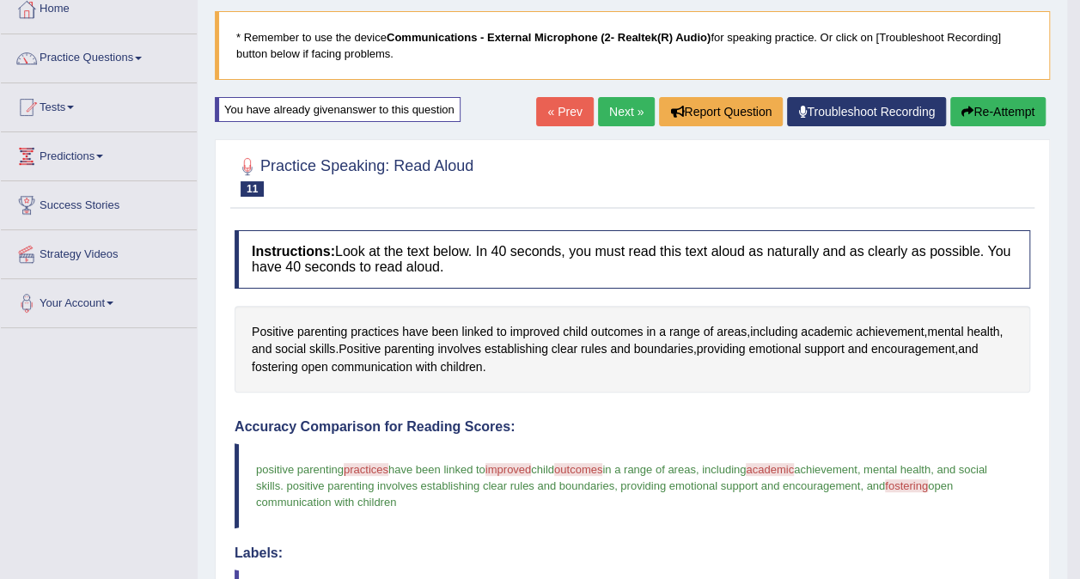
click at [962, 106] on icon "button" at bounding box center [967, 112] width 12 height 12
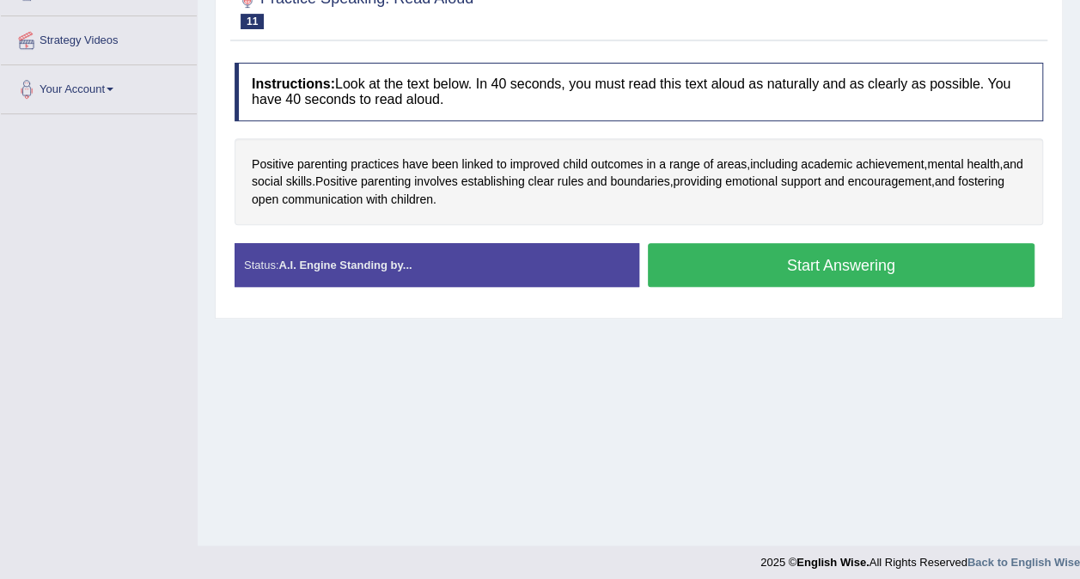
scroll to position [323, 0]
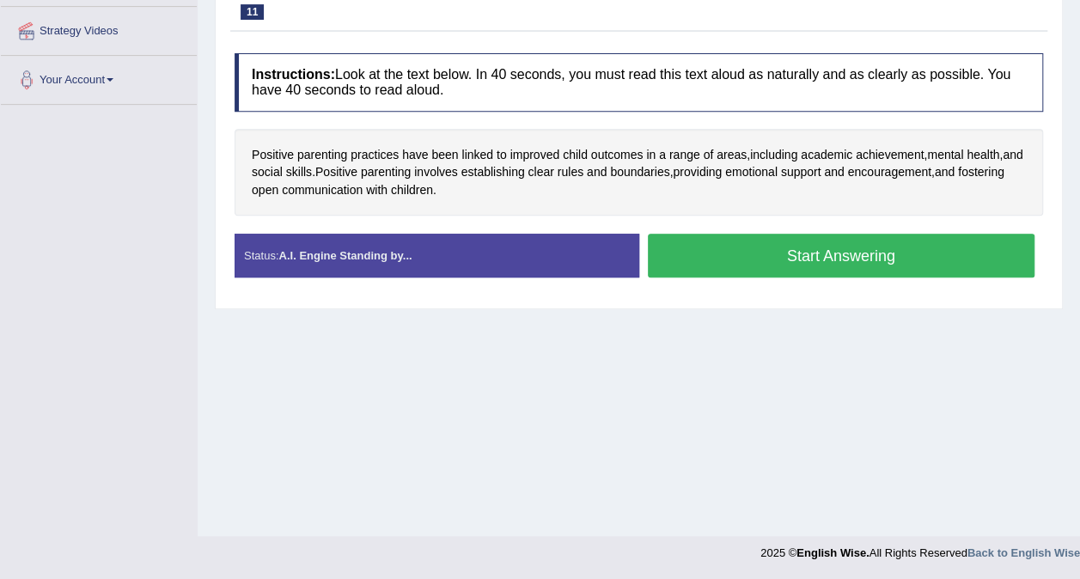
click at [857, 249] on button "Start Answering" at bounding box center [841, 256] width 387 height 44
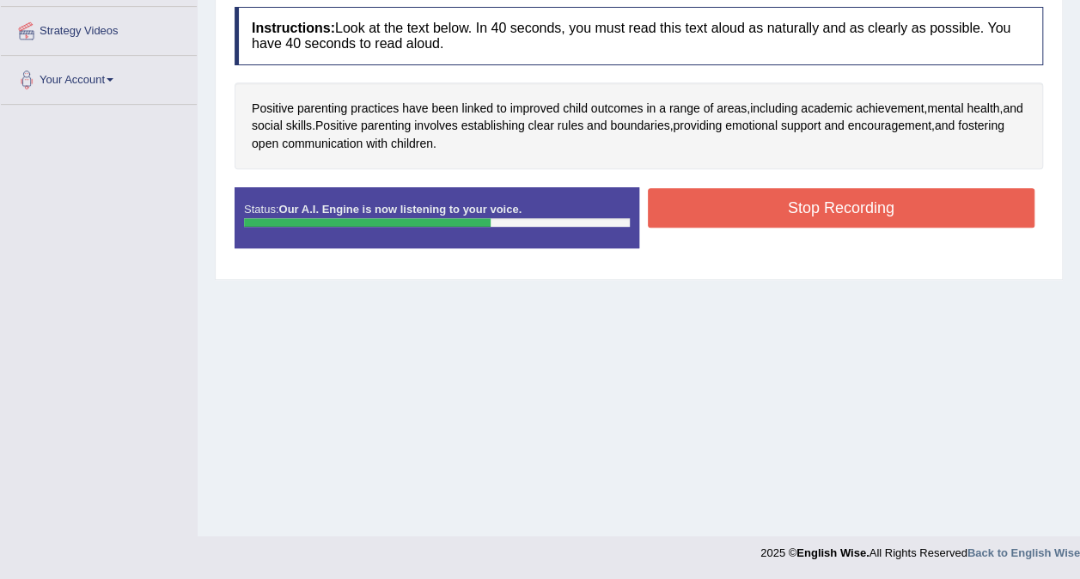
click at [787, 222] on button "Stop Recording" at bounding box center [841, 208] width 387 height 40
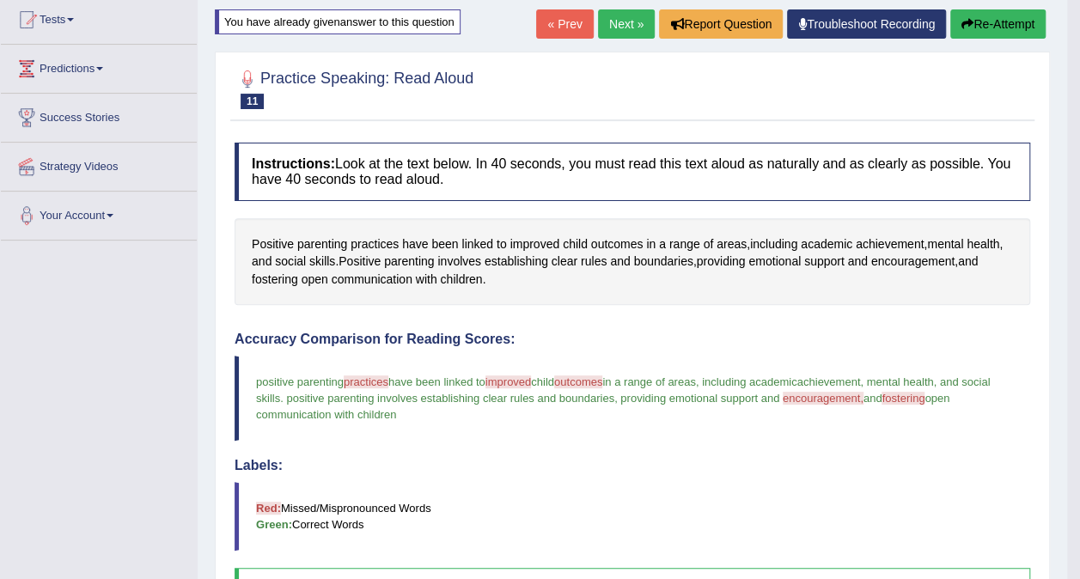
scroll to position [186, 0]
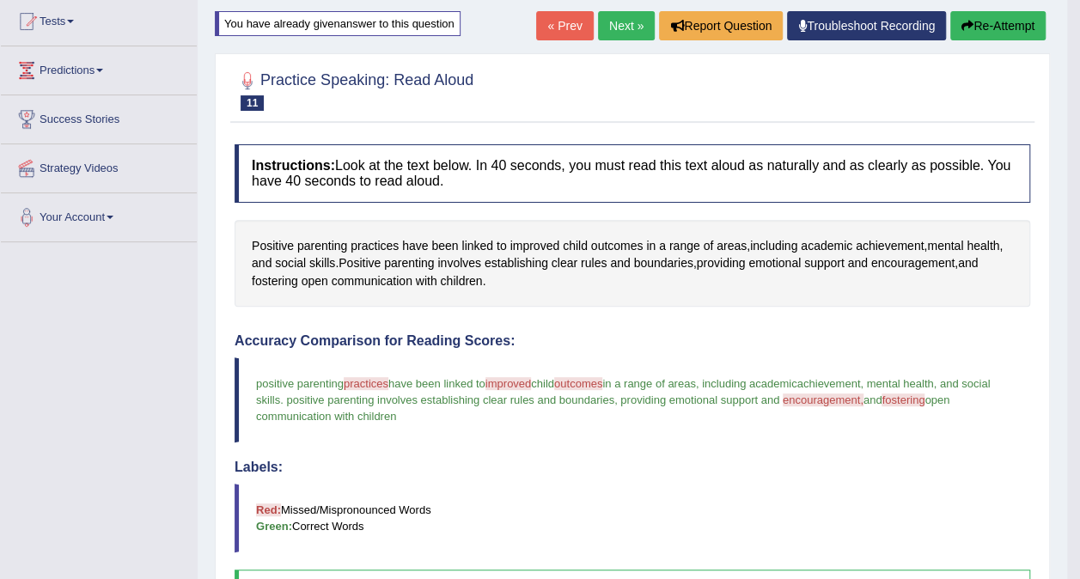
click at [362, 381] on span "practices" at bounding box center [366, 383] width 45 height 13
click at [362, 377] on span "practices" at bounding box center [366, 383] width 45 height 13
click at [624, 17] on link "Next »" at bounding box center [626, 25] width 57 height 29
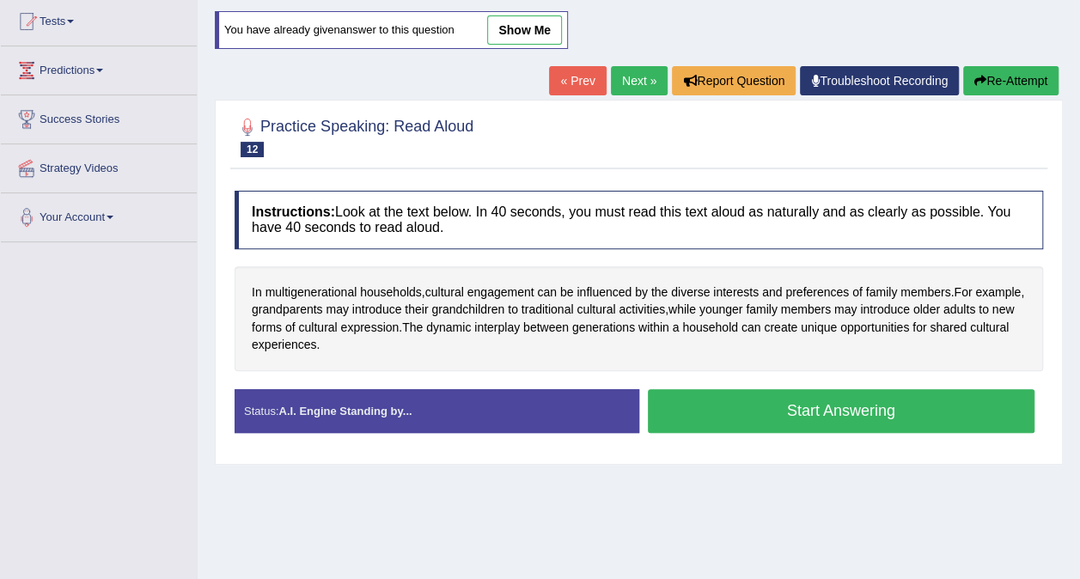
scroll to position [258, 0]
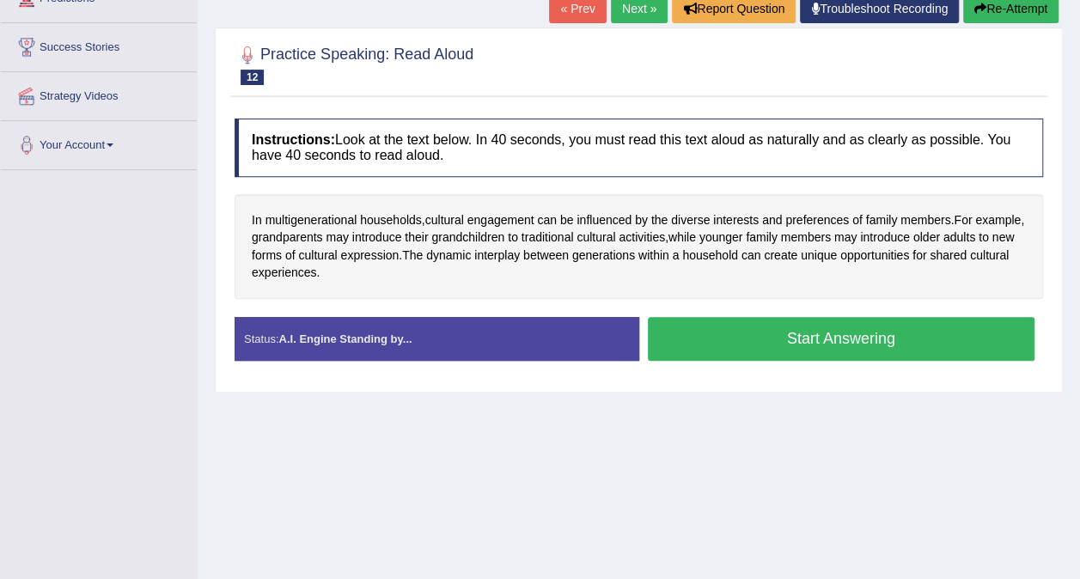
click at [775, 350] on button "Start Answering" at bounding box center [841, 339] width 387 height 44
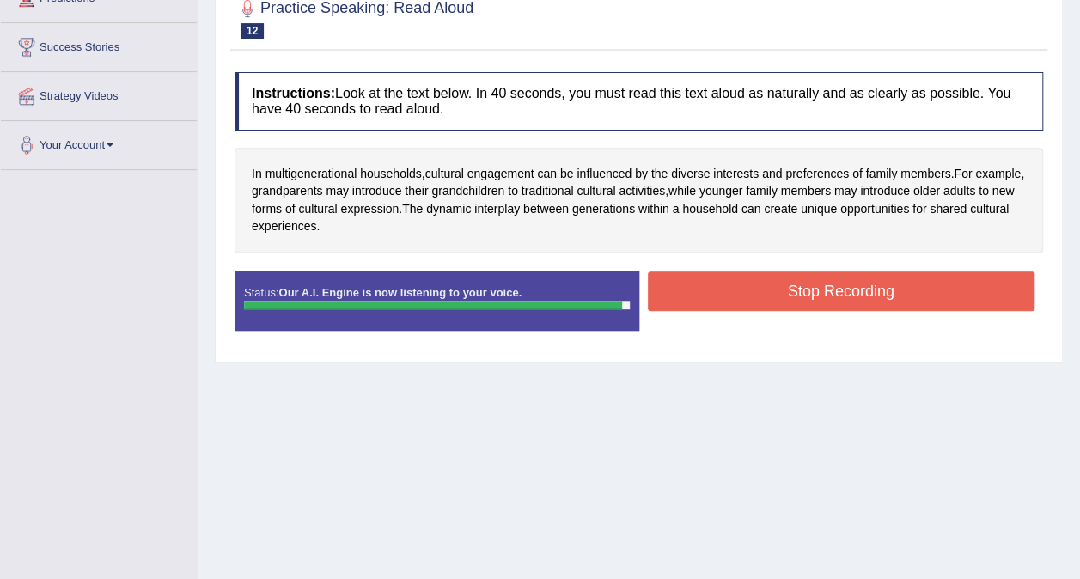
click at [791, 303] on button "Stop Recording" at bounding box center [841, 291] width 387 height 40
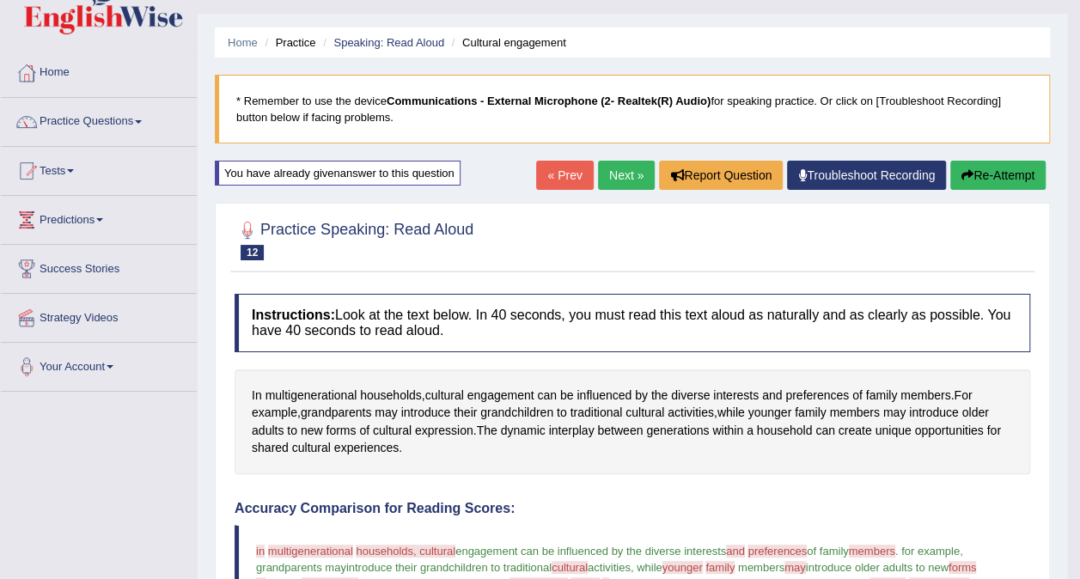
scroll to position [31, 0]
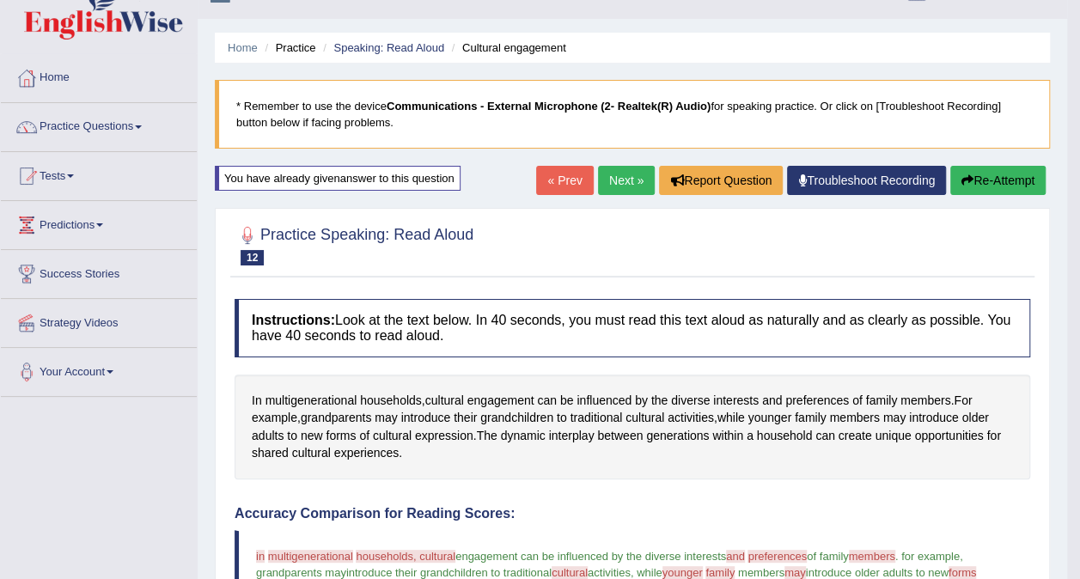
click at [625, 186] on link "Next »" at bounding box center [626, 180] width 57 height 29
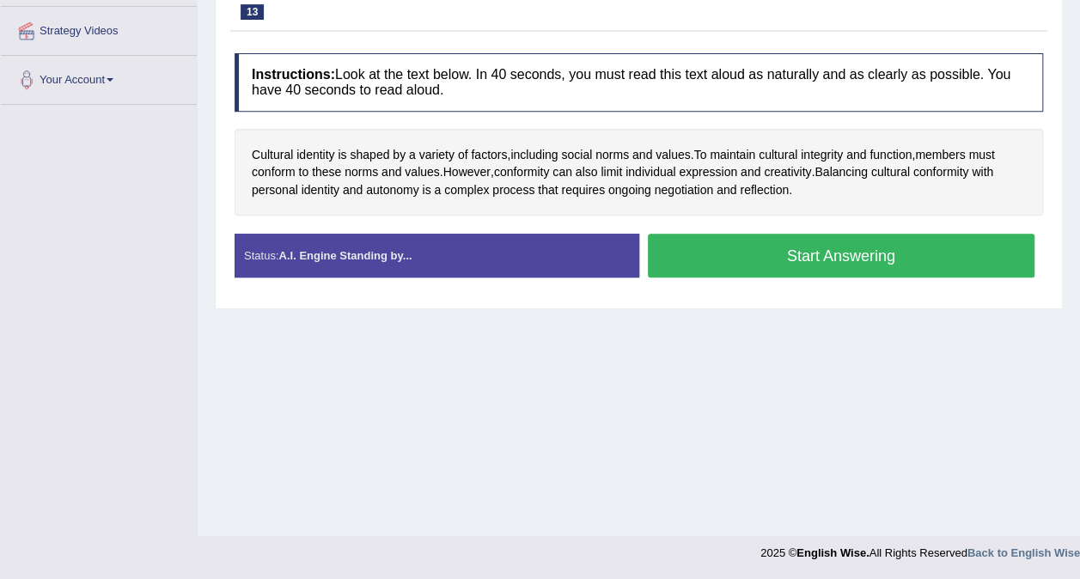
click at [726, 257] on button "Start Answering" at bounding box center [841, 256] width 387 height 44
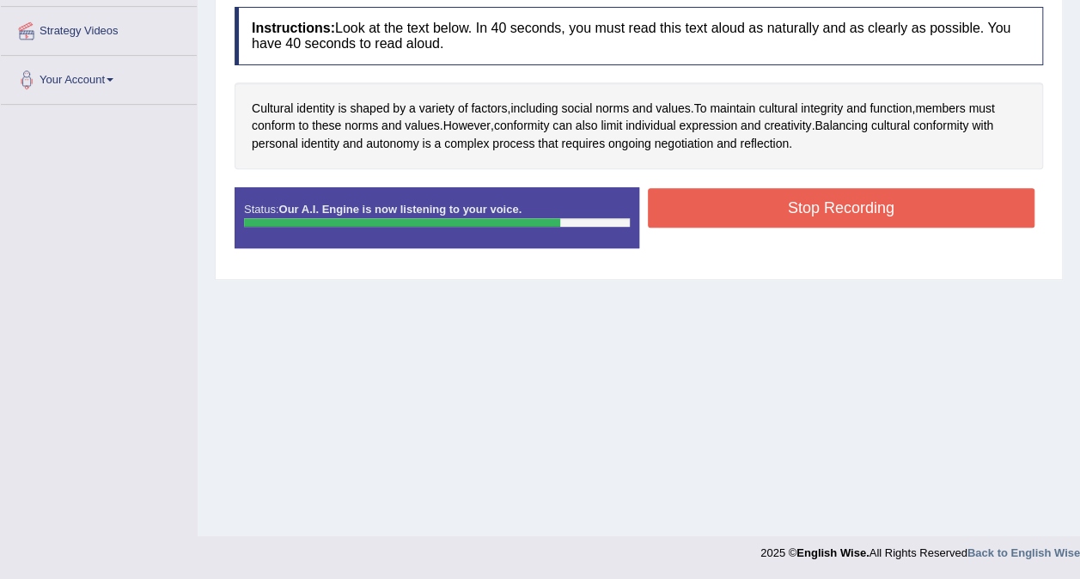
click at [733, 215] on button "Stop Recording" at bounding box center [841, 208] width 387 height 40
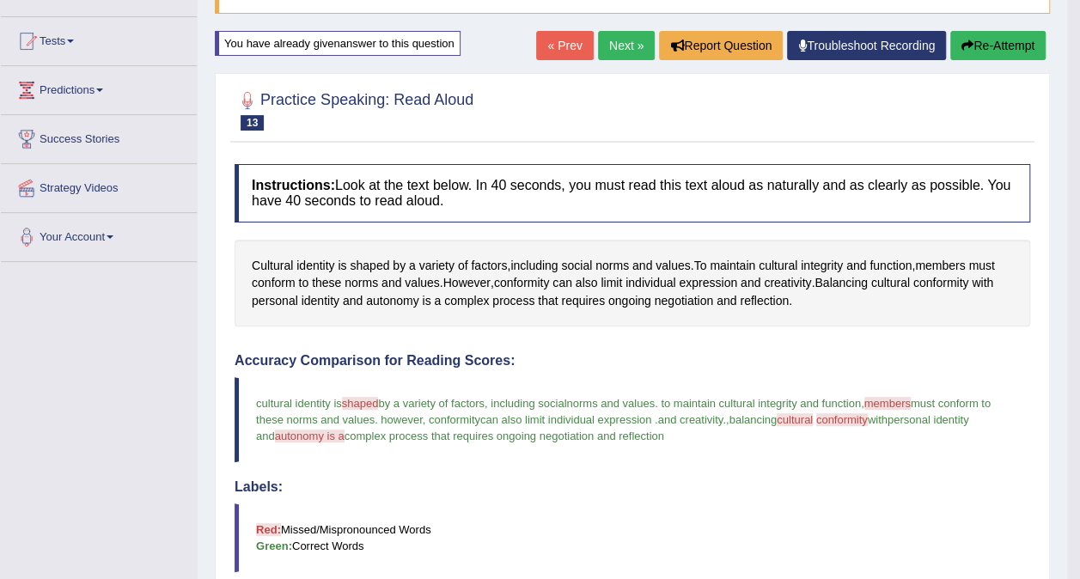
scroll to position [14, 0]
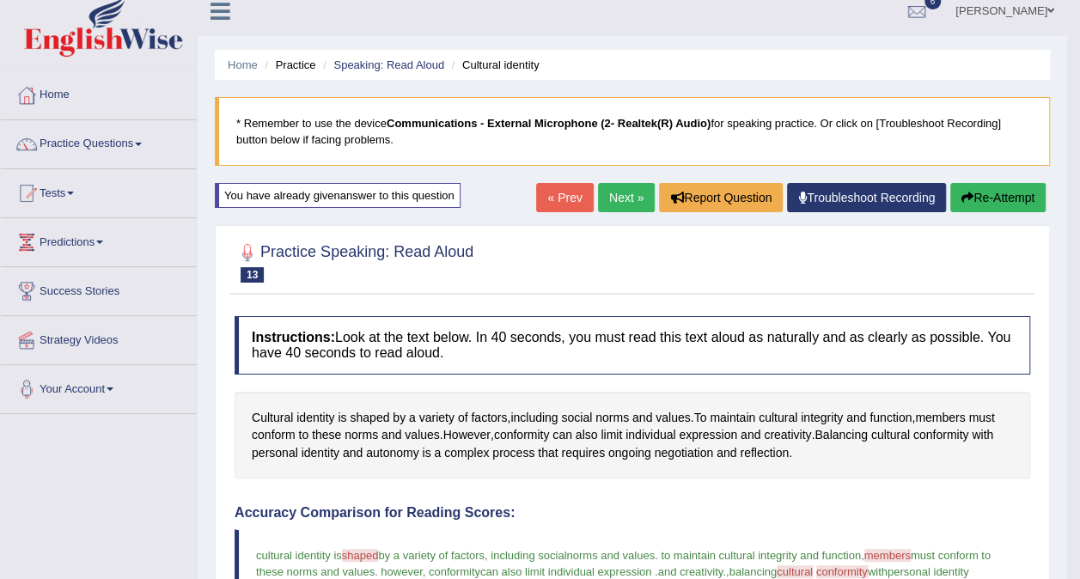
click at [606, 194] on link "Next »" at bounding box center [626, 197] width 57 height 29
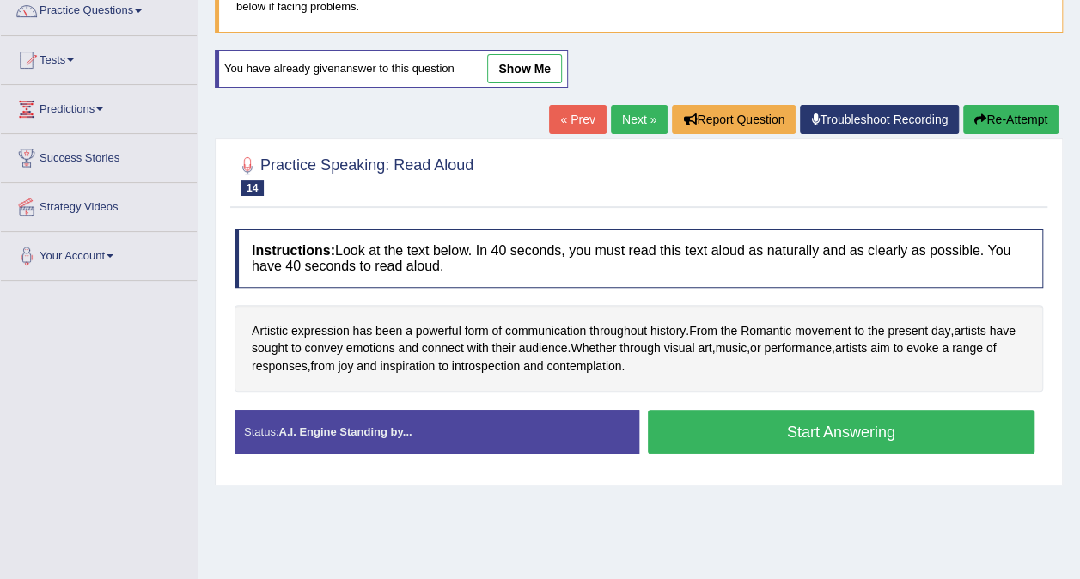
scroll to position [323, 0]
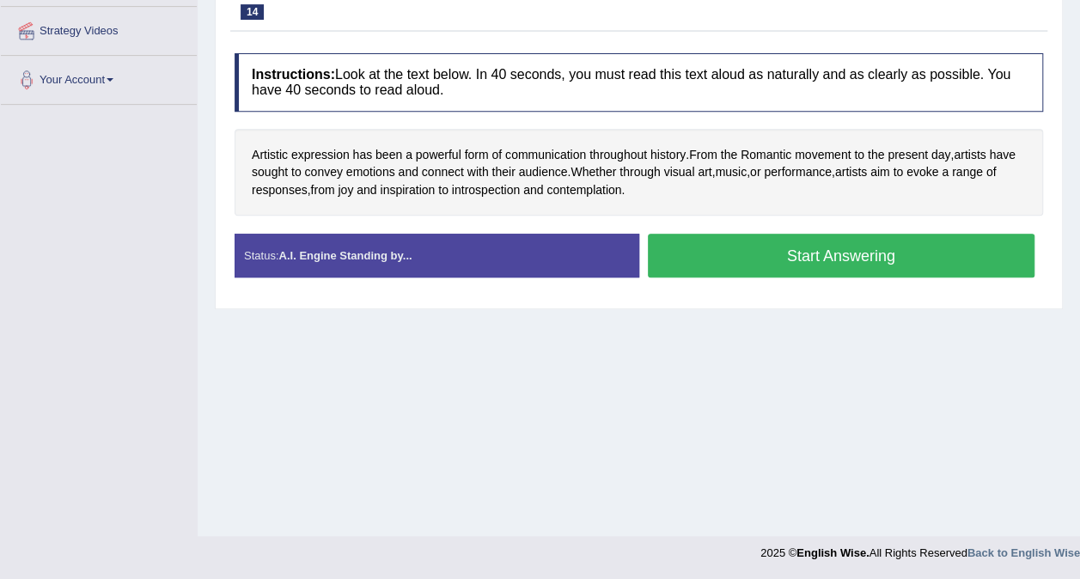
click at [830, 250] on button "Start Answering" at bounding box center [841, 256] width 387 height 44
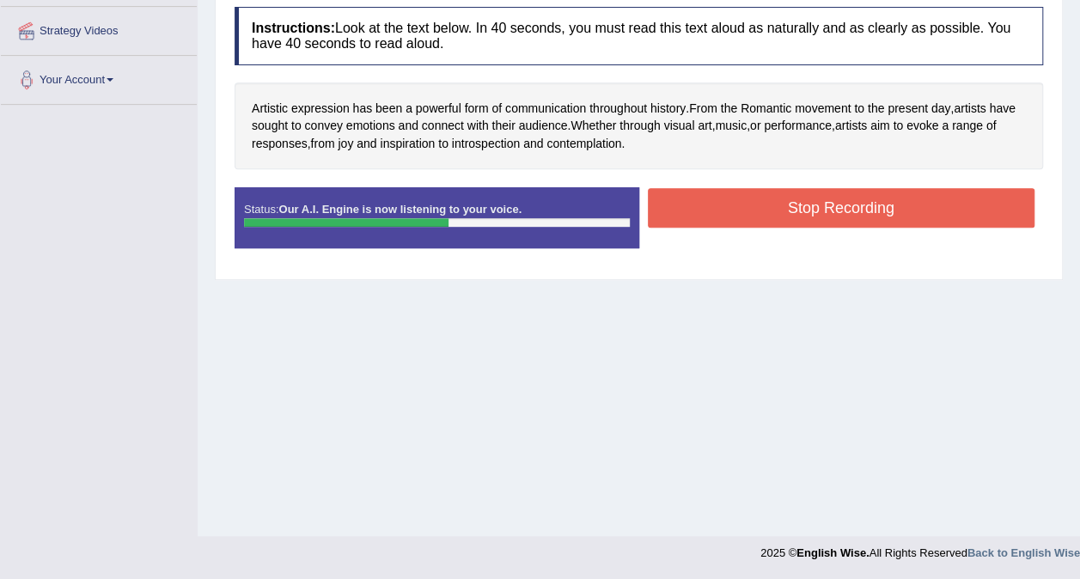
click at [672, 196] on button "Stop Recording" at bounding box center [841, 208] width 387 height 40
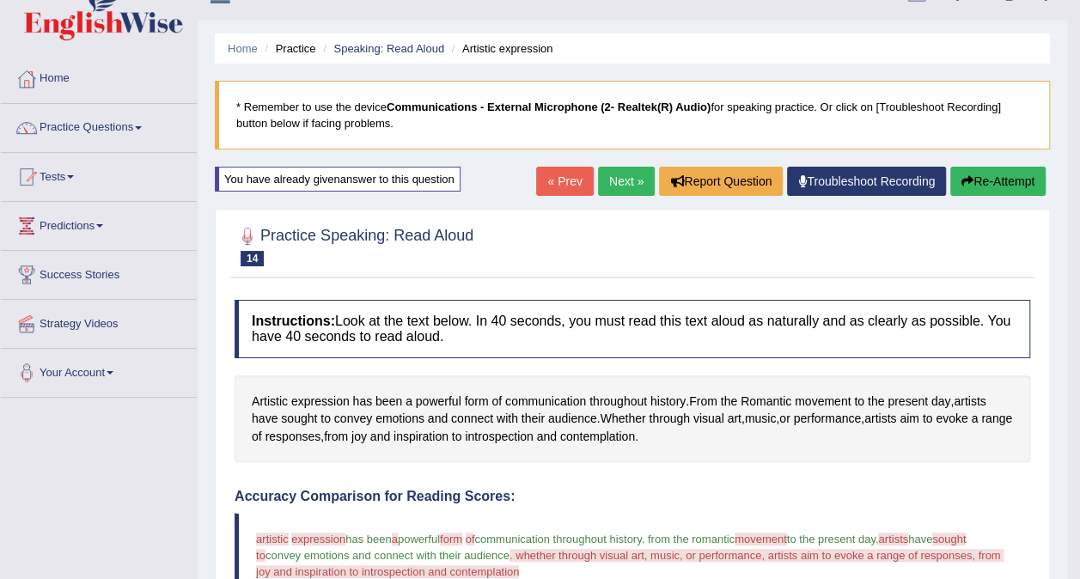
scroll to position [0, 0]
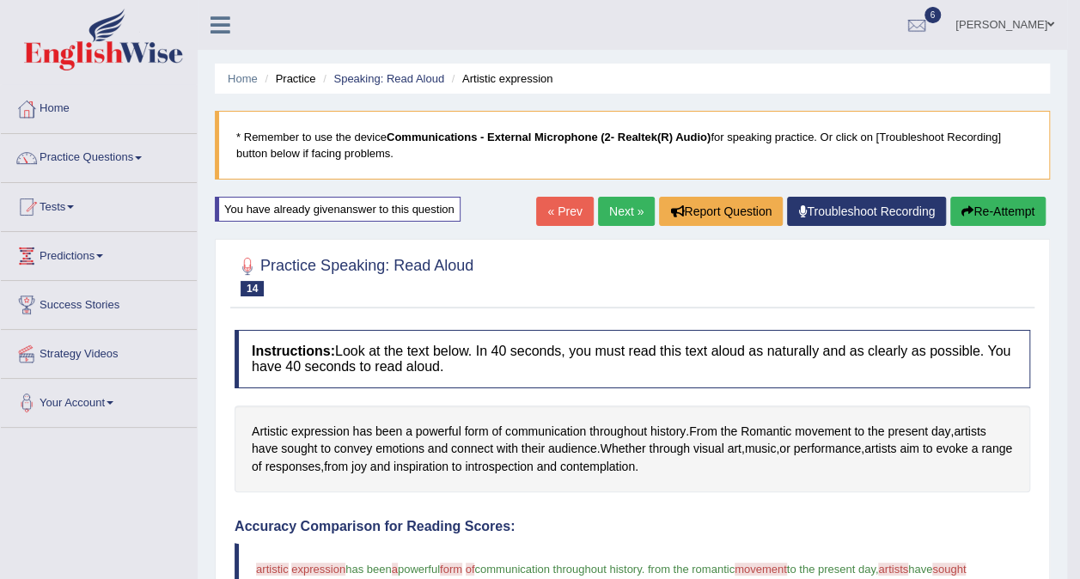
click at [975, 206] on button "Re-Attempt" at bounding box center [997, 211] width 95 height 29
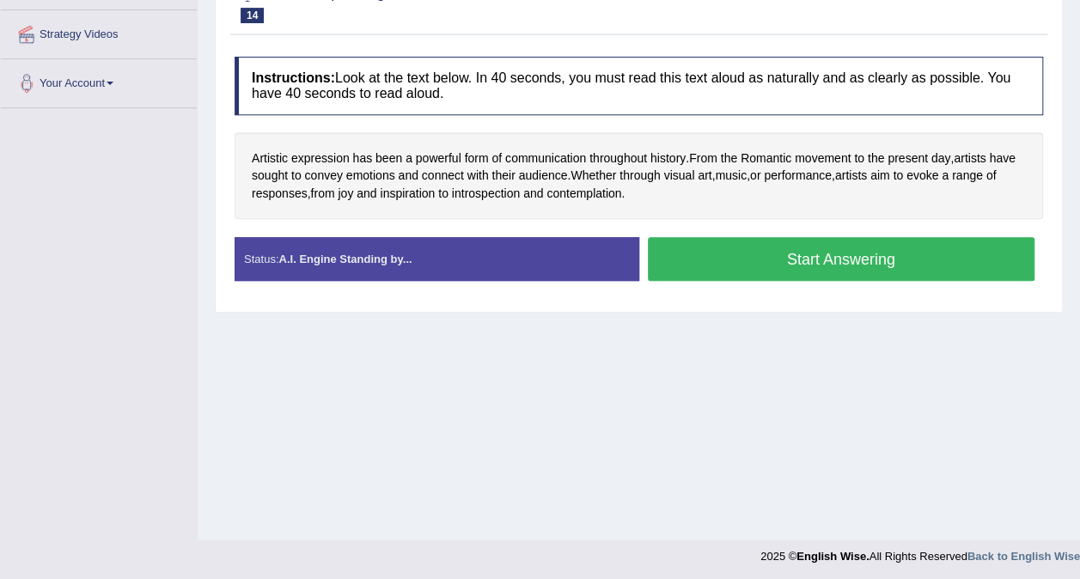
scroll to position [323, 0]
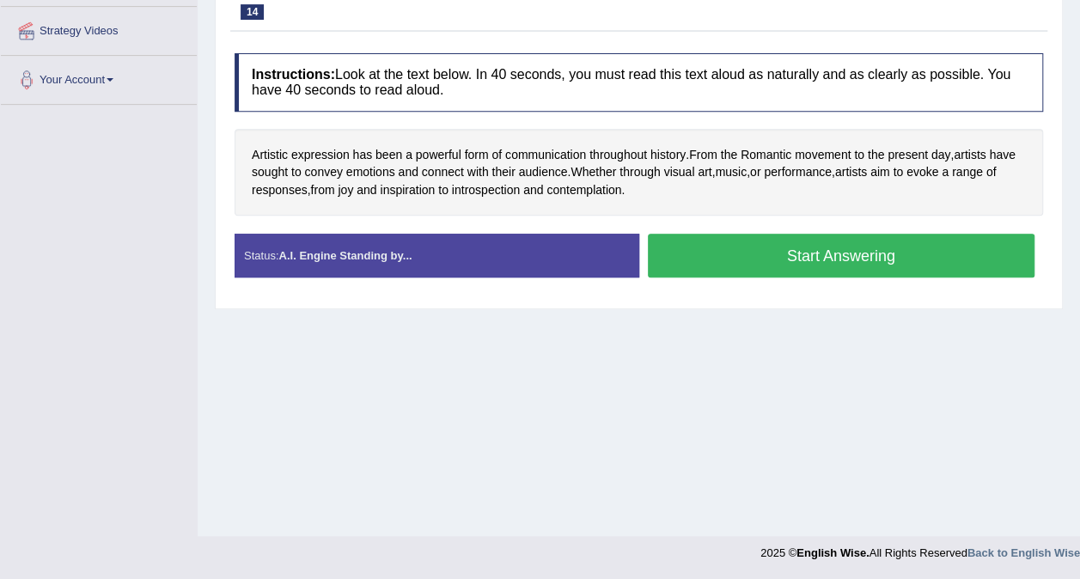
click at [913, 261] on button "Start Answering" at bounding box center [841, 256] width 387 height 44
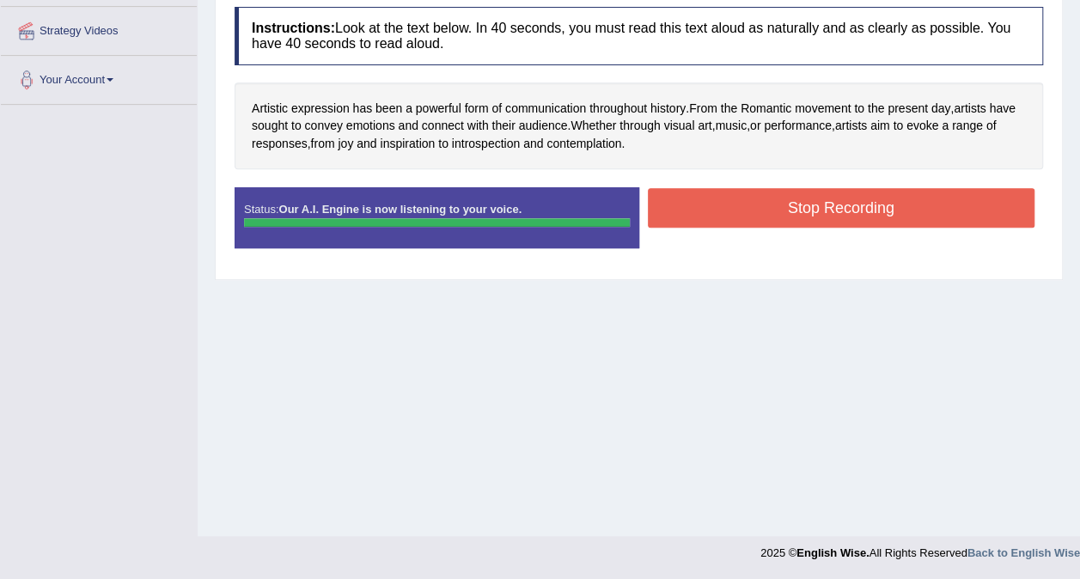
click at [839, 211] on button "Stop Recording" at bounding box center [841, 208] width 387 height 40
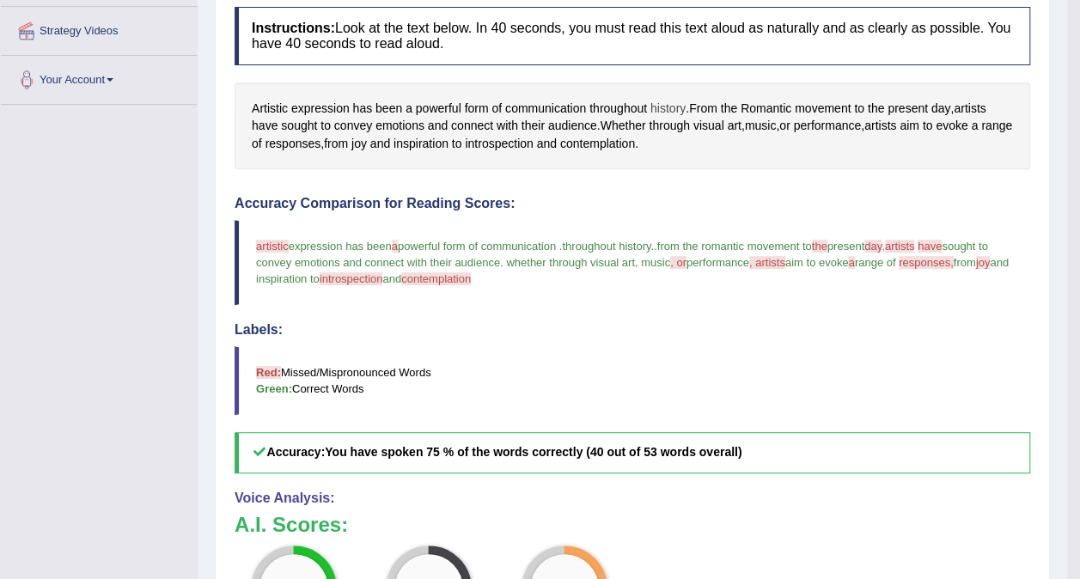
drag, startPoint x: 839, startPoint y: 211, endPoint x: 686, endPoint y: 113, distance: 182.0
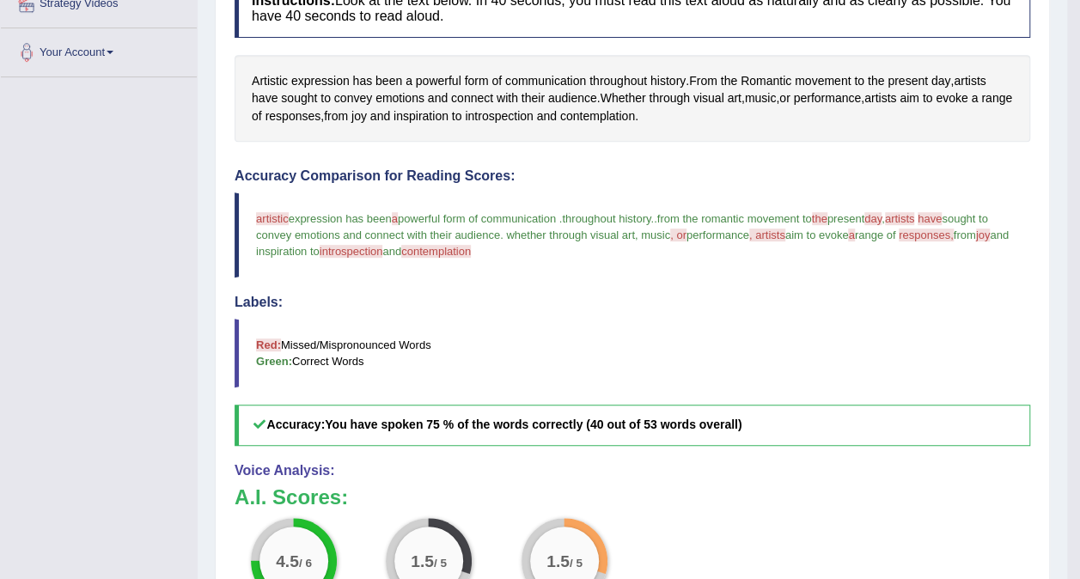
scroll to position [100, 0]
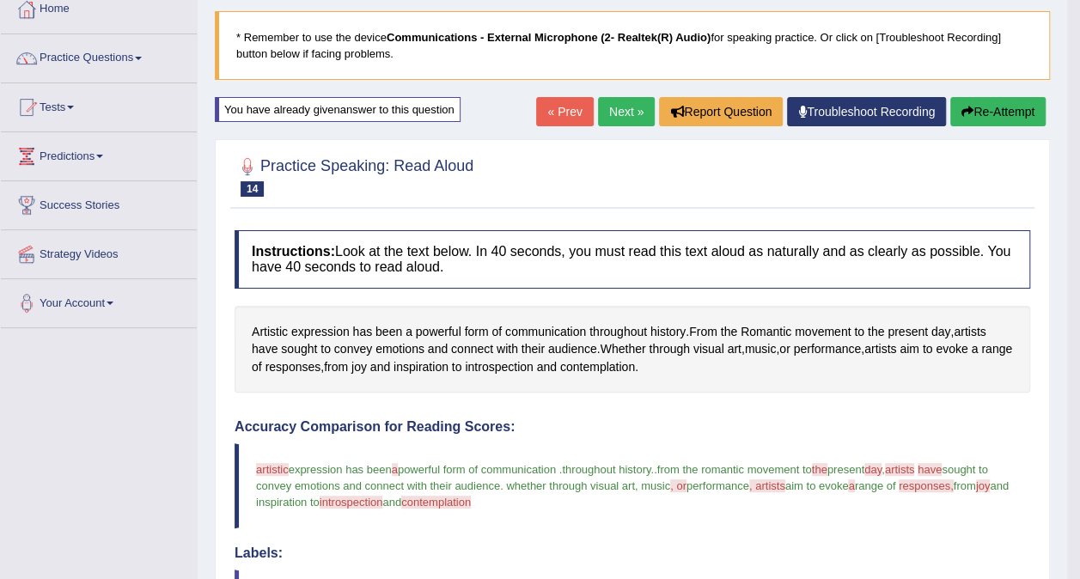
click at [601, 110] on link "Next »" at bounding box center [626, 111] width 57 height 29
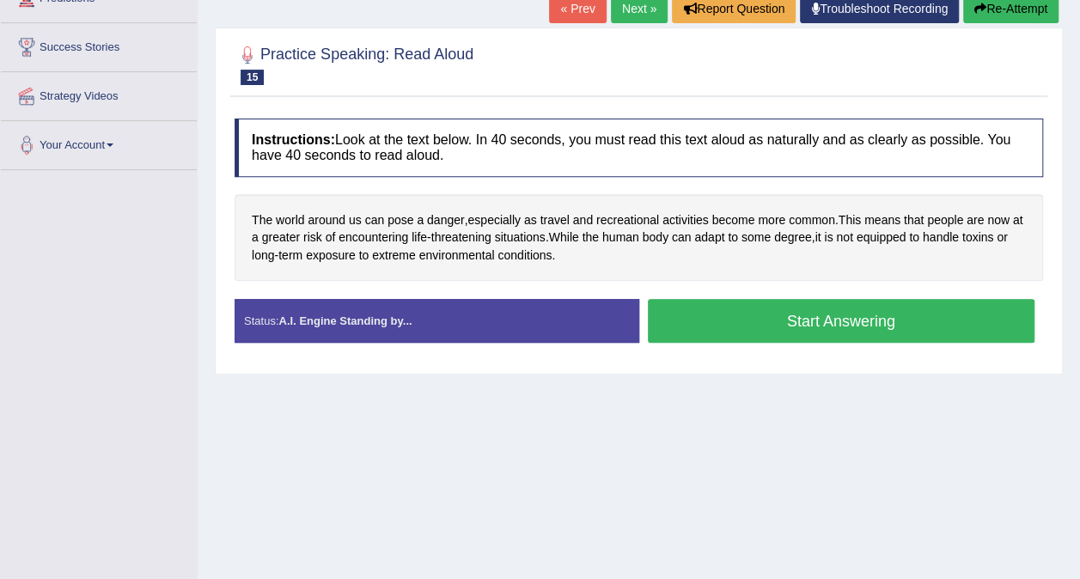
click at [755, 323] on button "Start Answering" at bounding box center [841, 321] width 387 height 44
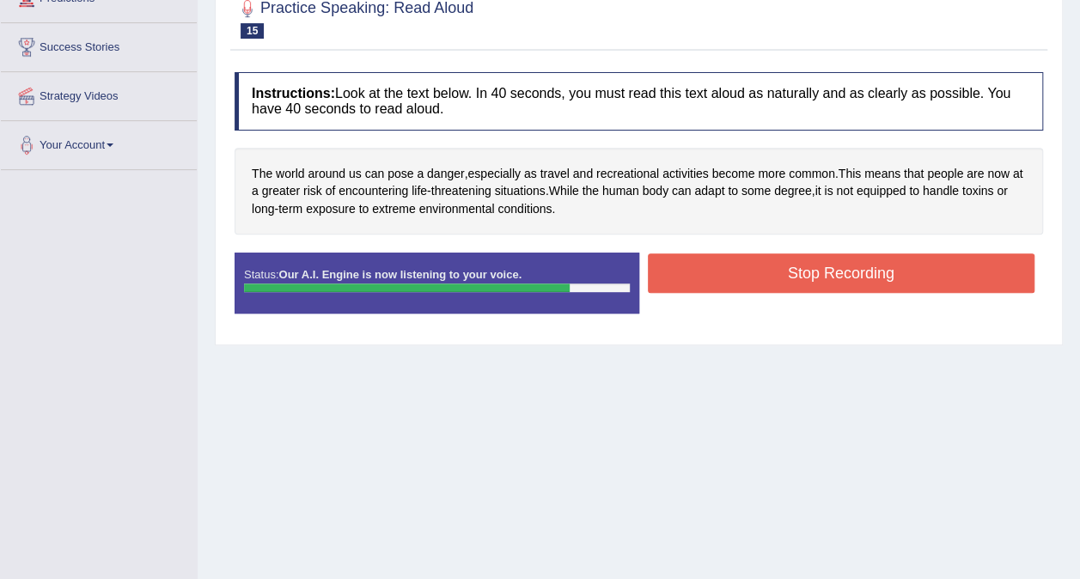
click at [840, 269] on button "Stop Recording" at bounding box center [841, 273] width 387 height 40
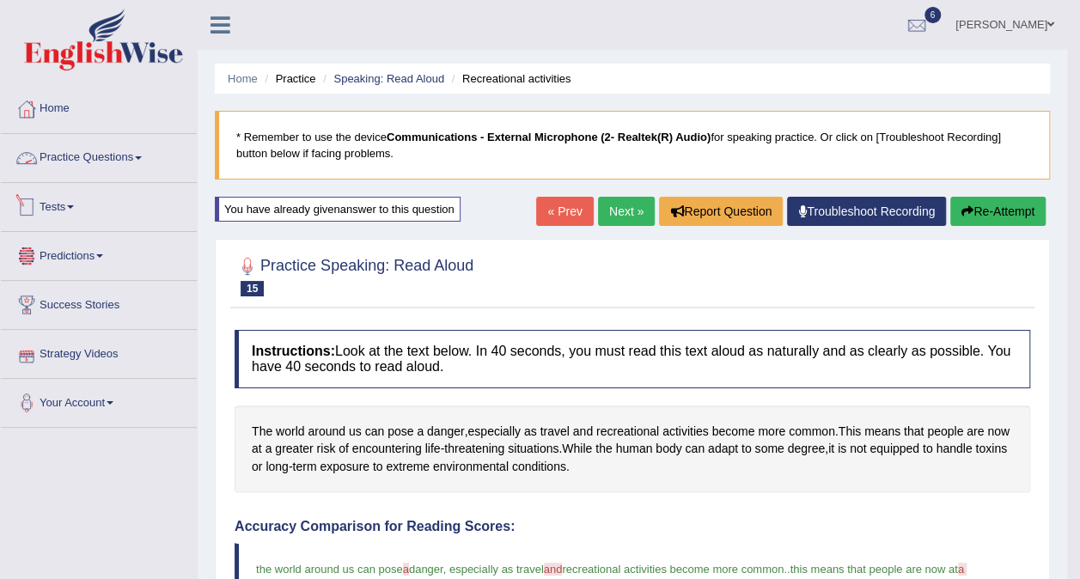
click at [54, 158] on link "Practice Questions" at bounding box center [99, 155] width 196 height 43
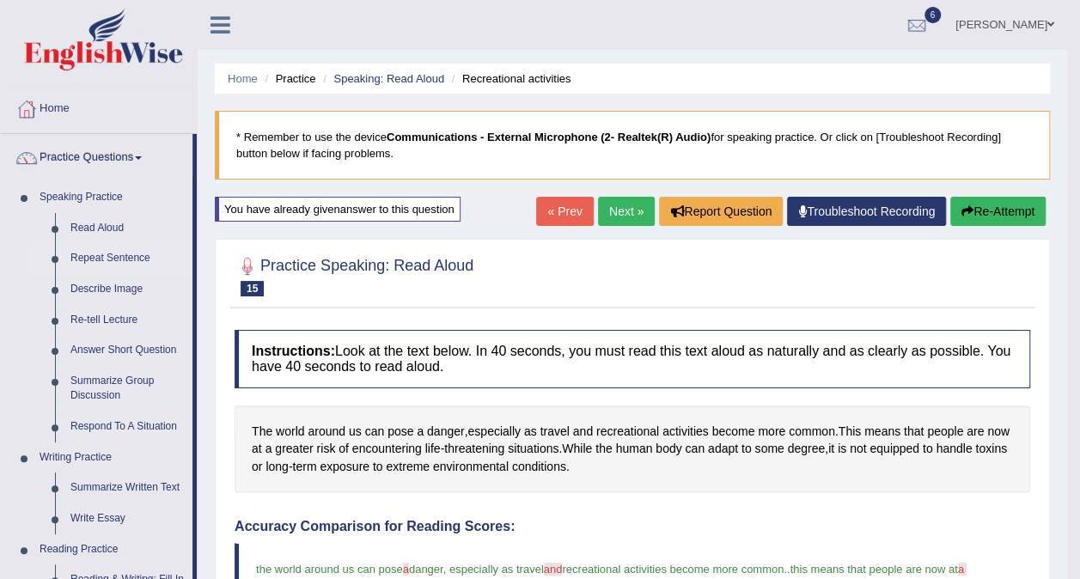
click at [94, 254] on link "Repeat Sentence" at bounding box center [128, 258] width 130 height 31
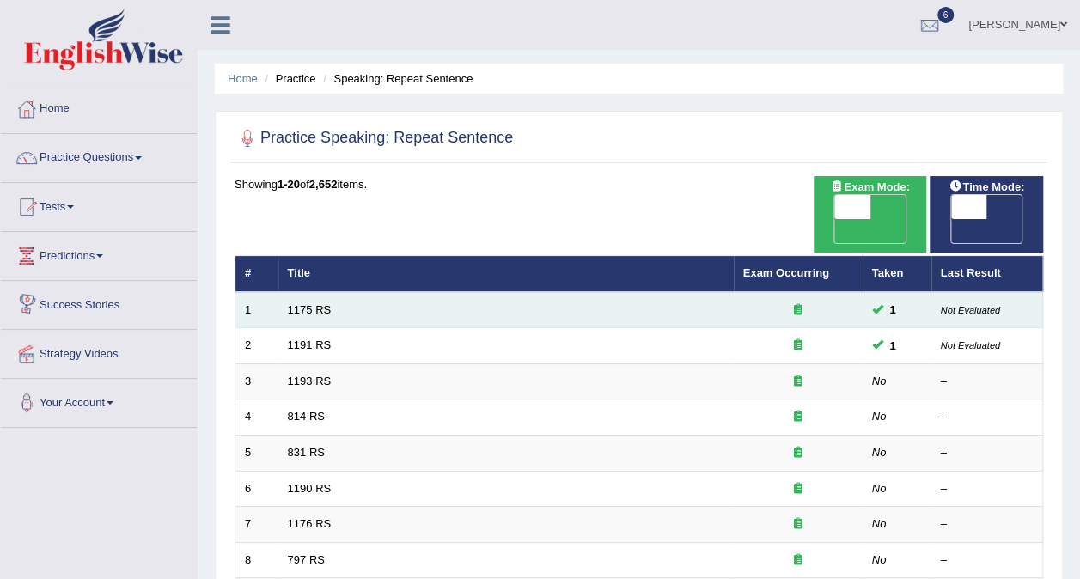
click at [375, 292] on td "1175 RS" at bounding box center [505, 310] width 455 height 36
click at [315, 303] on link "1175 RS" at bounding box center [310, 309] width 44 height 13
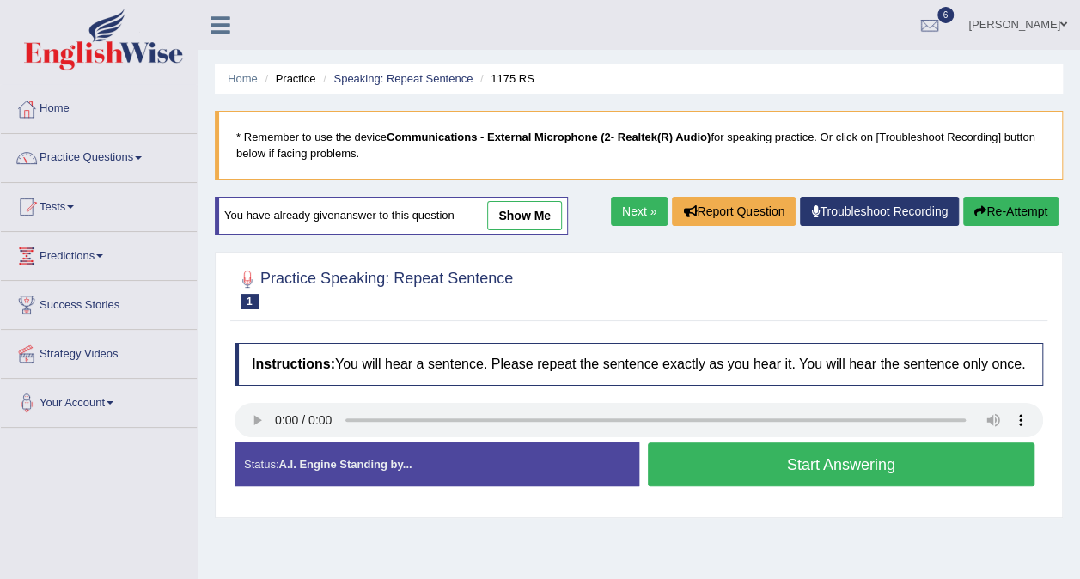
click at [689, 474] on button "Start Answering" at bounding box center [841, 464] width 387 height 44
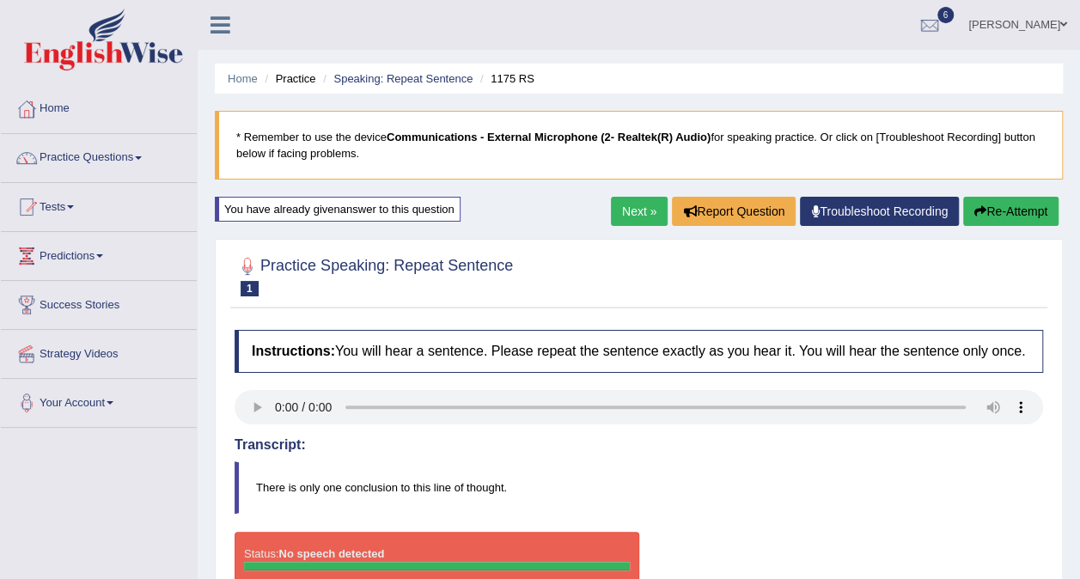
click at [987, 215] on button "Re-Attempt" at bounding box center [1010, 211] width 95 height 29
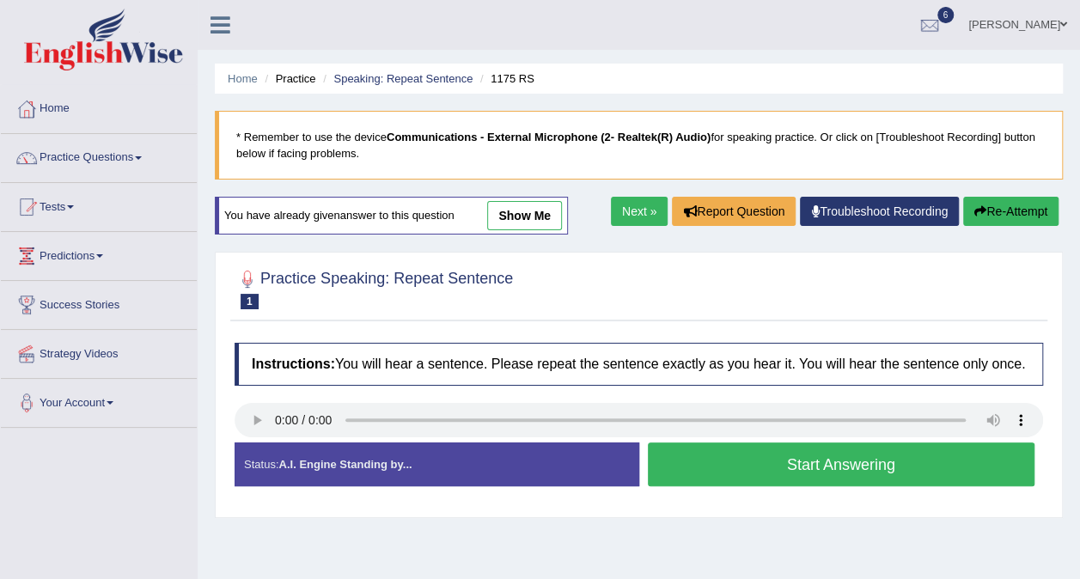
click at [786, 465] on button "Start Answering" at bounding box center [841, 464] width 387 height 44
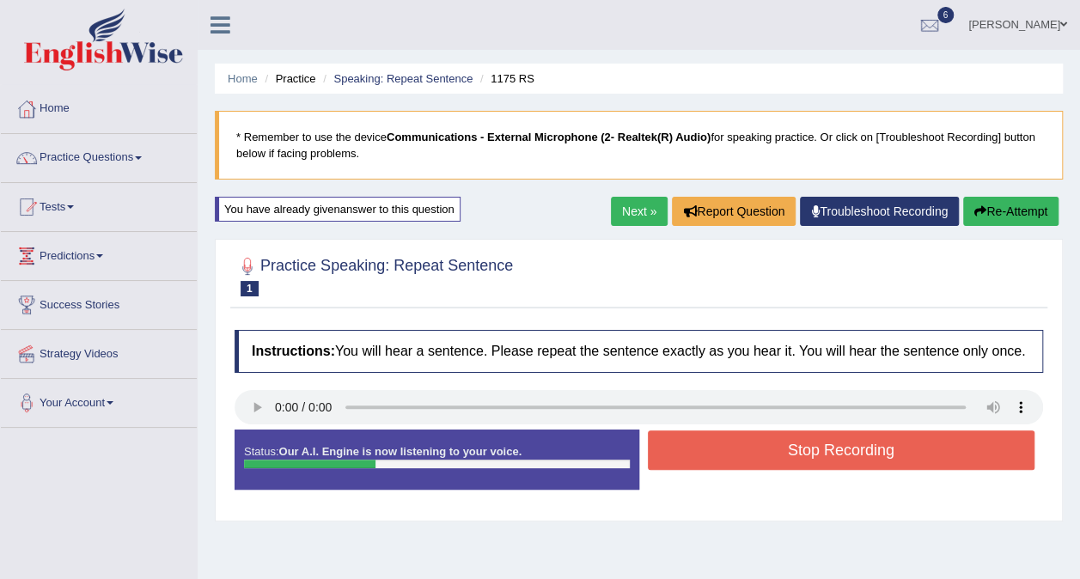
click at [732, 462] on button "Stop Recording" at bounding box center [841, 450] width 387 height 40
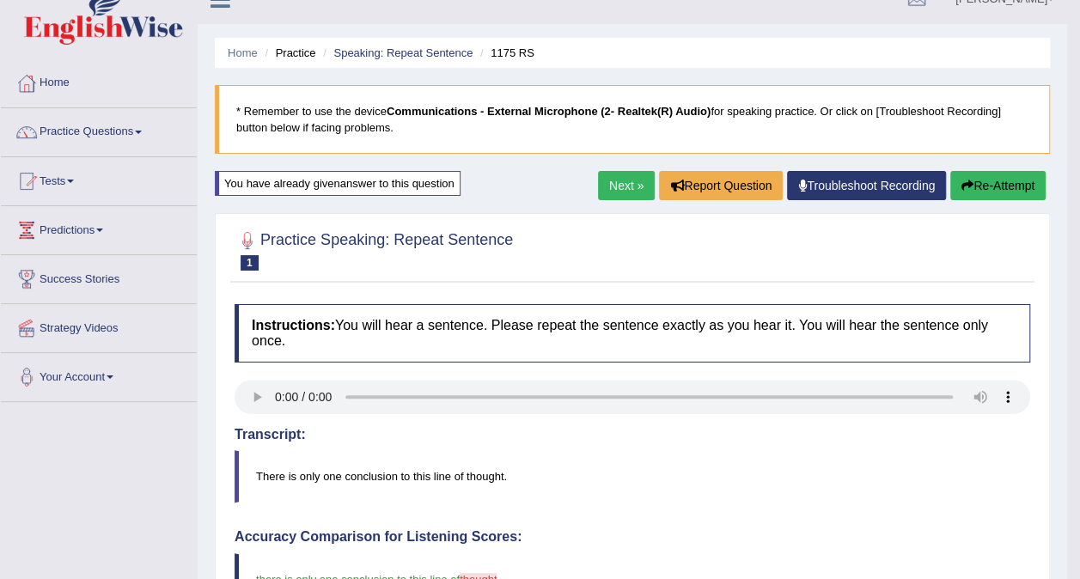
scroll to position [2, 0]
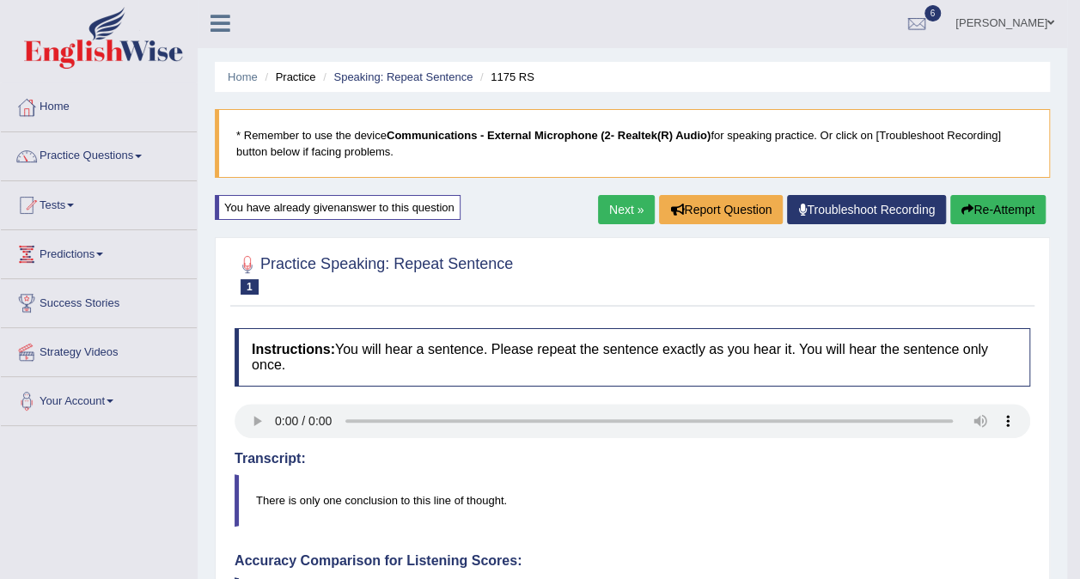
click at [608, 199] on link "Next »" at bounding box center [626, 209] width 57 height 29
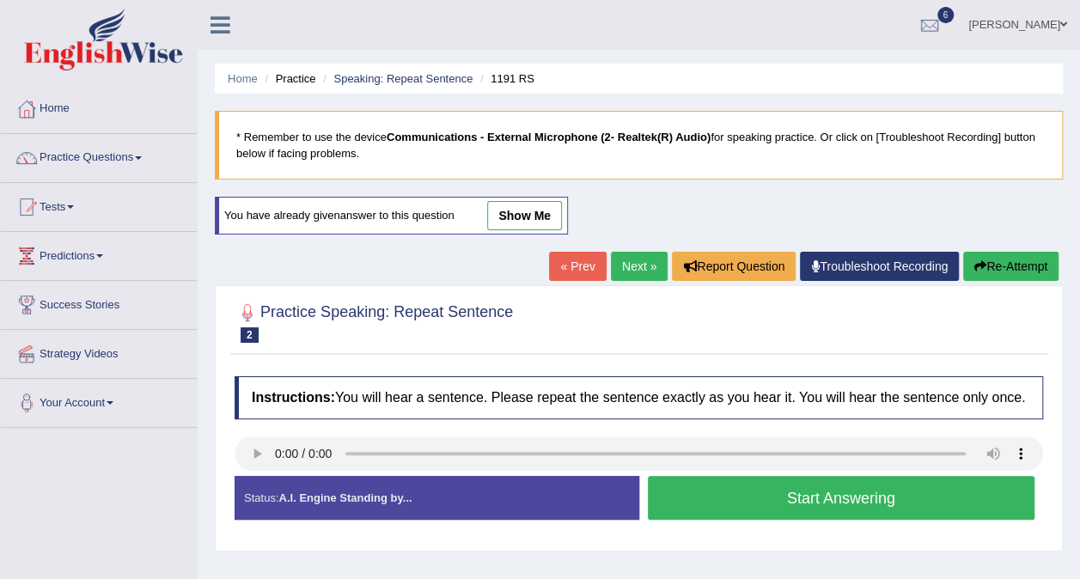
click at [714, 498] on button "Start Answering" at bounding box center [841, 498] width 387 height 44
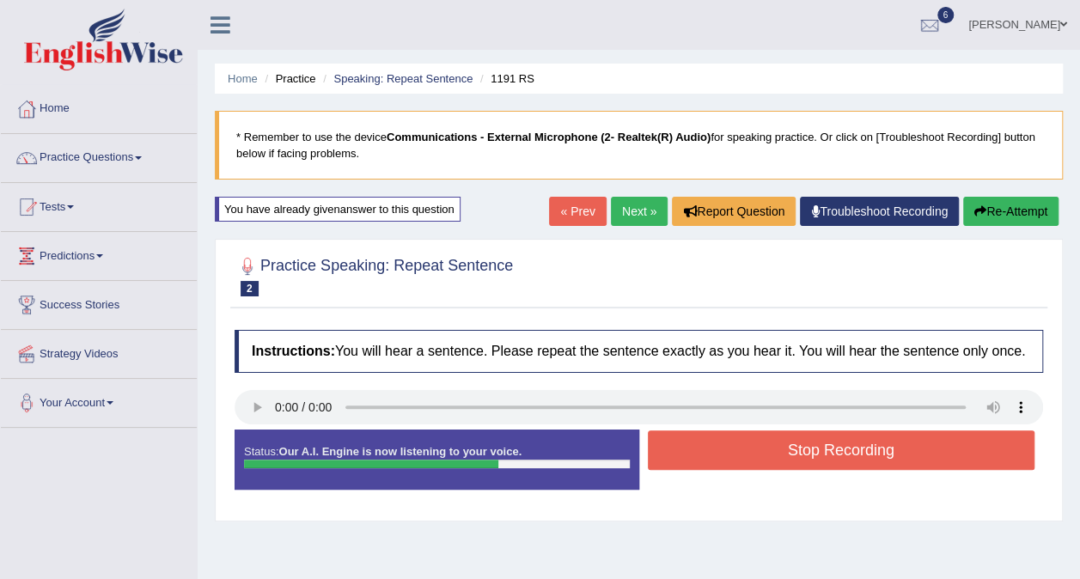
click at [724, 459] on button "Stop Recording" at bounding box center [841, 450] width 387 height 40
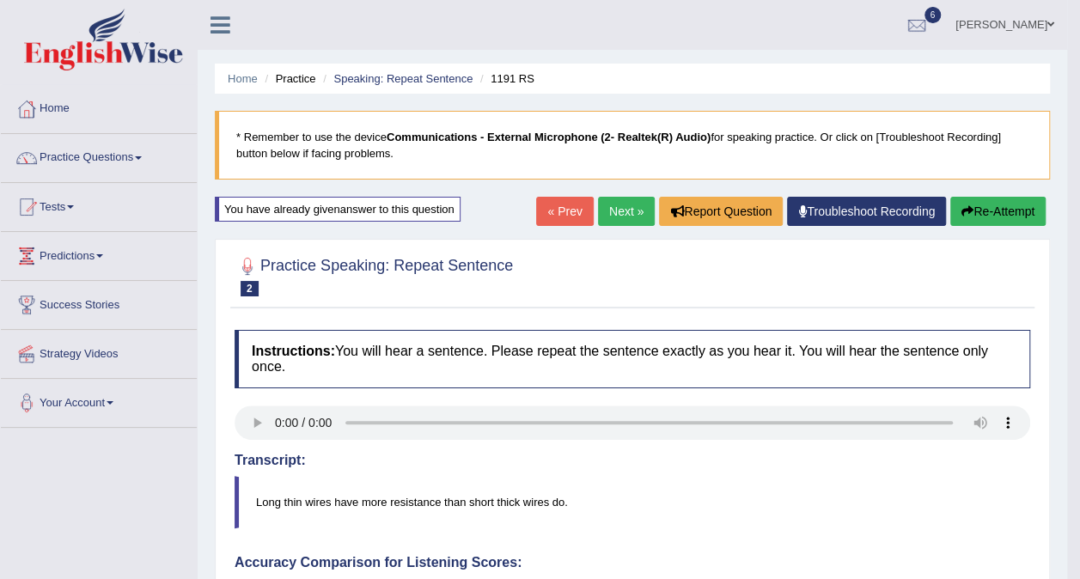
click at [983, 219] on button "Re-Attempt" at bounding box center [997, 211] width 95 height 29
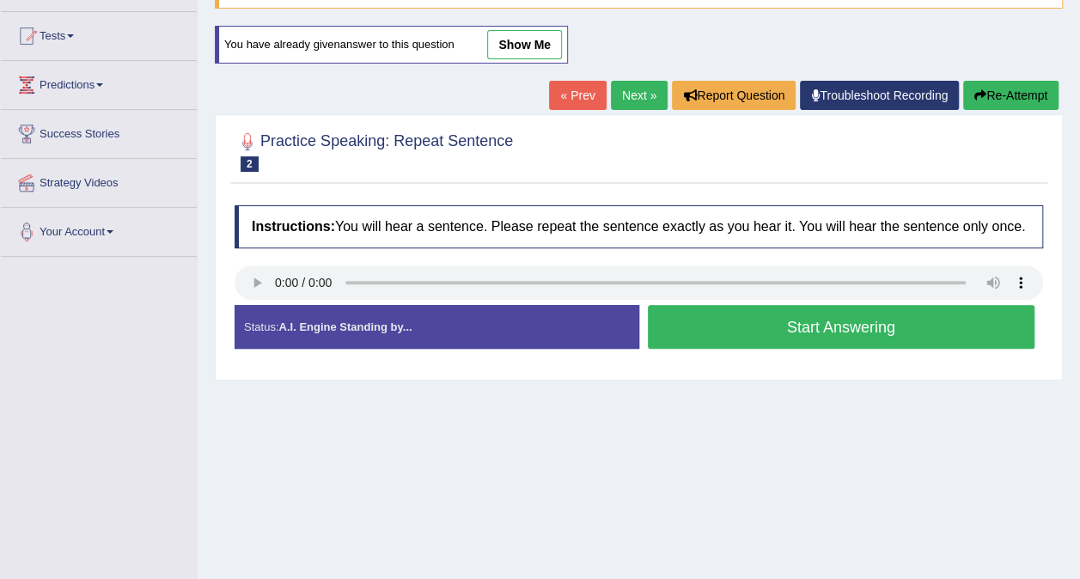
scroll to position [172, 0]
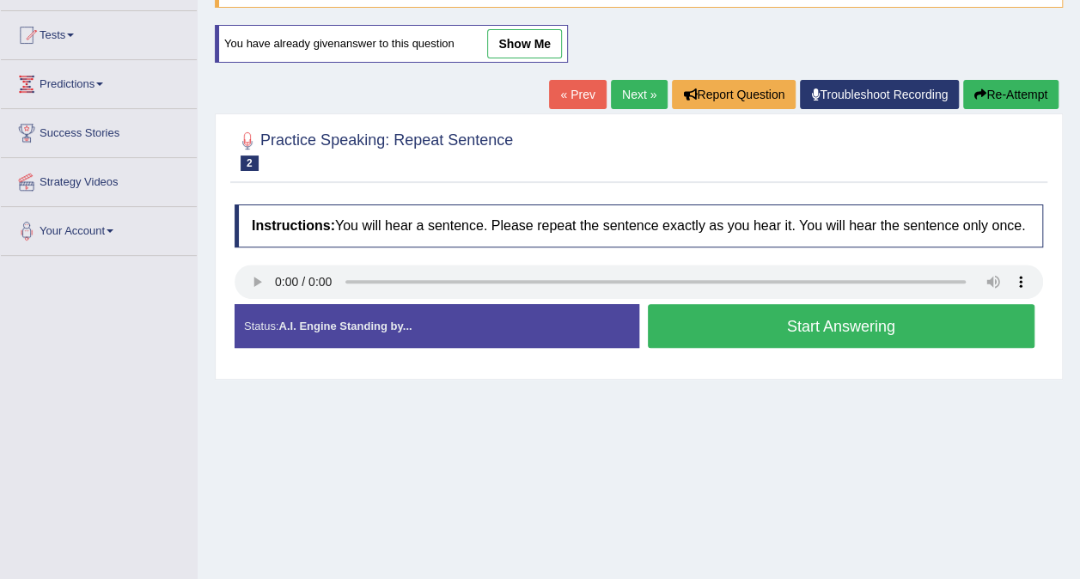
click at [872, 332] on button "Start Answering" at bounding box center [841, 326] width 387 height 44
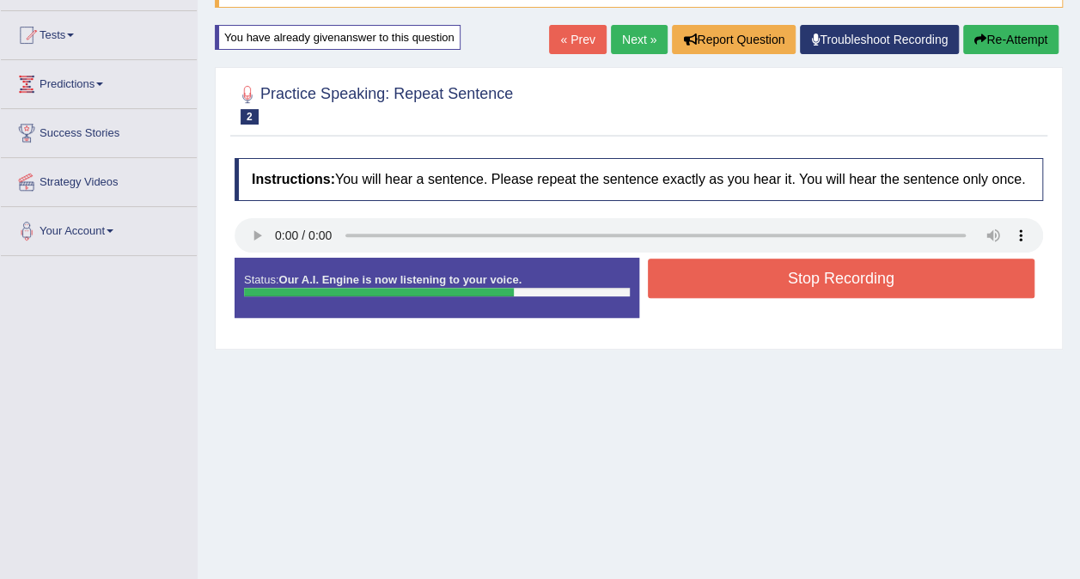
click at [919, 276] on button "Stop Recording" at bounding box center [841, 279] width 387 height 40
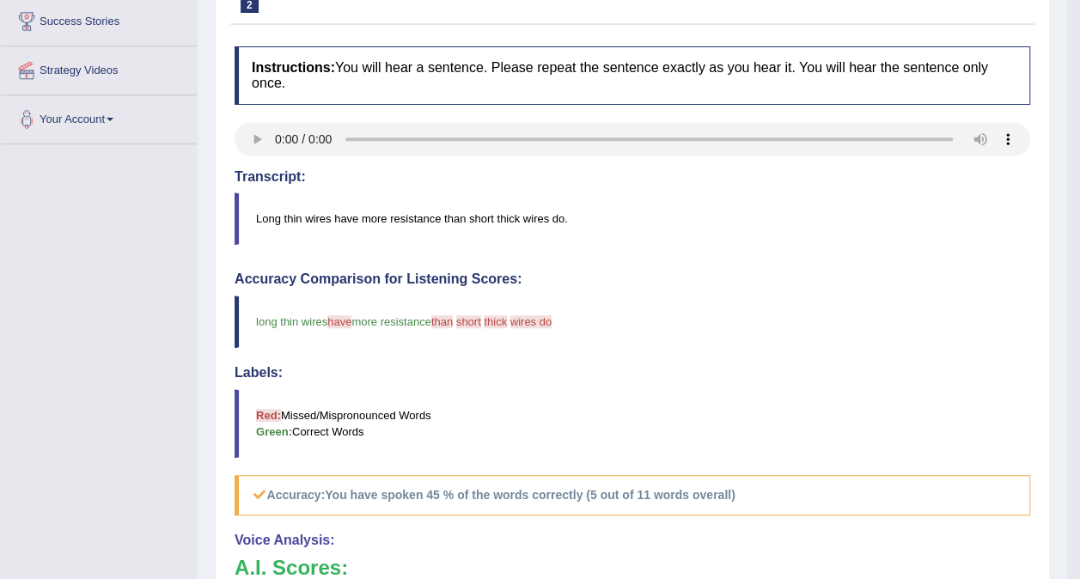
scroll to position [88, 0]
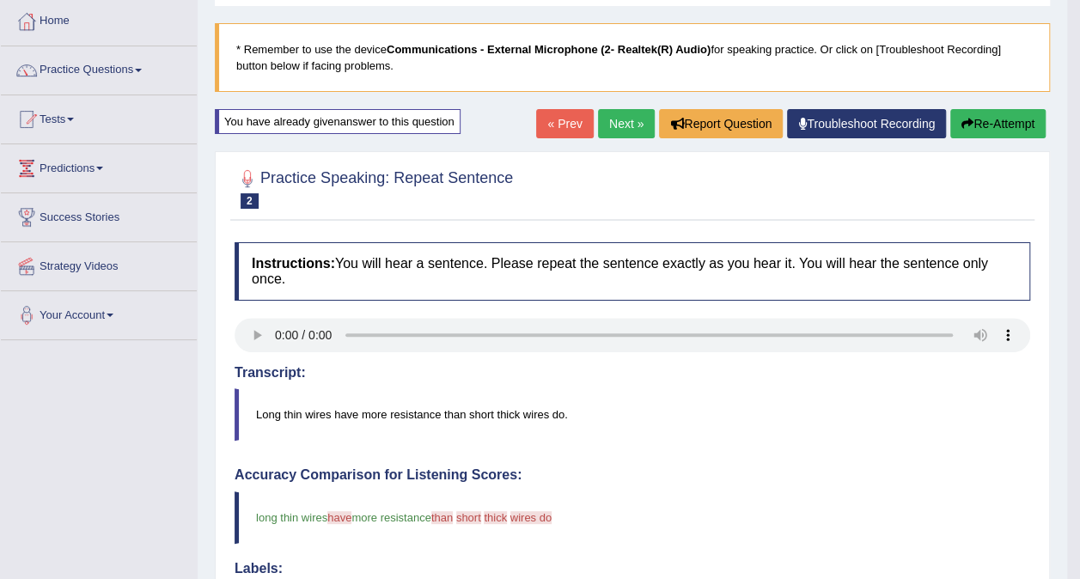
click at [630, 125] on link "Next »" at bounding box center [626, 123] width 57 height 29
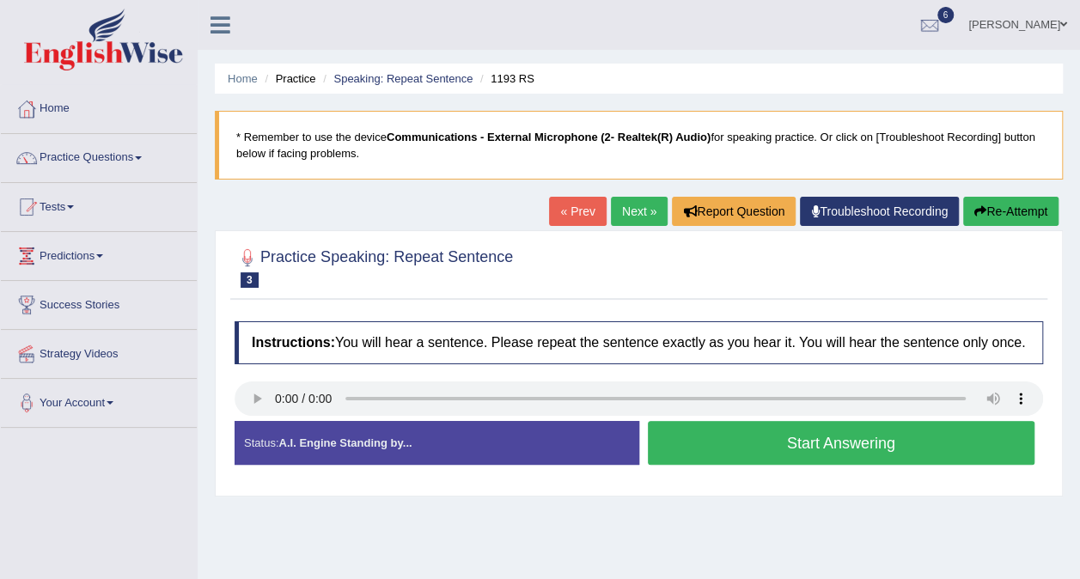
scroll to position [86, 0]
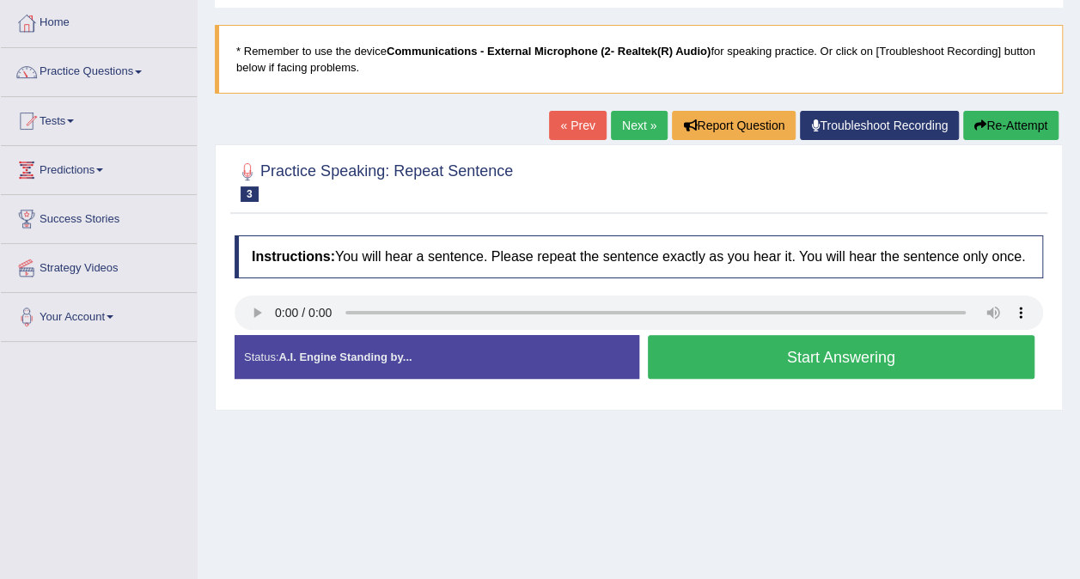
click at [709, 345] on button "Start Answering" at bounding box center [841, 357] width 387 height 44
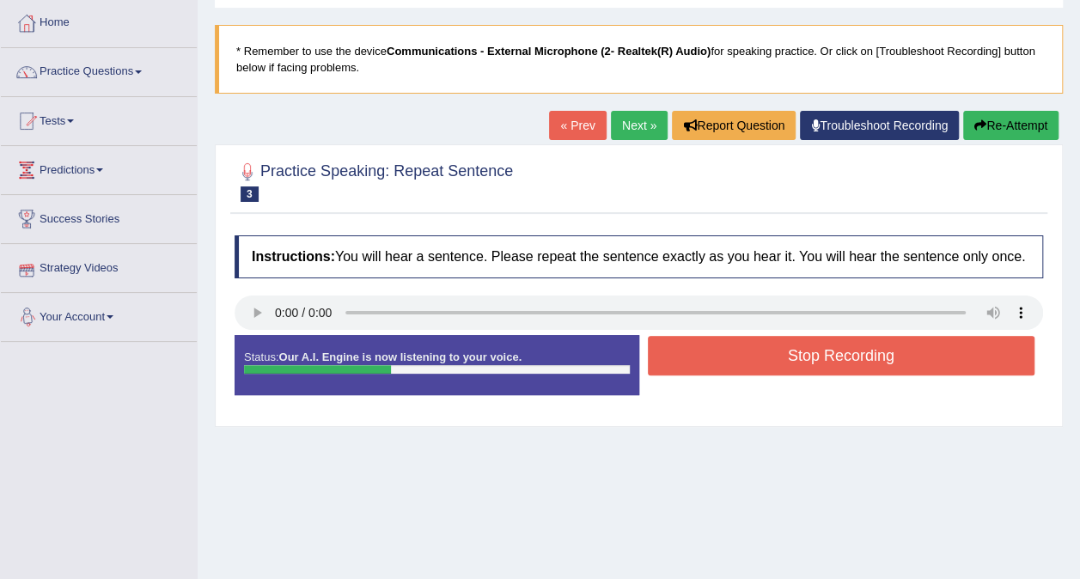
click at [747, 359] on button "Stop Recording" at bounding box center [841, 356] width 387 height 40
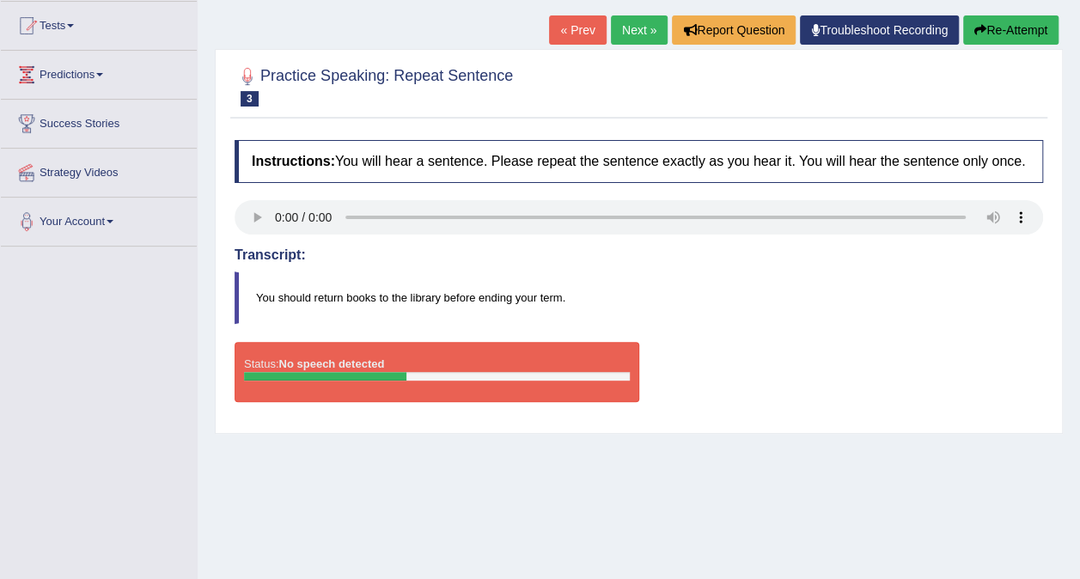
scroll to position [65, 0]
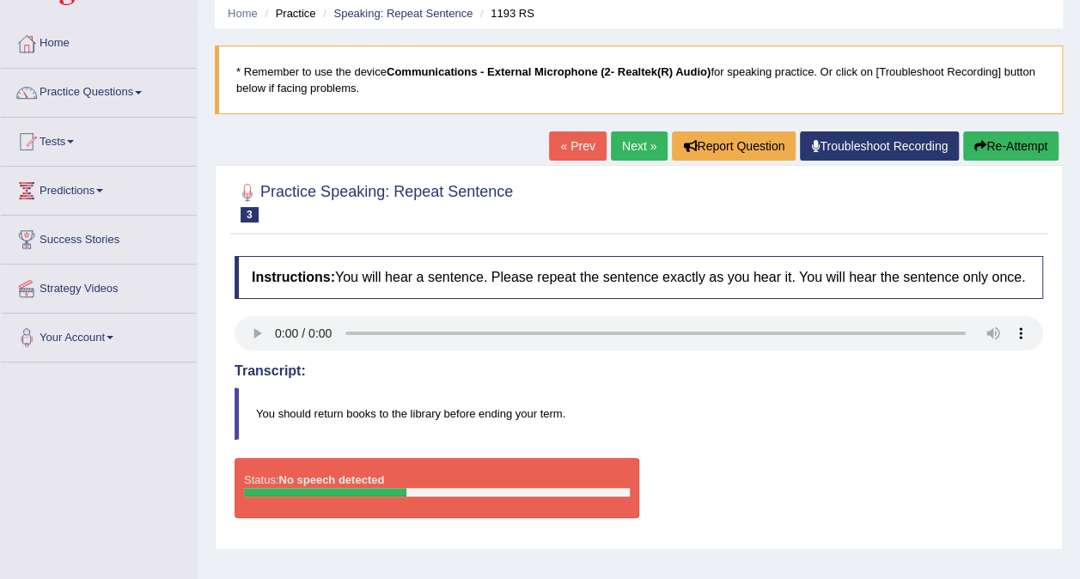
click at [1031, 151] on button "Re-Attempt" at bounding box center [1010, 145] width 95 height 29
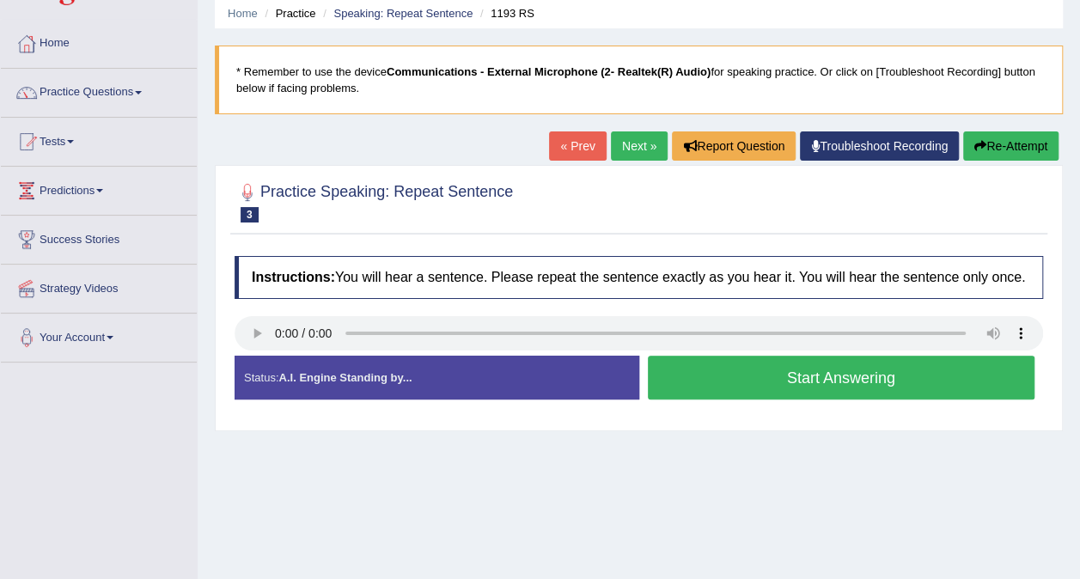
click at [792, 390] on button "Start Answering" at bounding box center [841, 378] width 387 height 44
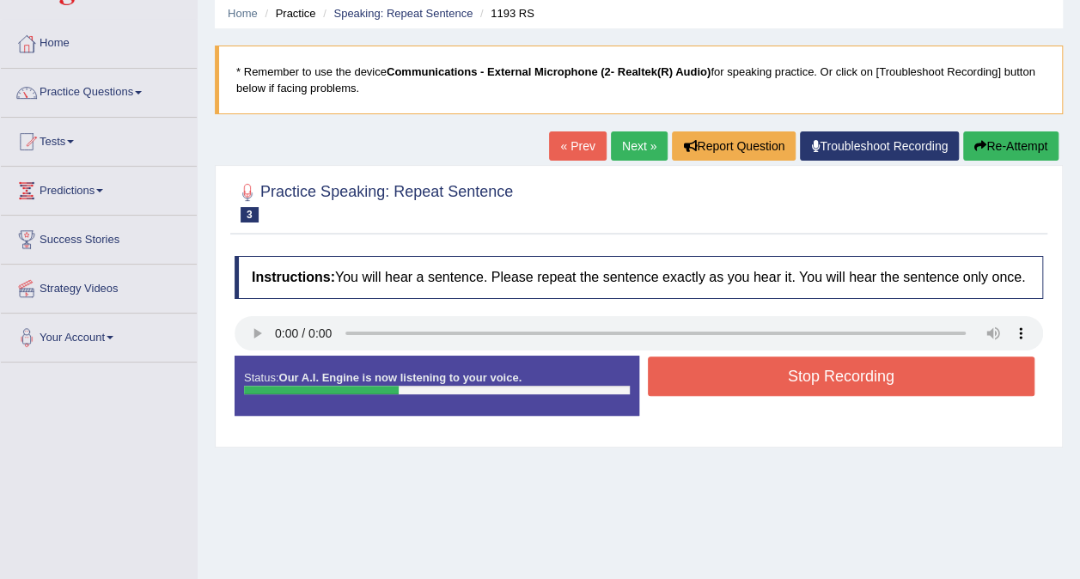
click at [792, 390] on button "Stop Recording" at bounding box center [841, 376] width 387 height 40
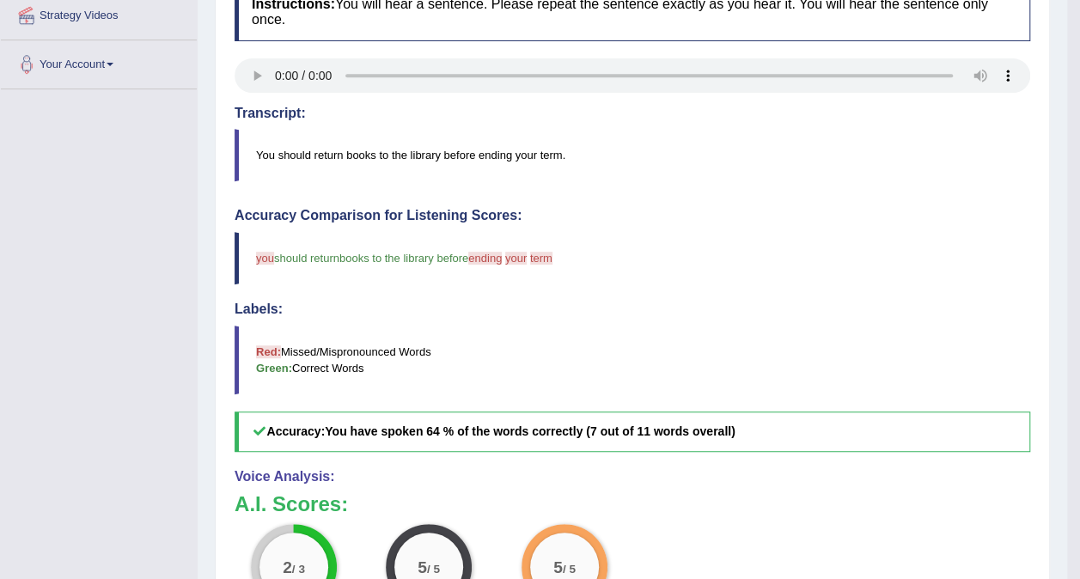
scroll to position [151, 0]
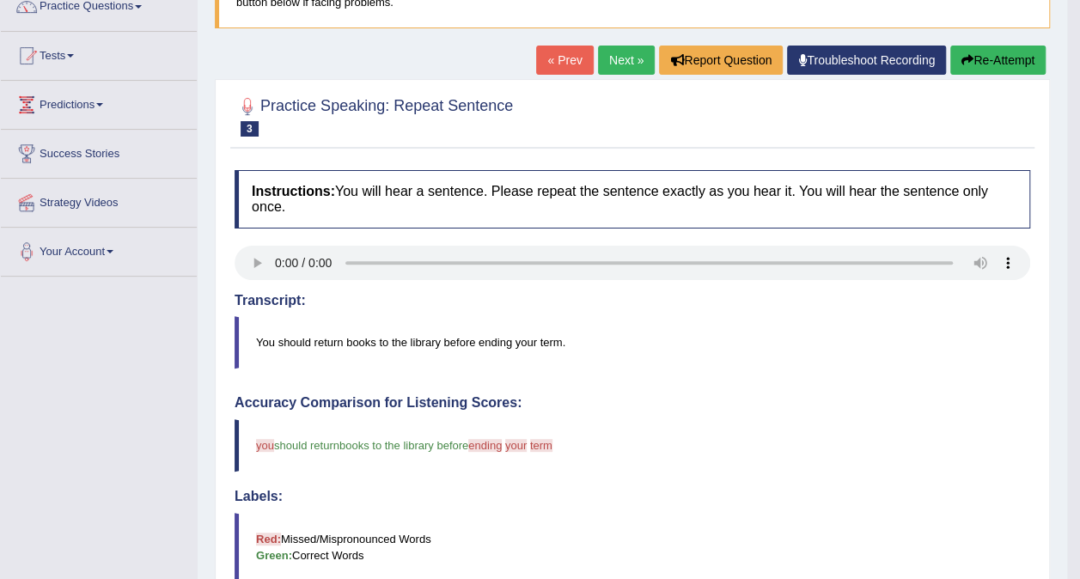
click at [989, 58] on button "Re-Attempt" at bounding box center [997, 60] width 95 height 29
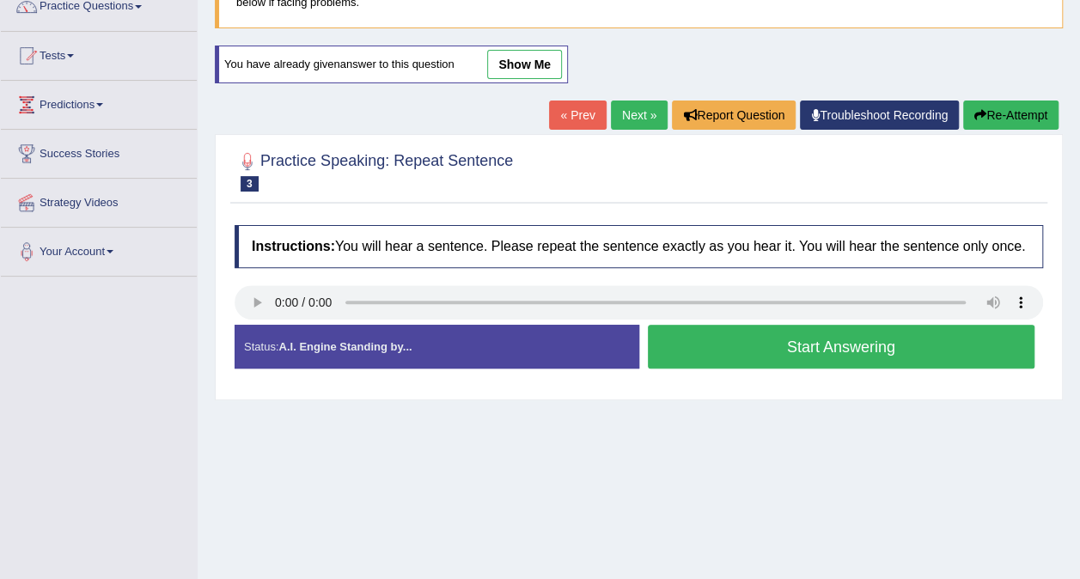
click at [818, 343] on button "Start Answering" at bounding box center [841, 347] width 387 height 44
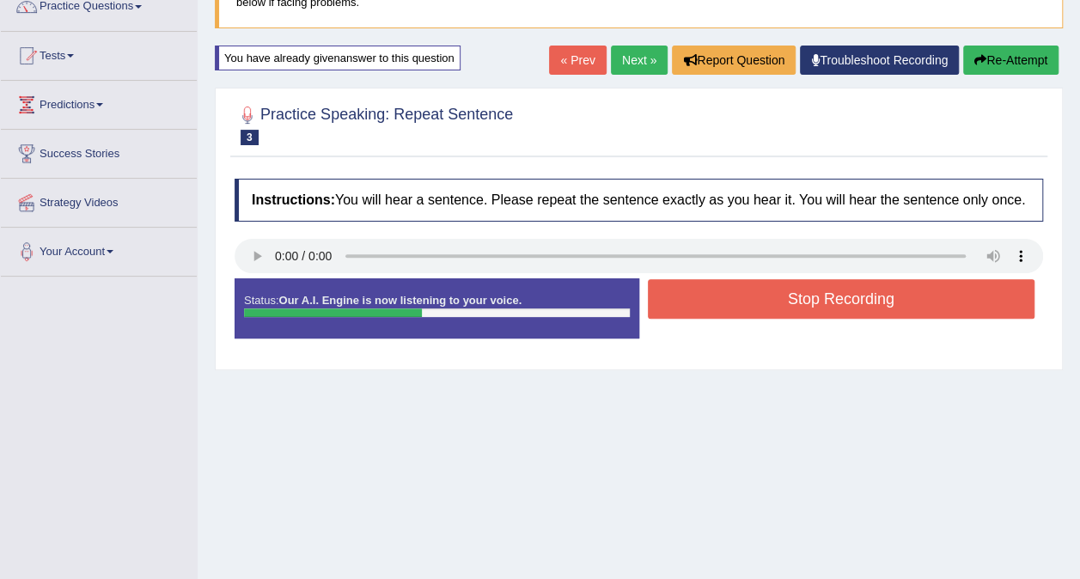
click at [811, 307] on button "Stop Recording" at bounding box center [841, 299] width 387 height 40
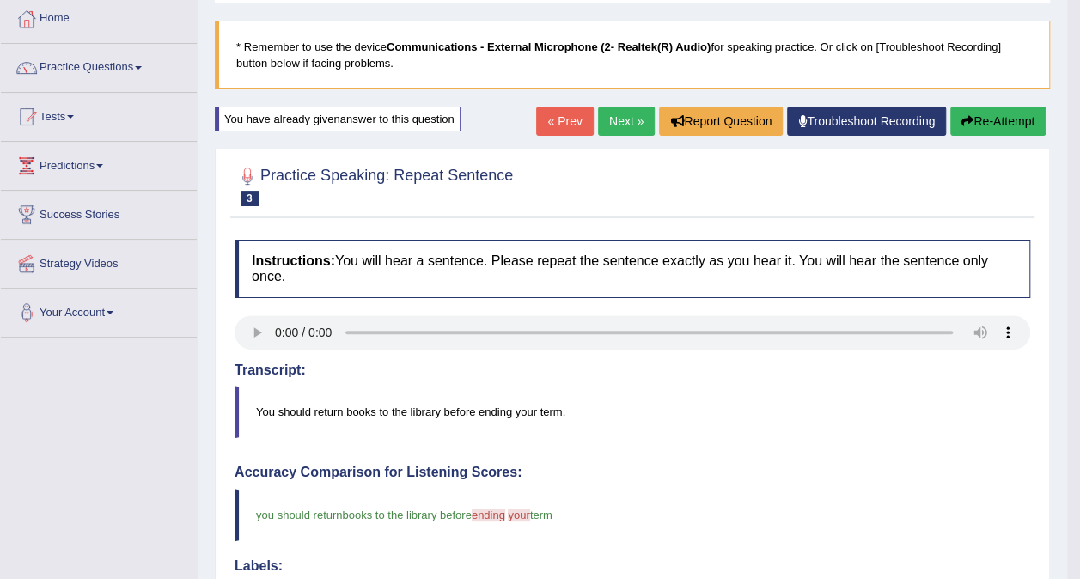
scroll to position [65, 0]
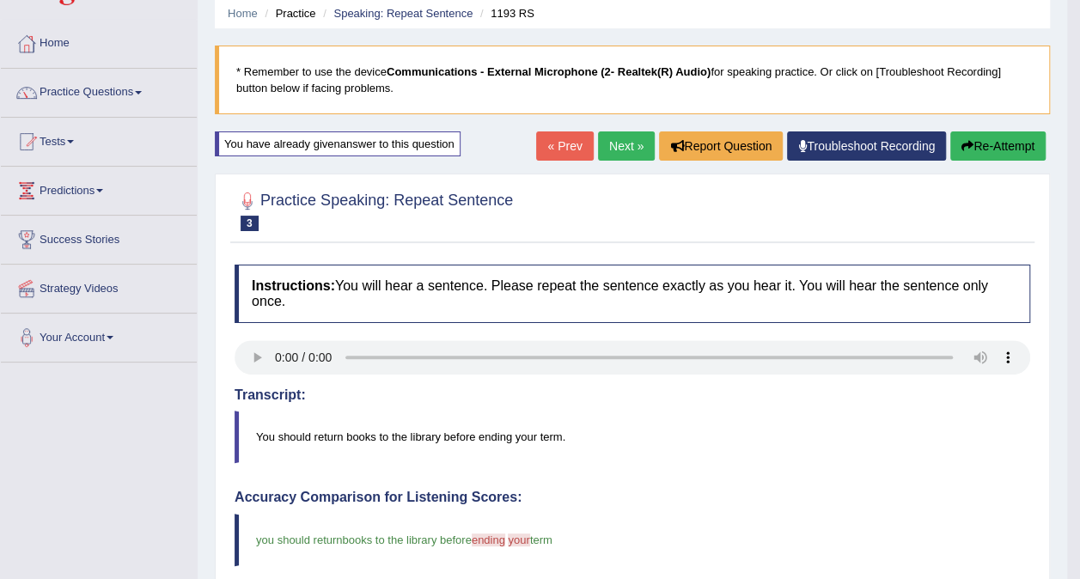
click at [1000, 134] on button "Re-Attempt" at bounding box center [997, 145] width 95 height 29
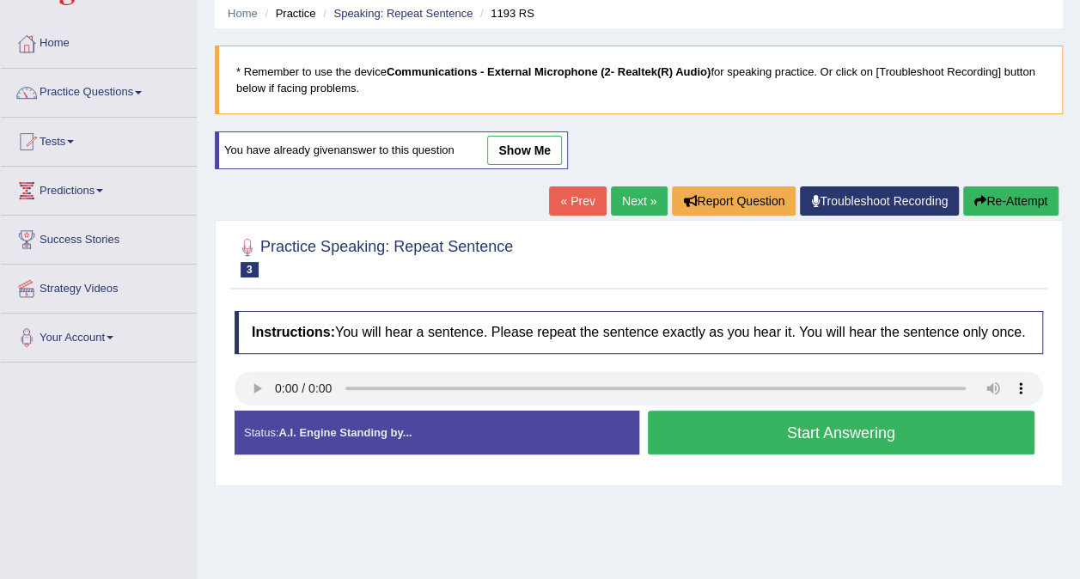
click at [794, 446] on button "Start Answering" at bounding box center [841, 433] width 387 height 44
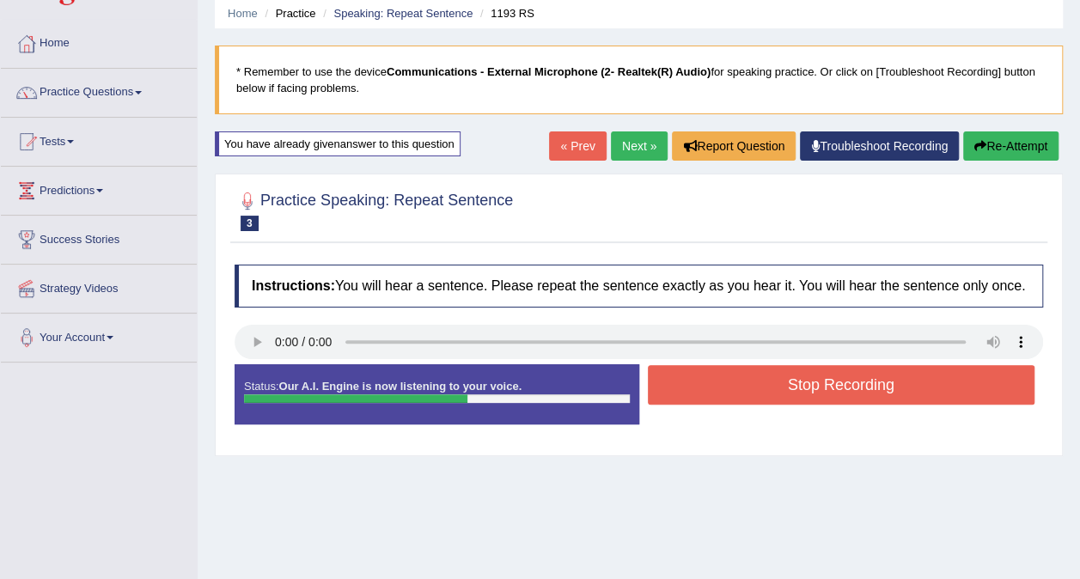
click at [868, 396] on button "Stop Recording" at bounding box center [841, 385] width 387 height 40
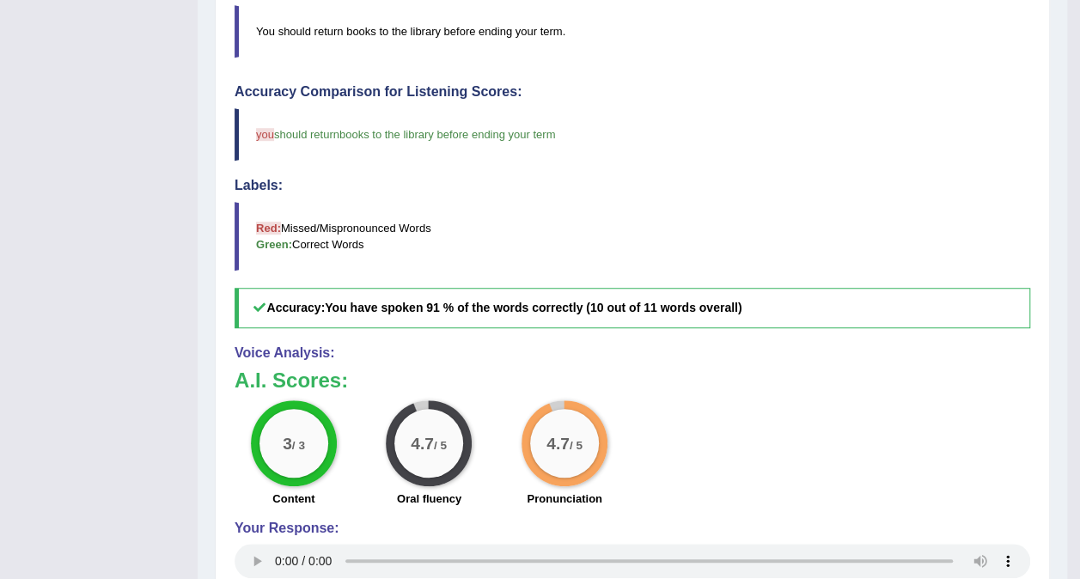
scroll to position [151, 0]
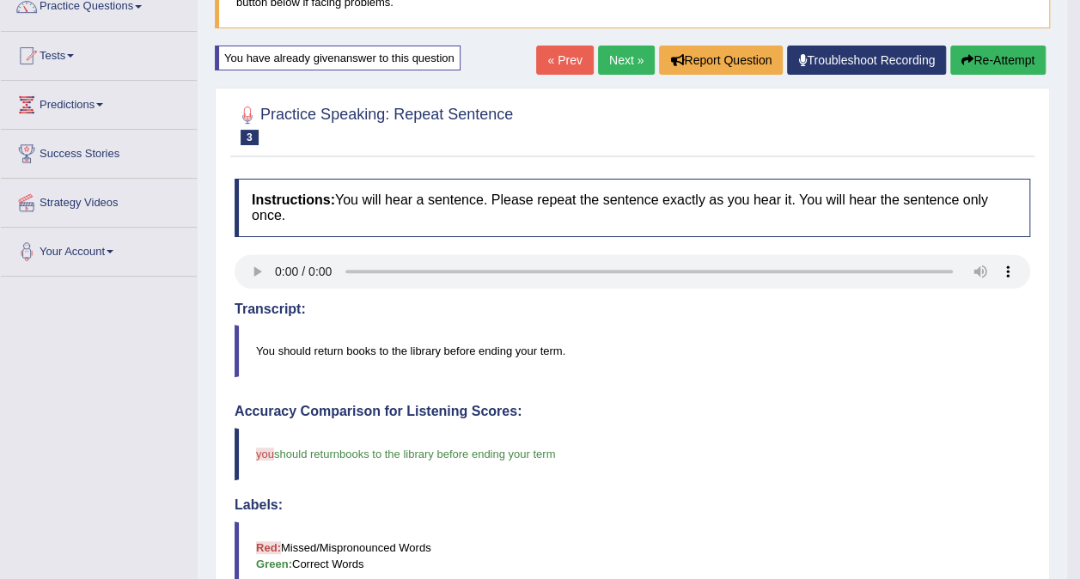
click at [996, 58] on button "Re-Attempt" at bounding box center [997, 60] width 95 height 29
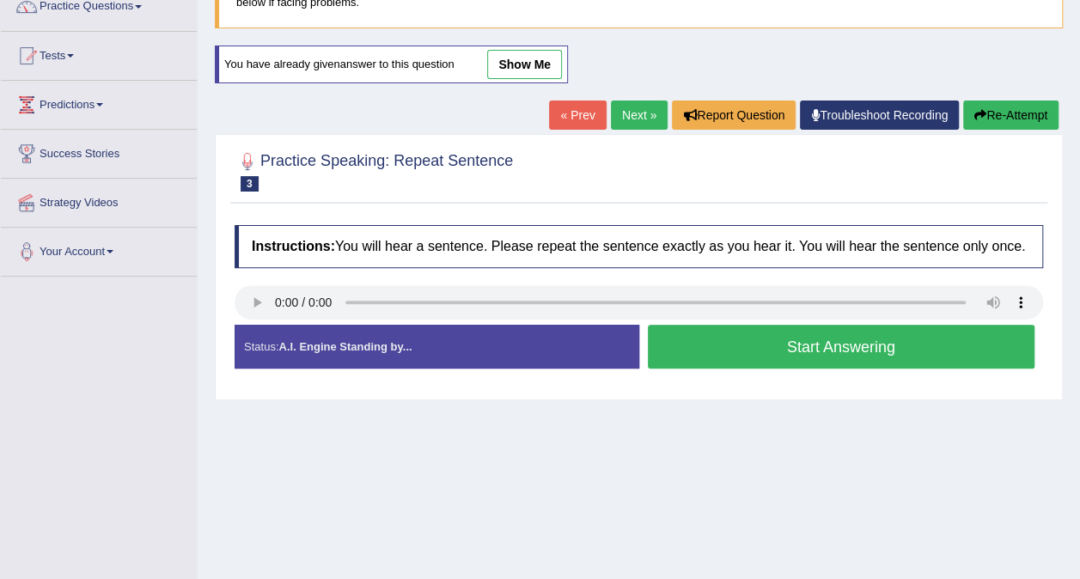
click at [876, 344] on button "Start Answering" at bounding box center [841, 347] width 387 height 44
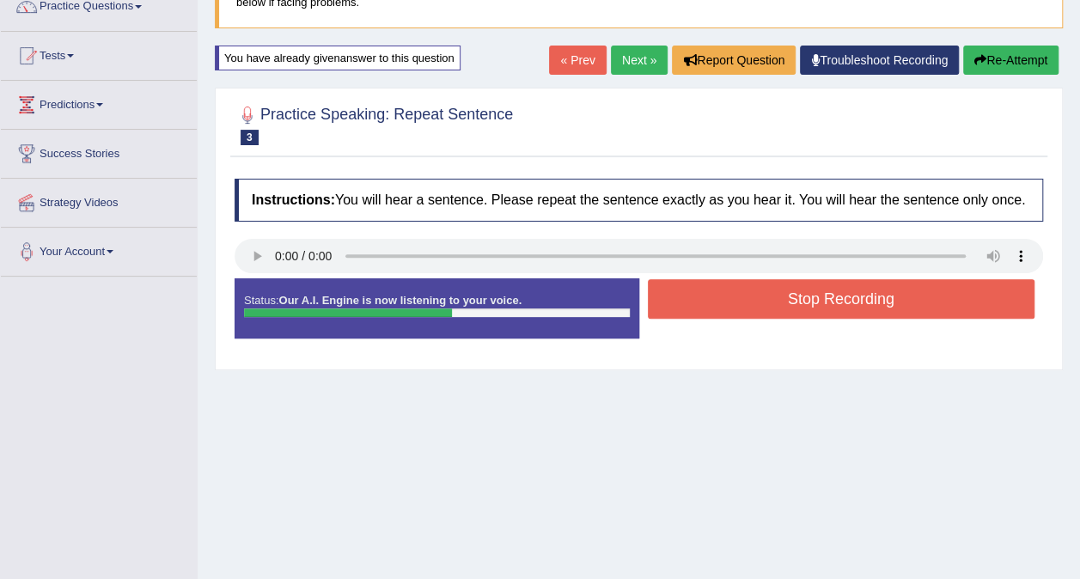
click at [867, 301] on button "Stop Recording" at bounding box center [841, 299] width 387 height 40
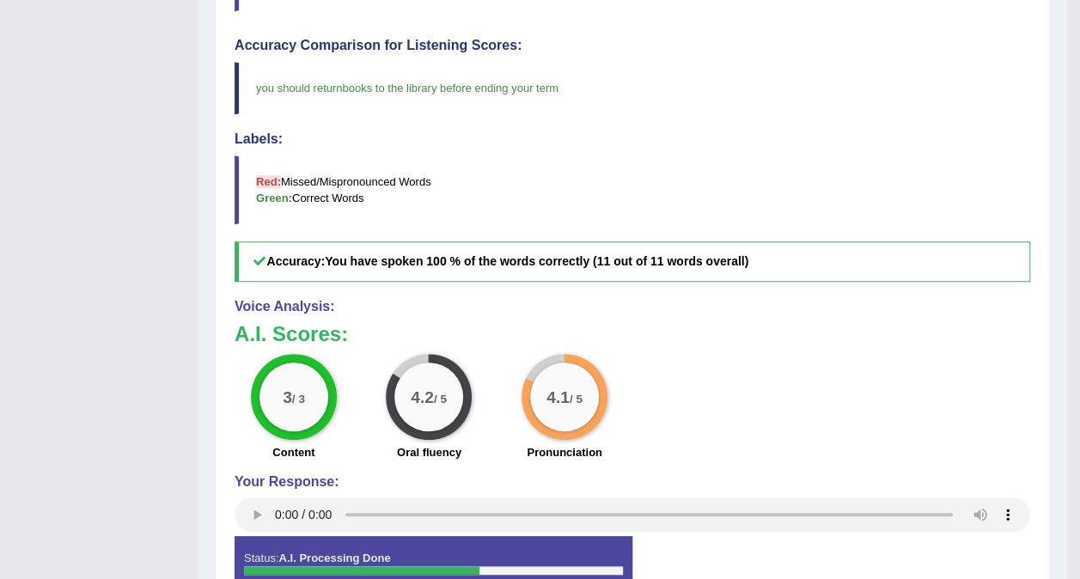
scroll to position [2, 0]
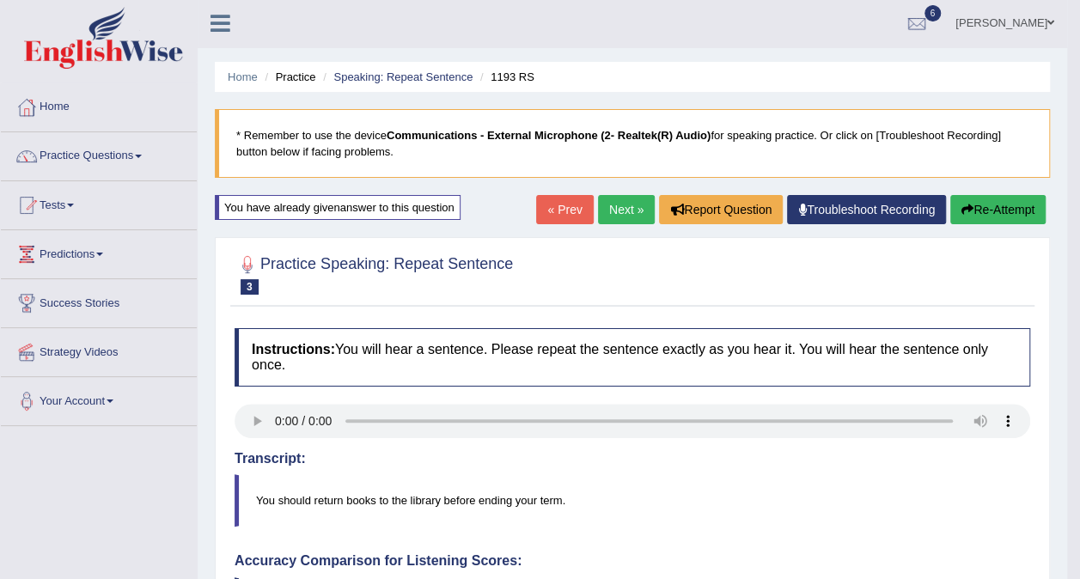
click at [615, 214] on link "Next »" at bounding box center [626, 209] width 57 height 29
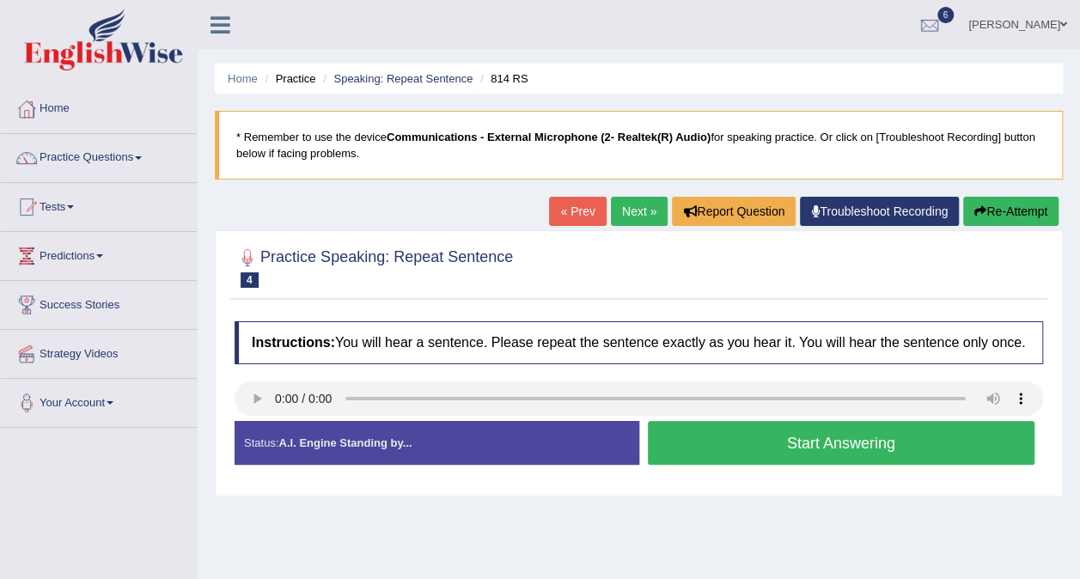
click at [967, 447] on button "Start Answering" at bounding box center [841, 443] width 387 height 44
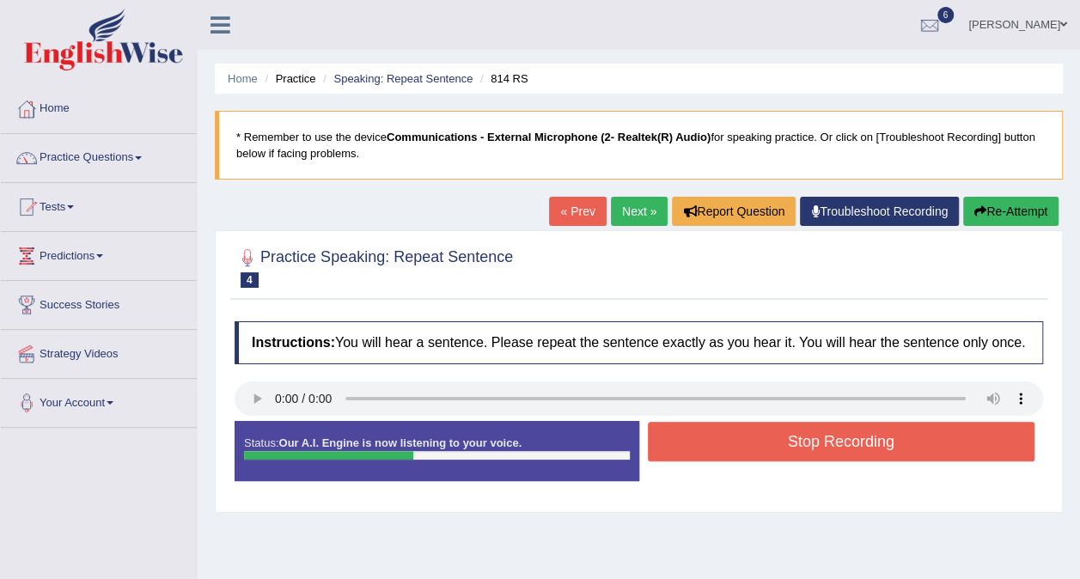
click at [945, 440] on button "Stop Recording" at bounding box center [841, 442] width 387 height 40
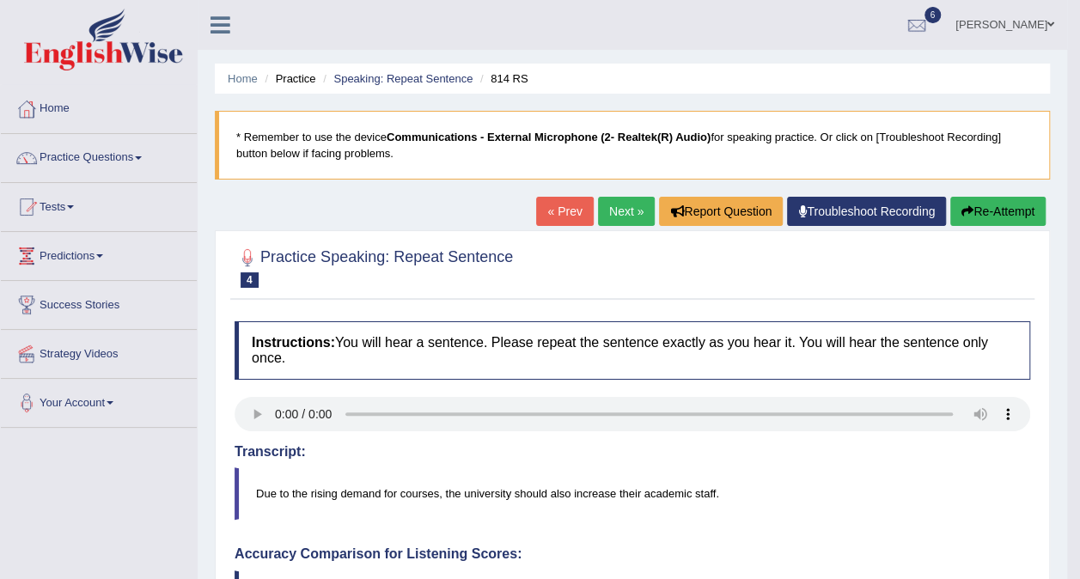
click at [634, 210] on link "Next »" at bounding box center [626, 211] width 57 height 29
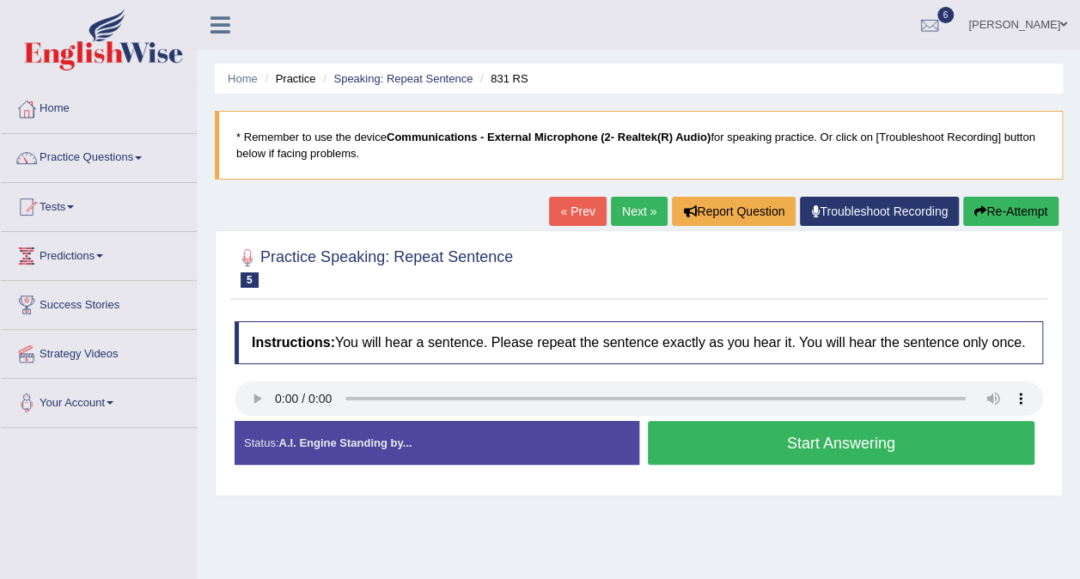
click at [751, 433] on button "Start Answering" at bounding box center [841, 443] width 387 height 44
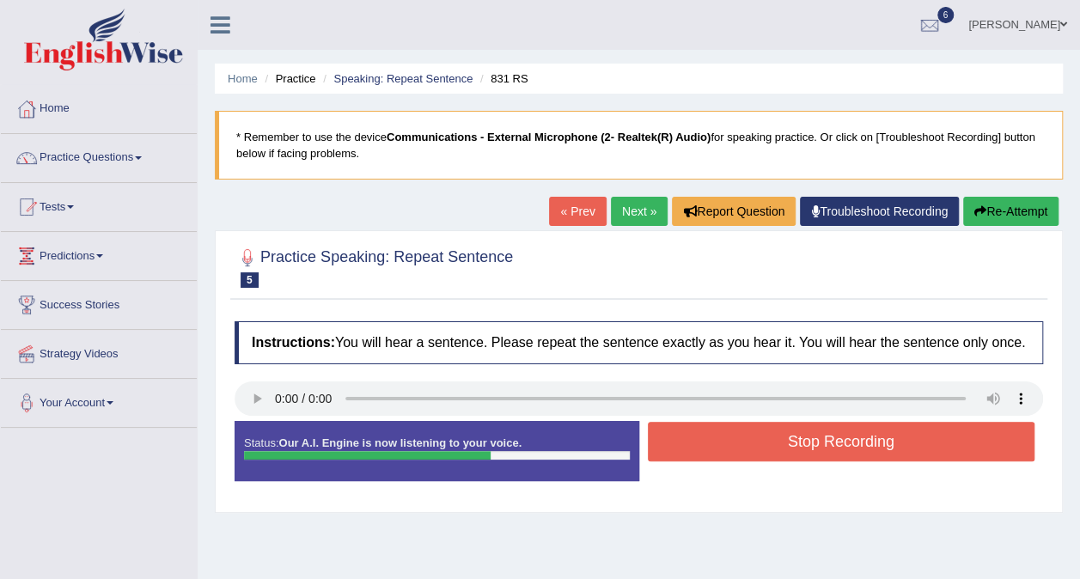
click at [809, 454] on button "Stop Recording" at bounding box center [841, 442] width 387 height 40
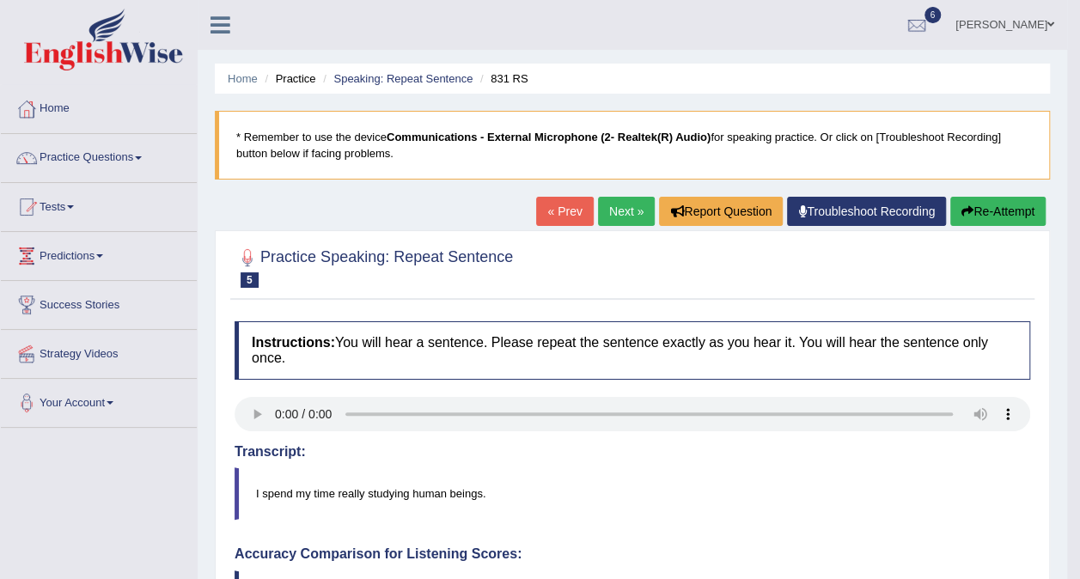
click at [1027, 209] on button "Re-Attempt" at bounding box center [997, 211] width 95 height 29
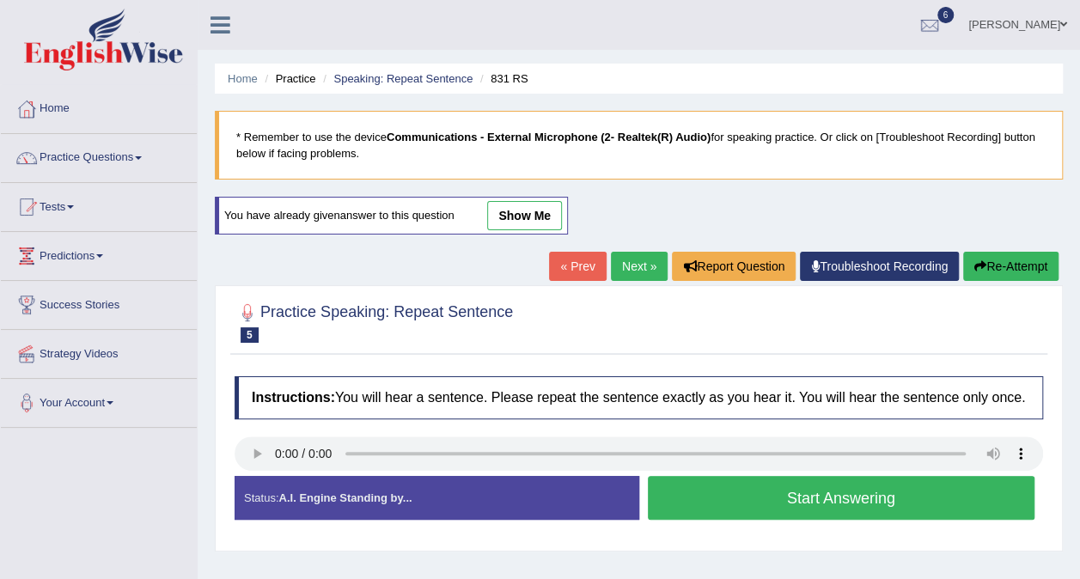
click at [794, 486] on button "Start Answering" at bounding box center [841, 498] width 387 height 44
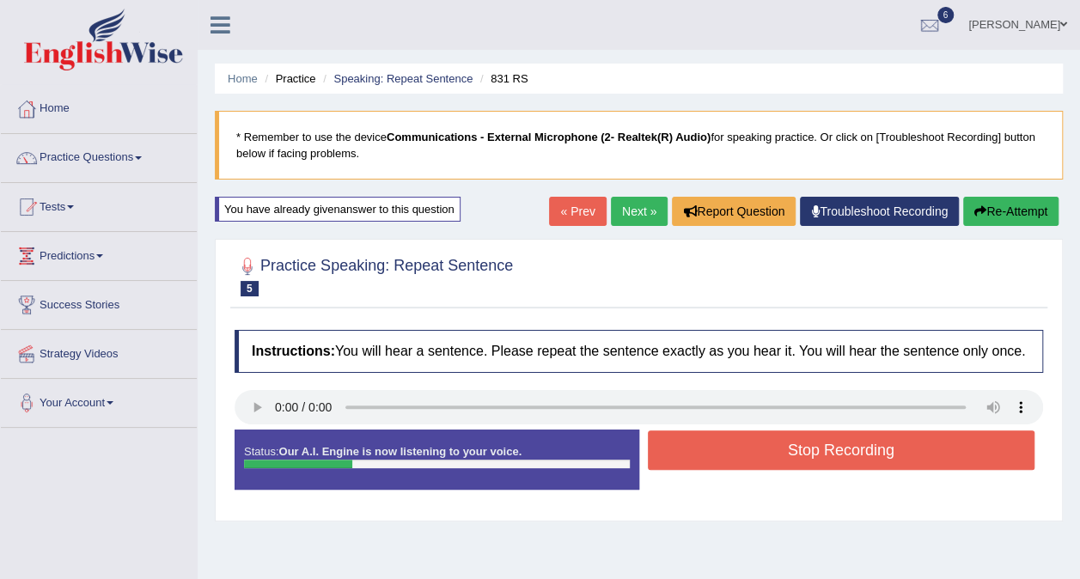
click at [802, 458] on button "Stop Recording" at bounding box center [841, 450] width 387 height 40
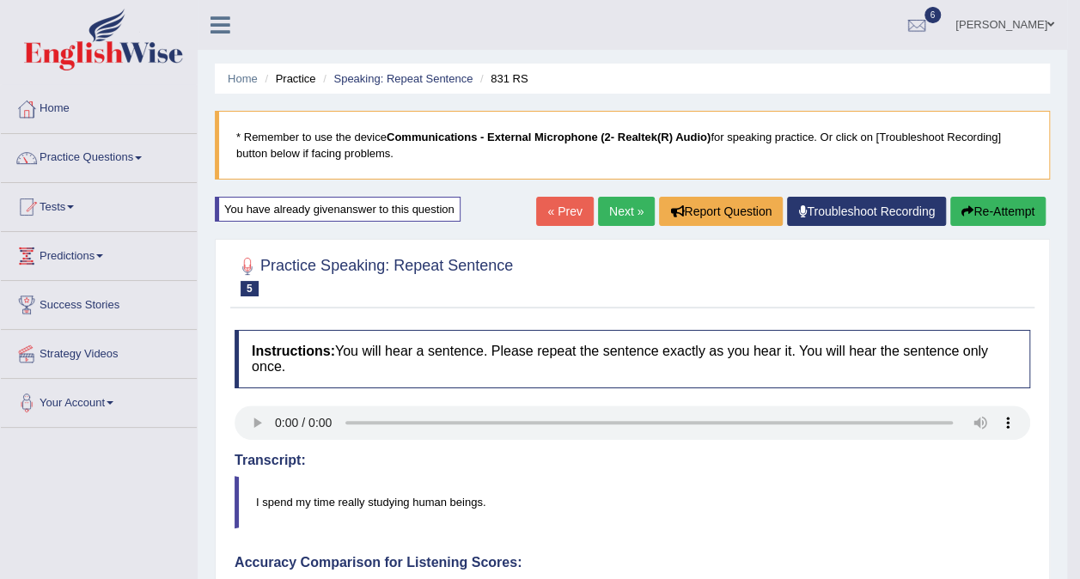
click at [964, 214] on icon "button" at bounding box center [967, 211] width 12 height 12
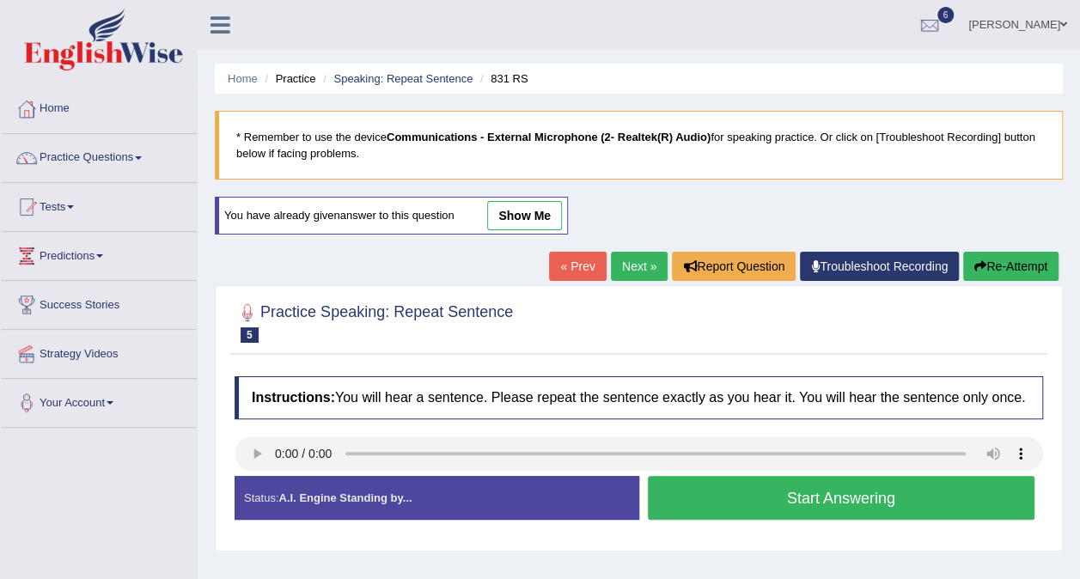
click at [726, 508] on button "Start Answering" at bounding box center [841, 498] width 387 height 44
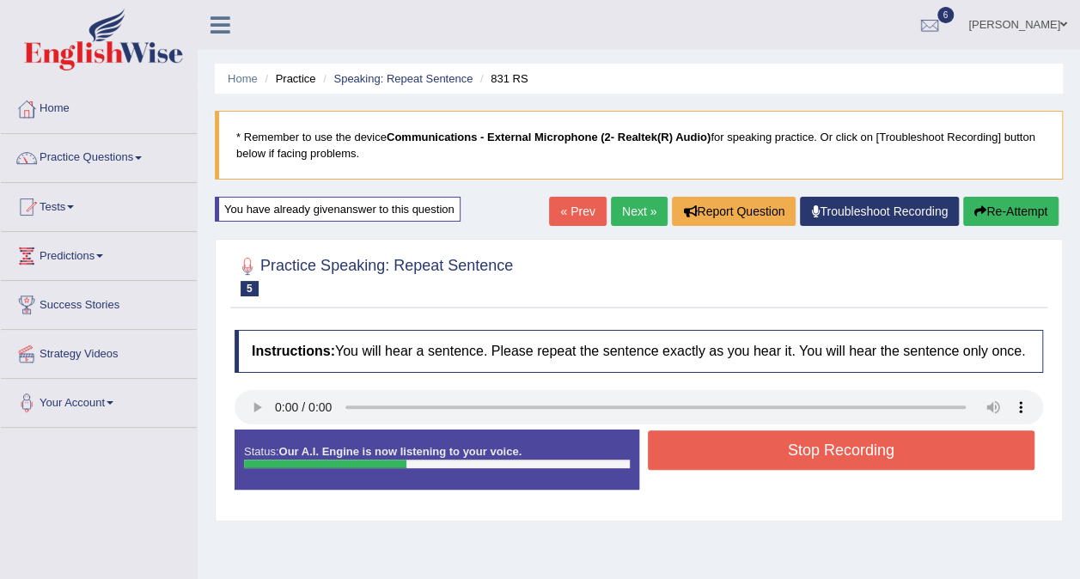
click at [741, 467] on button "Stop Recording" at bounding box center [841, 450] width 387 height 40
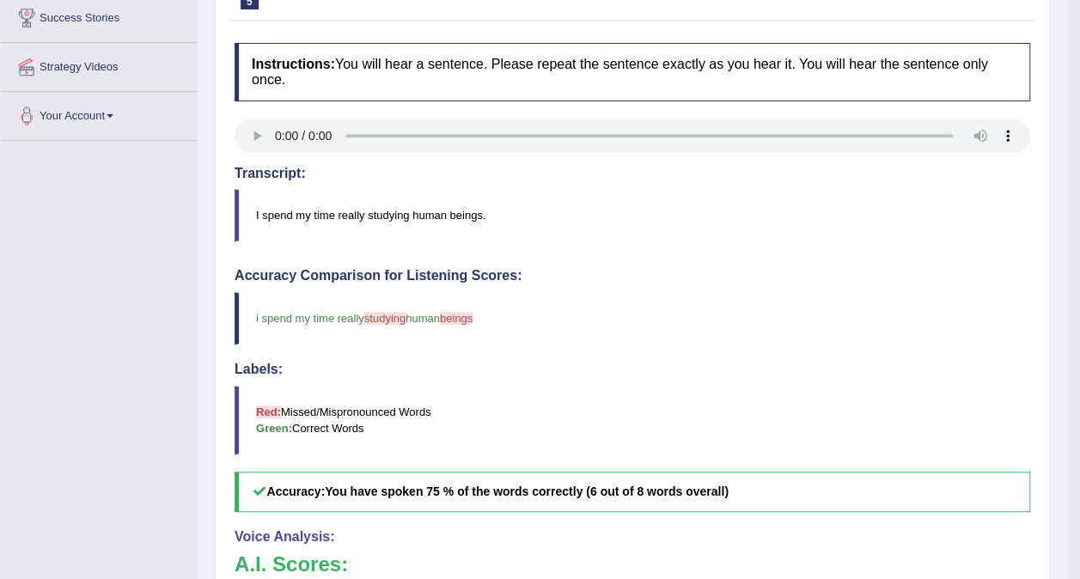
scroll to position [86, 0]
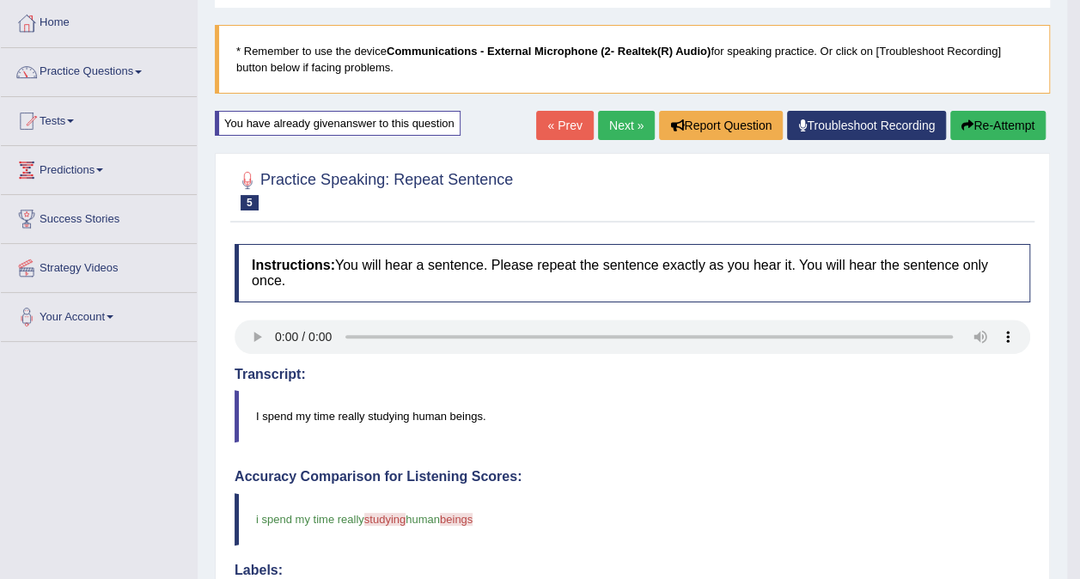
click at [606, 122] on link "Next »" at bounding box center [626, 125] width 57 height 29
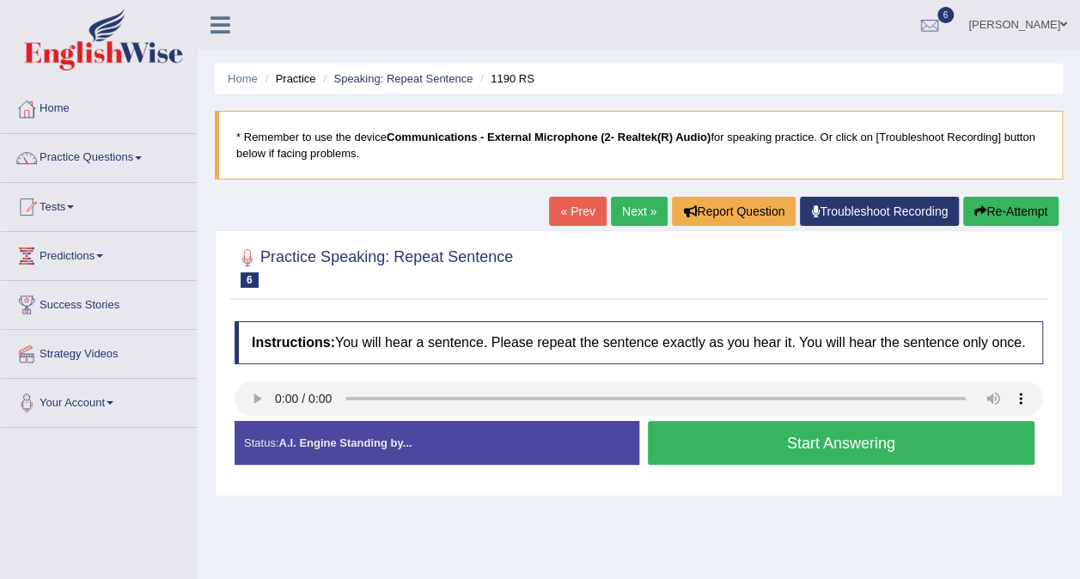
click at [678, 456] on button "Start Answering" at bounding box center [841, 443] width 387 height 44
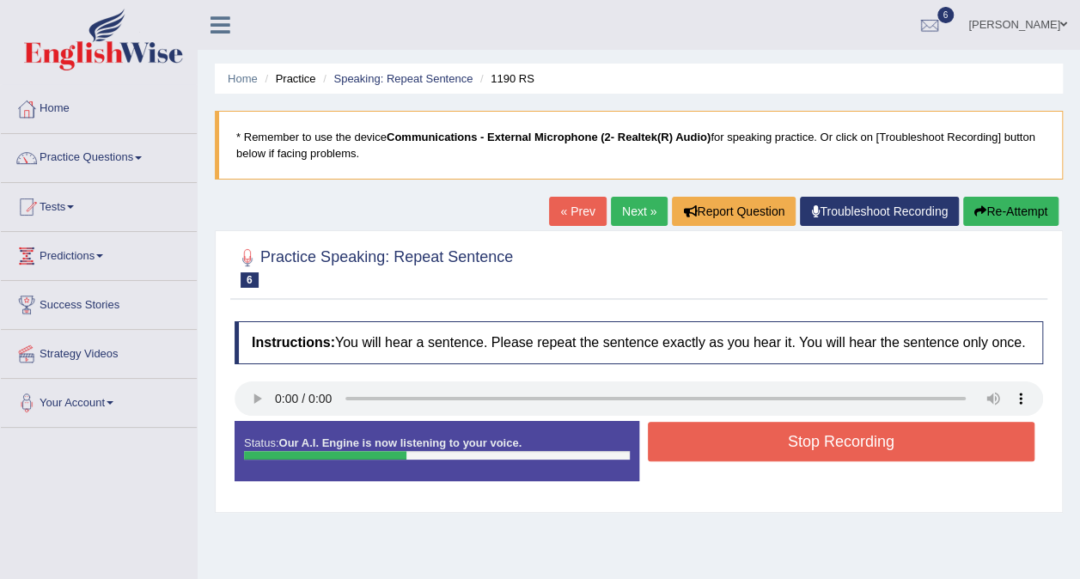
click at [709, 440] on button "Stop Recording" at bounding box center [841, 442] width 387 height 40
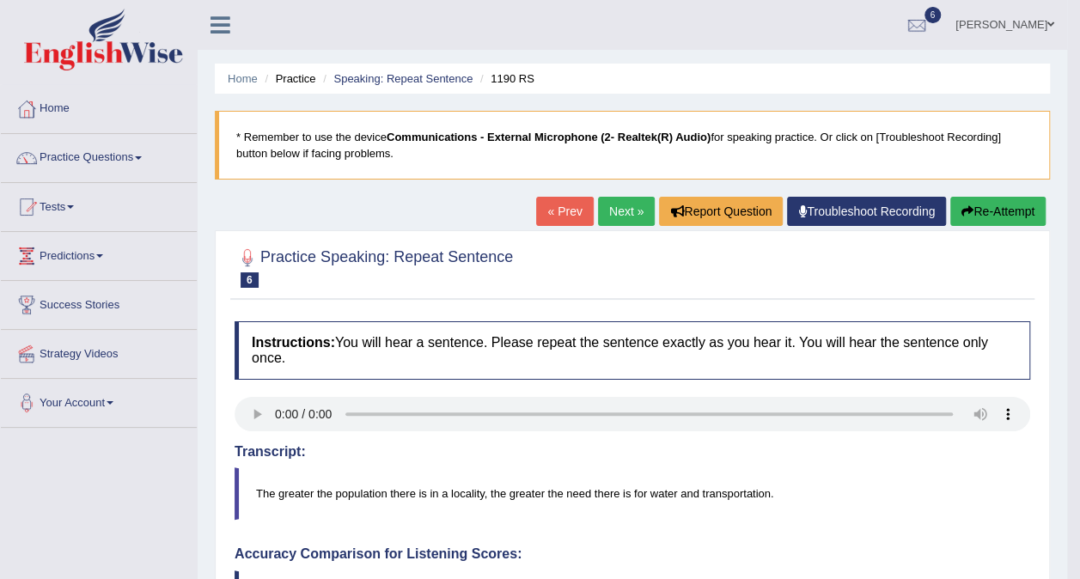
click at [616, 216] on link "Next »" at bounding box center [626, 211] width 57 height 29
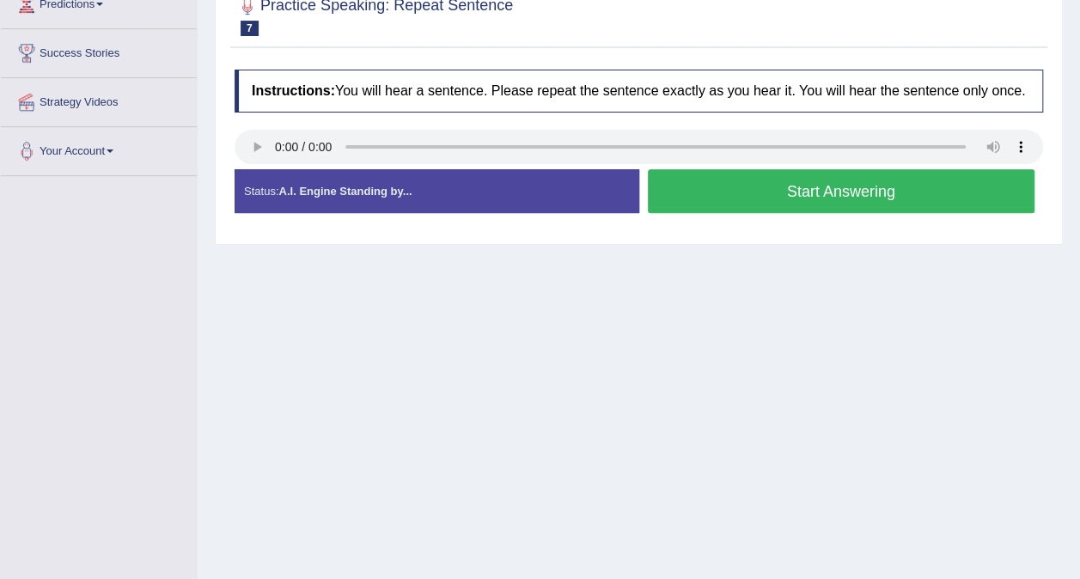
scroll to position [258, 0]
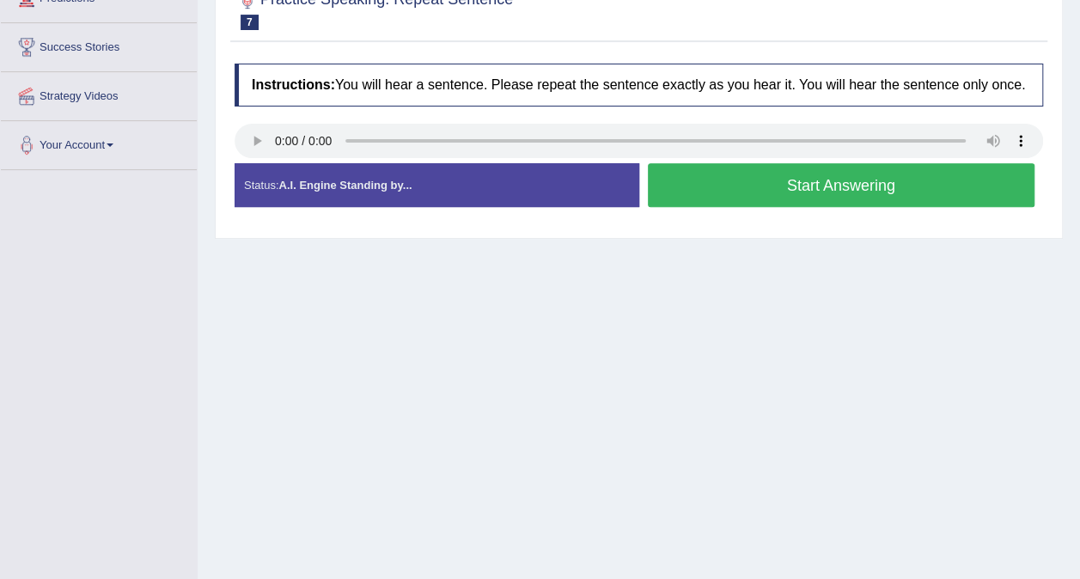
click at [917, 203] on button "Start Answering" at bounding box center [841, 185] width 387 height 44
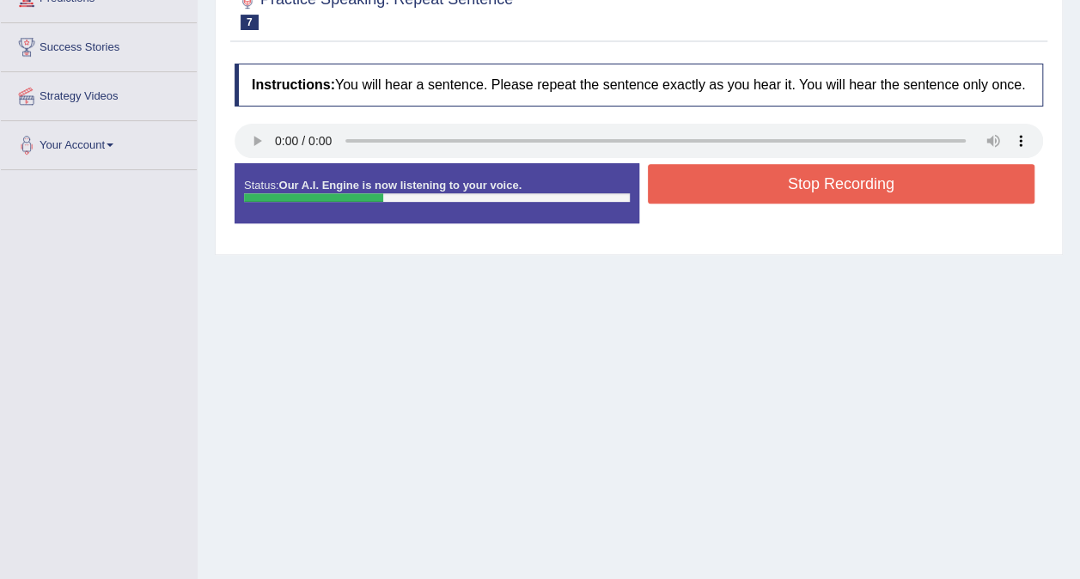
click at [904, 168] on button "Stop Recording" at bounding box center [841, 184] width 387 height 40
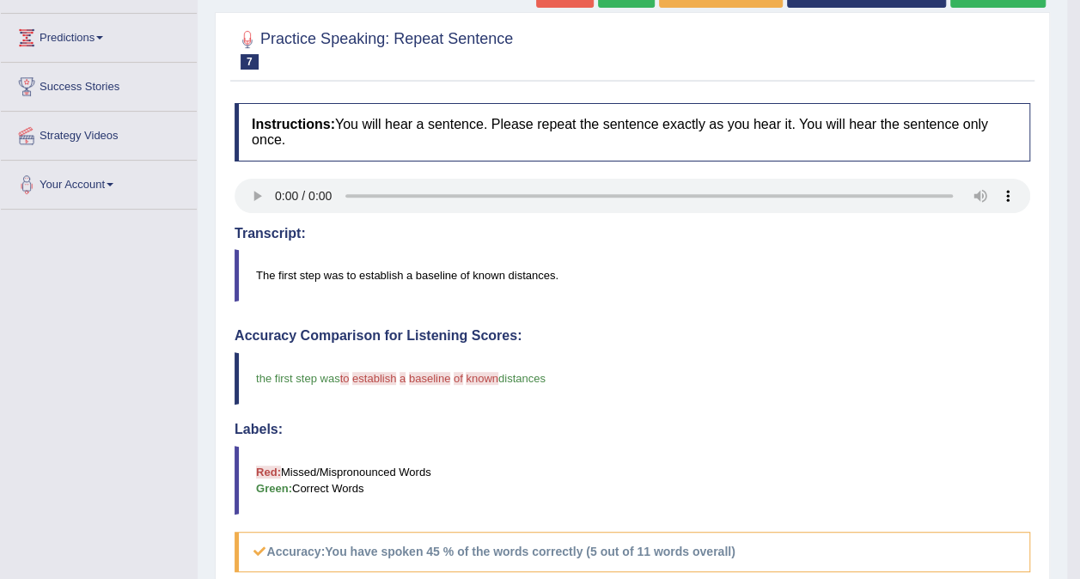
scroll to position [0, 0]
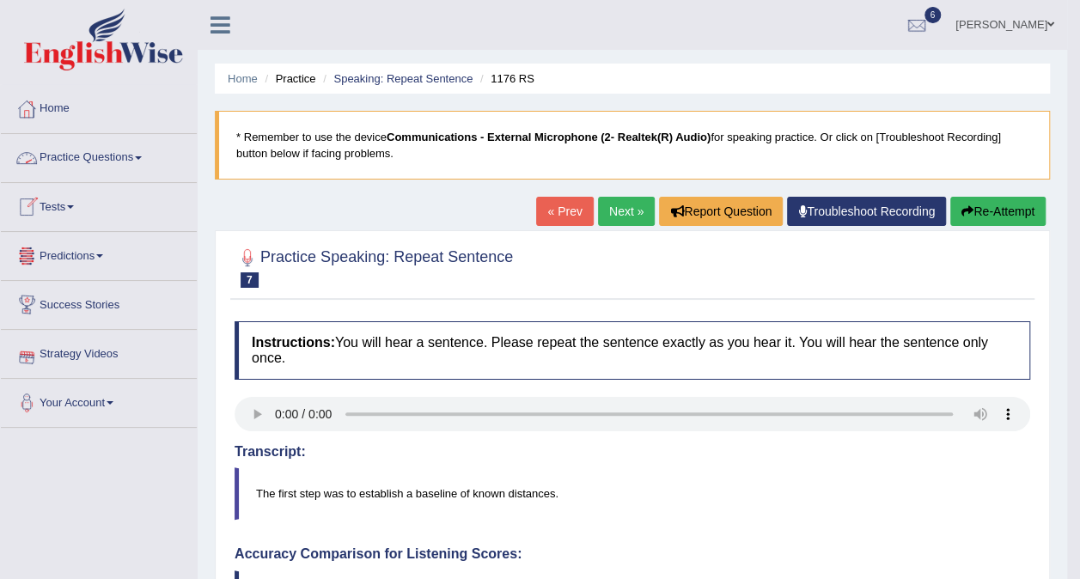
click at [153, 161] on link "Practice Questions" at bounding box center [99, 155] width 196 height 43
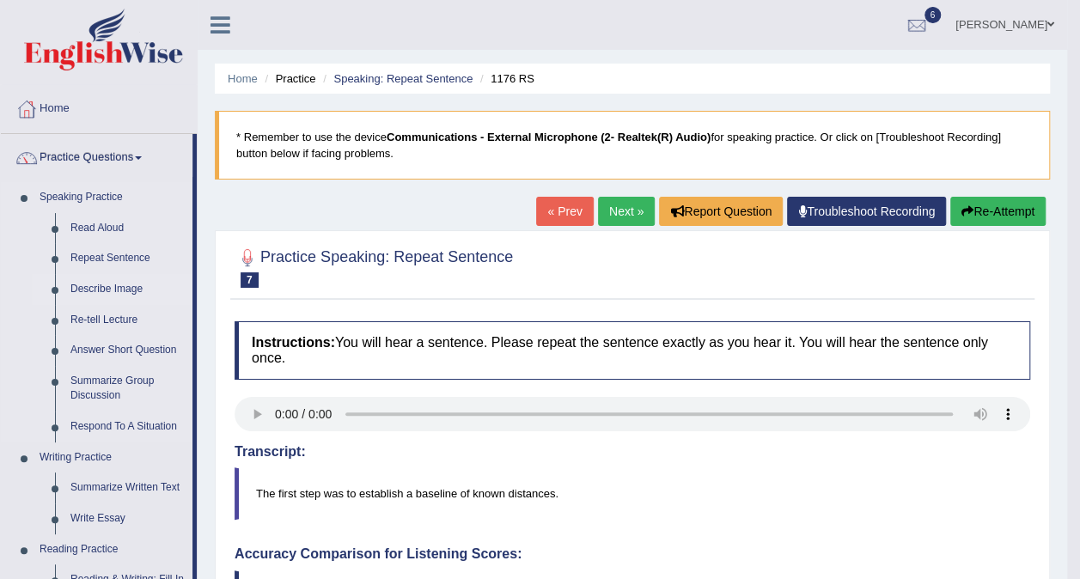
click at [113, 287] on link "Describe Image" at bounding box center [128, 289] width 130 height 31
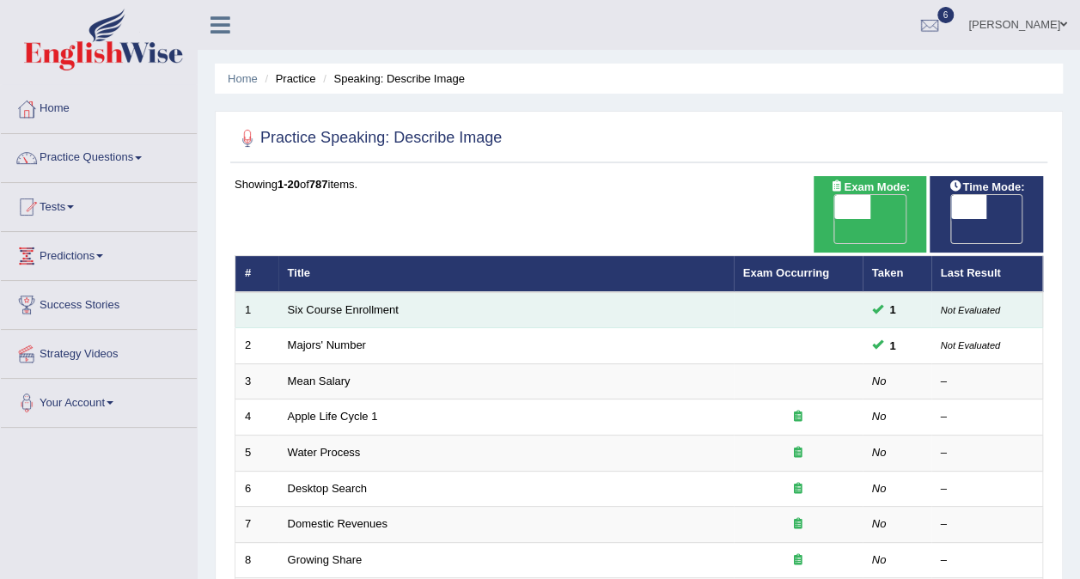
click at [498, 295] on td "Six Course Enrollment" at bounding box center [505, 310] width 455 height 36
click at [328, 303] on link "Six Course Enrollment" at bounding box center [343, 309] width 111 height 13
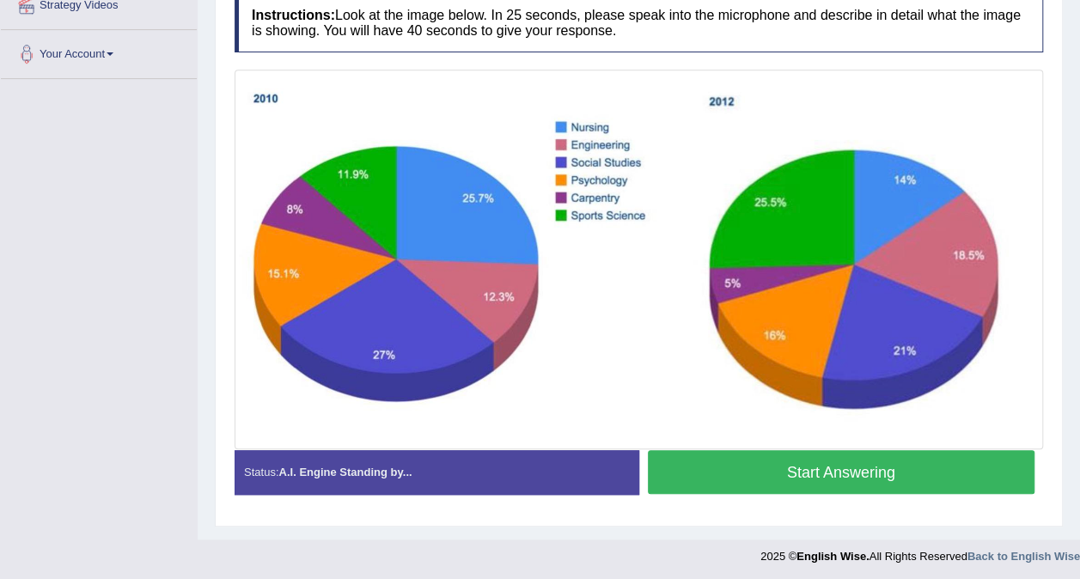
scroll to position [349, 0]
